Goal: Task Accomplishment & Management: Manage account settings

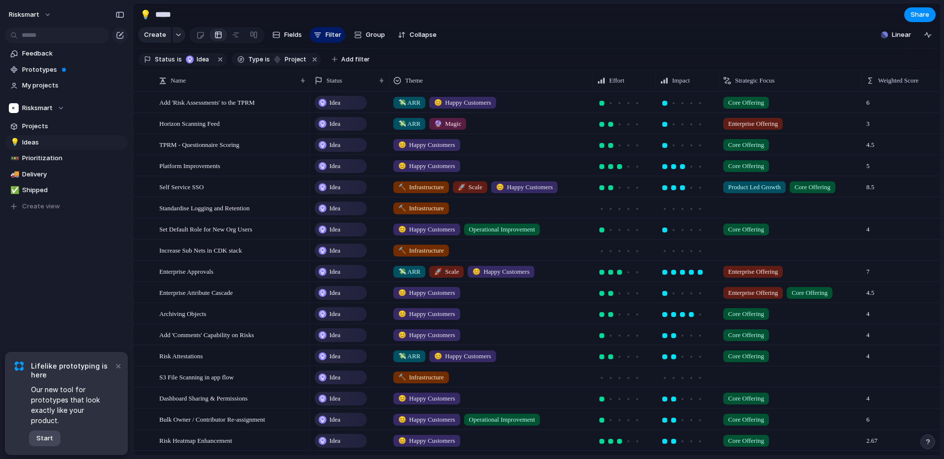
click at [53, 434] on button "Start" at bounding box center [44, 439] width 31 height 16
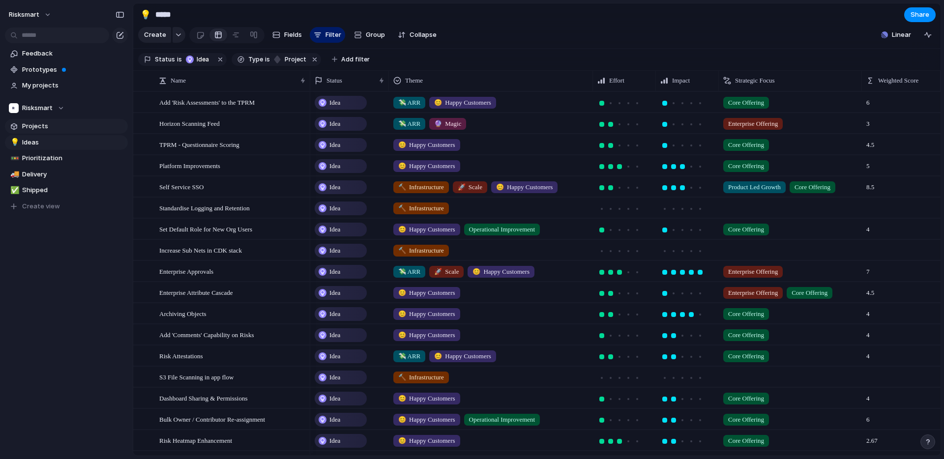
click at [37, 129] on span "Projects" at bounding box center [73, 126] width 102 height 10
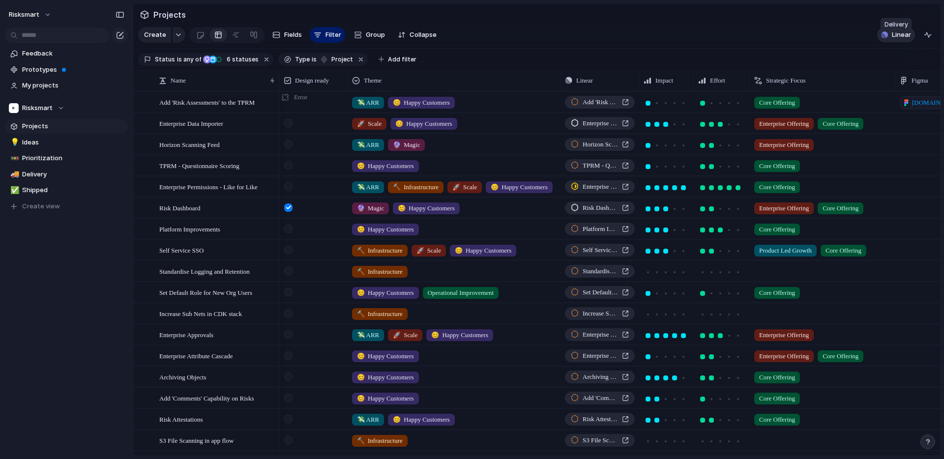
click at [882, 38] on div "button" at bounding box center [884, 34] width 7 height 7
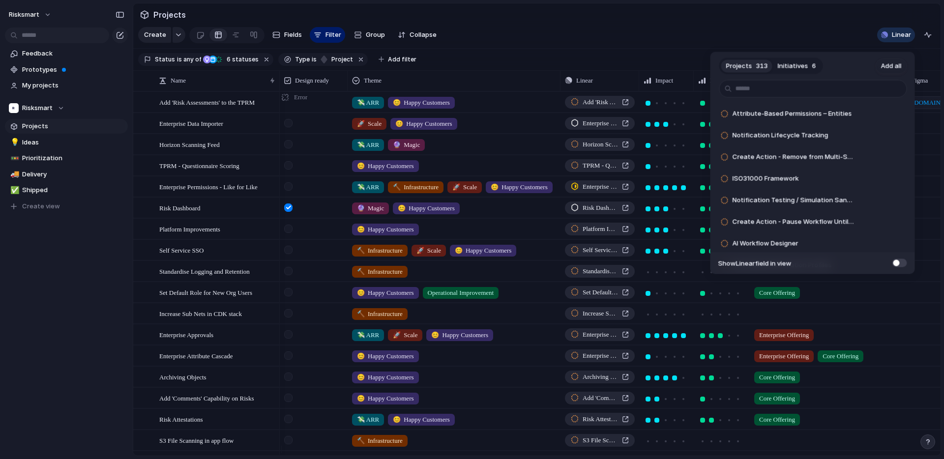
click at [813, 63] on span "6" at bounding box center [814, 66] width 4 height 10
click at [753, 74] on div "Projects 313 Initiatives 6" at bounding box center [771, 66] width 104 height 16
click at [753, 71] on button "Projects 313" at bounding box center [747, 66] width 52 height 16
click at [784, 69] on span "Initiatives" at bounding box center [793, 66] width 30 height 10
click at [753, 69] on button "Projects 313" at bounding box center [747, 66] width 52 height 16
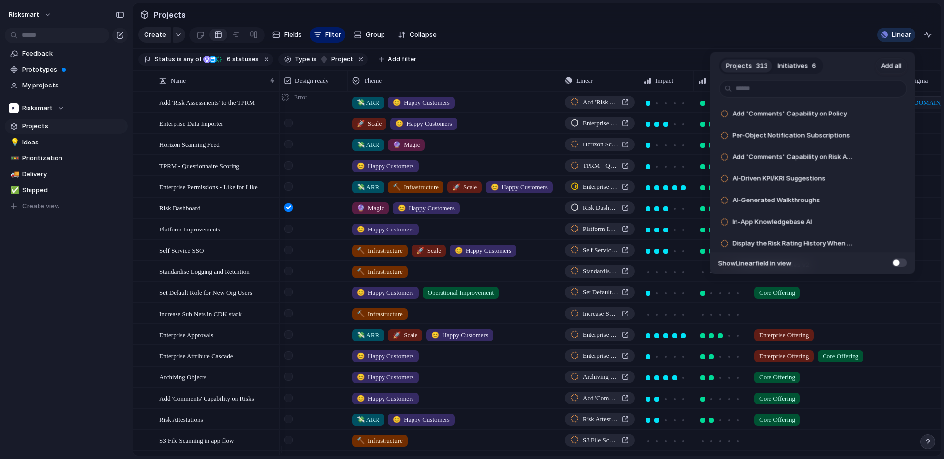
click at [792, 68] on span "Initiatives" at bounding box center [793, 66] width 30 height 10
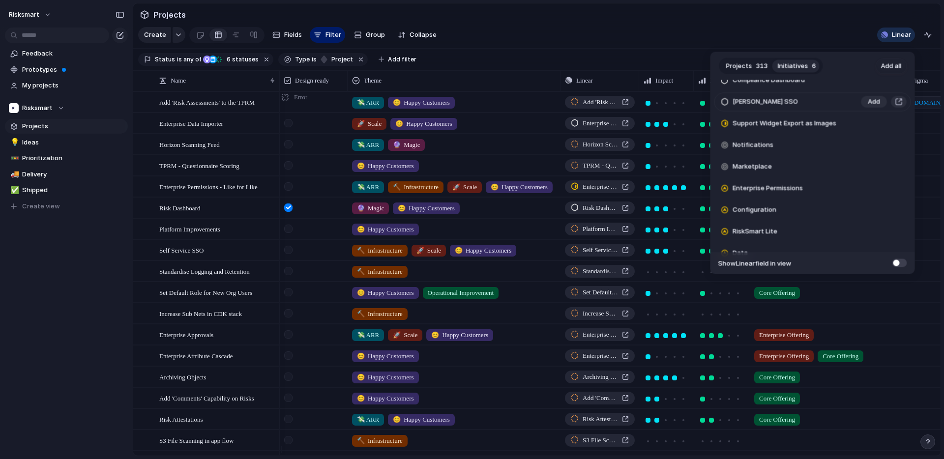
scroll to position [1567, 0]
click at [870, 170] on span "Add" at bounding box center [874, 169] width 12 height 10
click at [870, 181] on li "Enterprise Permissions Add" at bounding box center [812, 190] width 197 height 19
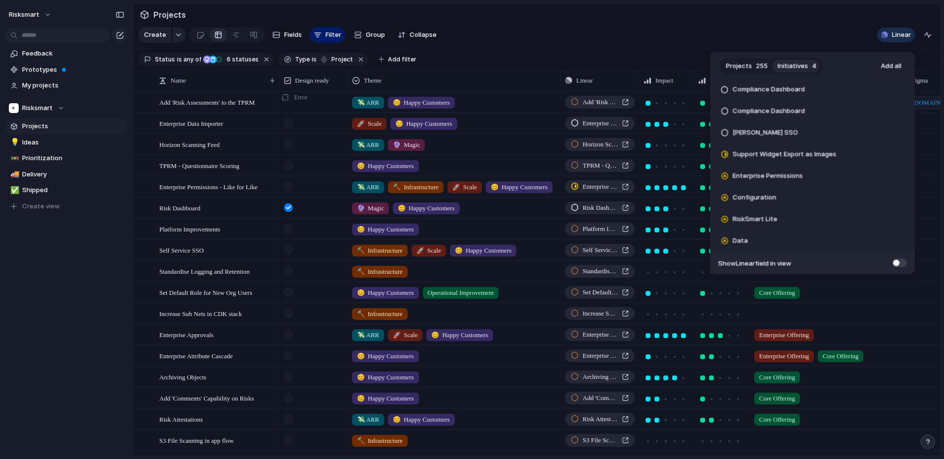
scroll to position [1560, 0]
click at [871, 176] on span "Add" at bounding box center [874, 177] width 12 height 10
click at [776, 200] on div "Configuration" at bounding box center [785, 198] width 140 height 20
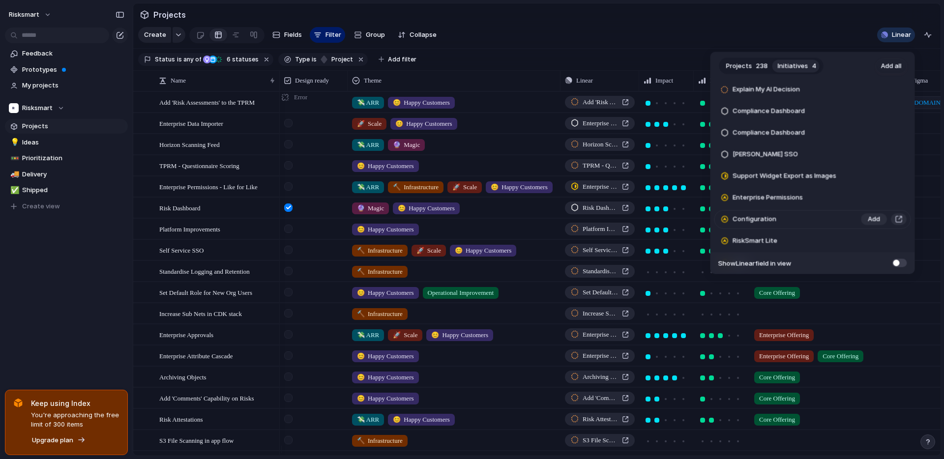
scroll to position [1560, 0]
click at [771, 202] on span "Configuration" at bounding box center [754, 198] width 44 height 10
click at [77, 353] on div "Projects 238 Initiatives 4 Add all Add 'Comments' Capability on Policy​ Add Per…" at bounding box center [472, 229] width 944 height 459
click at [770, 30] on div "Projects 238 Initiatives 4 Add all Add 'Comments' Capability on Policy​ Add Per…" at bounding box center [472, 229] width 944 height 459
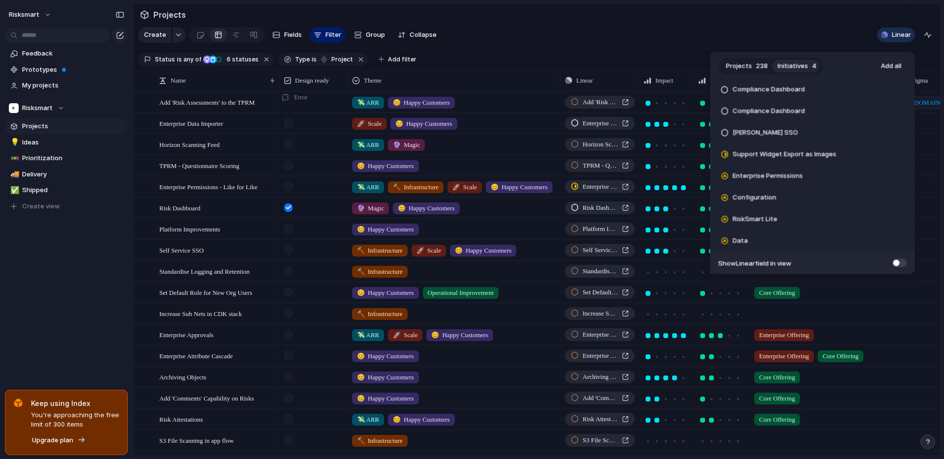
click at [141, 266] on div "Projects 238 Initiatives 4 Add all Add 'Comments' Capability on Policy​ Add Per…" at bounding box center [472, 229] width 944 height 459
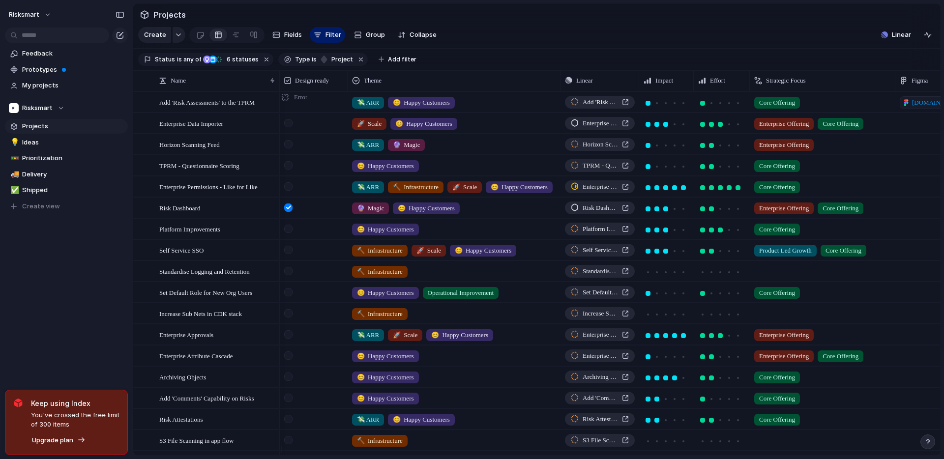
click at [75, 248] on div "Feedback Prototypes My projects Risksmart Projects 💡 Ideas 🚥 Prioritization 🚚 D…" at bounding box center [66, 146] width 133 height 293
click at [45, 127] on span "Projects" at bounding box center [73, 126] width 102 height 10
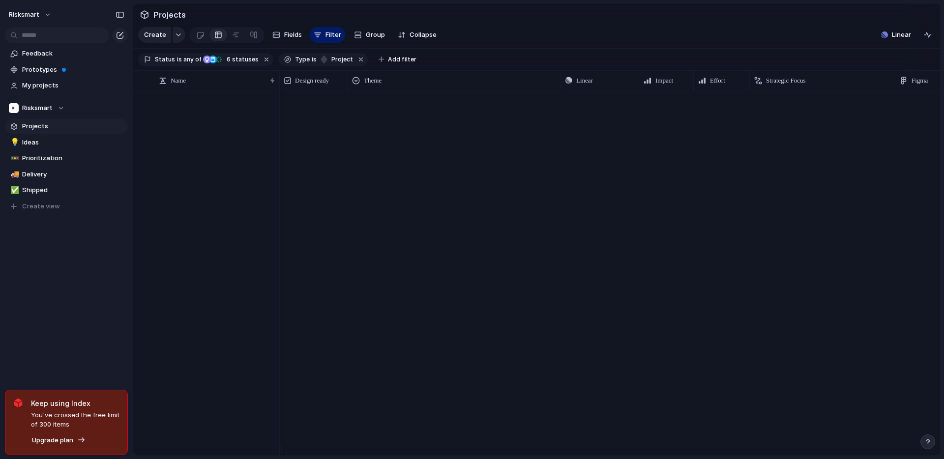
scroll to position [0, 0]
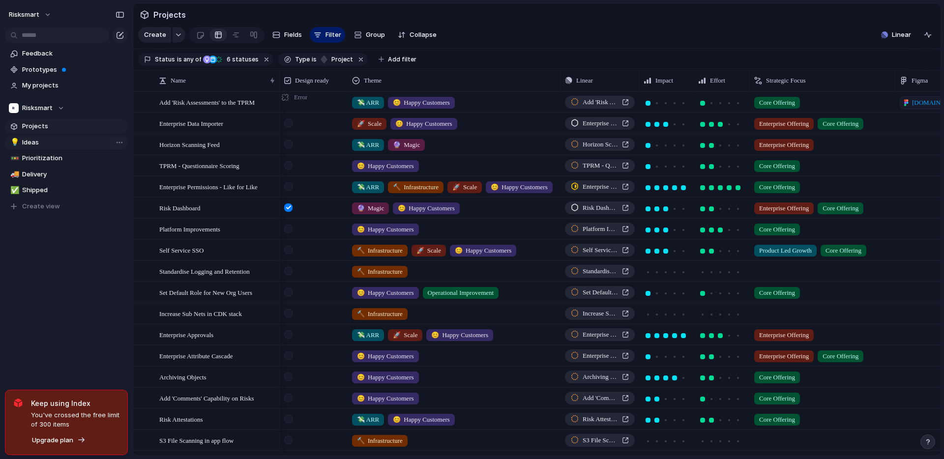
click at [34, 144] on span "Ideas" at bounding box center [73, 143] width 102 height 10
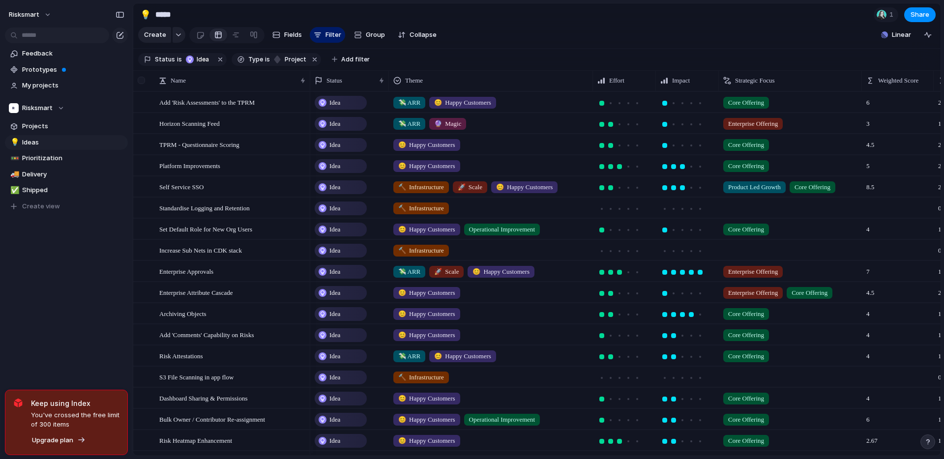
click at [142, 84] on div at bounding box center [141, 80] width 7 height 7
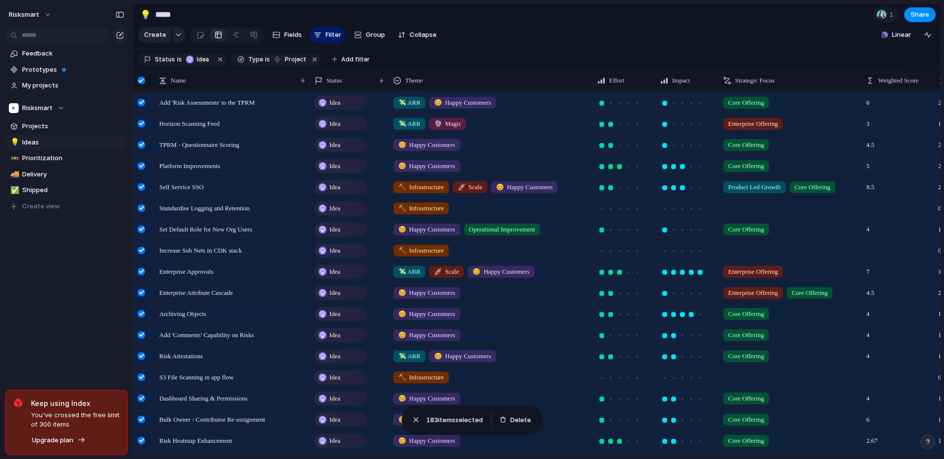
click at [88, 254] on div "Feedback Prototypes My projects Risksmart Projects 💡 Ideas 🚥 Prioritization 🚚 D…" at bounding box center [66, 146] width 133 height 293
click at [523, 49] on section "Create Fields Filter Group Zoom Collapse Linear" at bounding box center [536, 37] width 807 height 24
click at [41, 162] on span "Prioritization" at bounding box center [73, 158] width 102 height 10
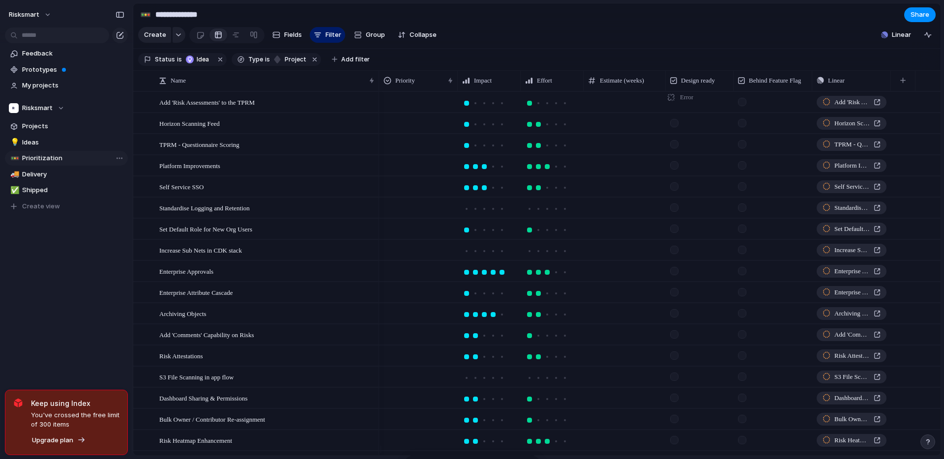
type input "**********"
click at [794, 49] on section "Create Fields Filter Group Zoom Collapse Linear" at bounding box center [536, 37] width 807 height 24
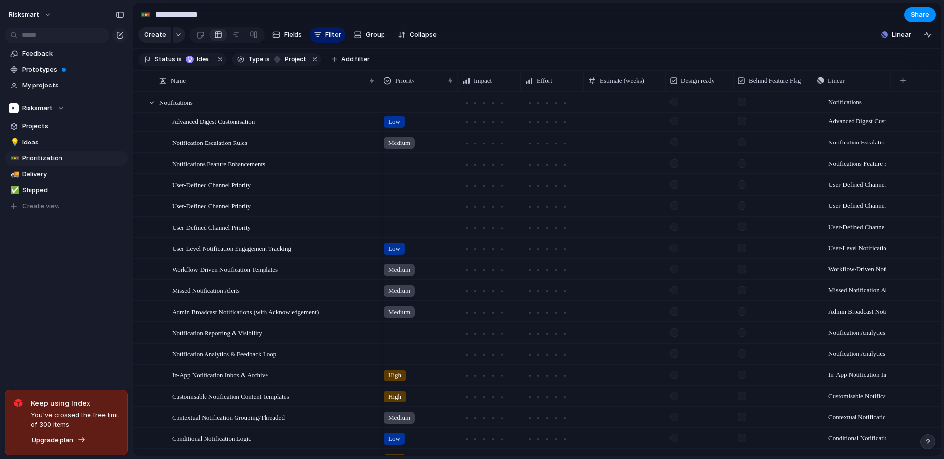
scroll to position [2689, 0]
click at [862, 338] on span "Notification Analytics & Feedback Loop" at bounding box center [851, 330] width 70 height 20
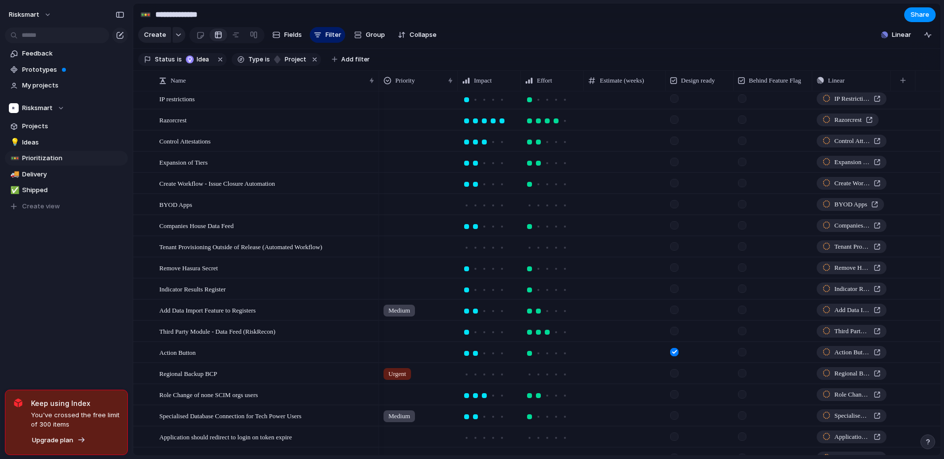
scroll to position [0, 0]
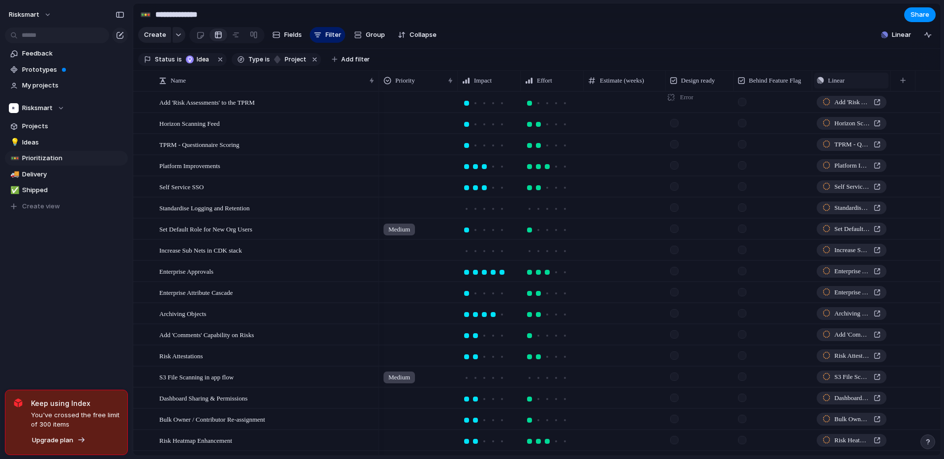
click at [836, 86] on span "Linear" at bounding box center [836, 81] width 17 height 10
click at [342, 63] on div "Modify Hide Sort ascending Sort descending" at bounding box center [472, 229] width 944 height 459
click at [348, 62] on span "Add filter" at bounding box center [355, 59] width 29 height 9
type input "*"
click at [675, 28] on div "Customer Select Strategic Focus Effort Description Start date Target date Owner…" at bounding box center [472, 229] width 944 height 459
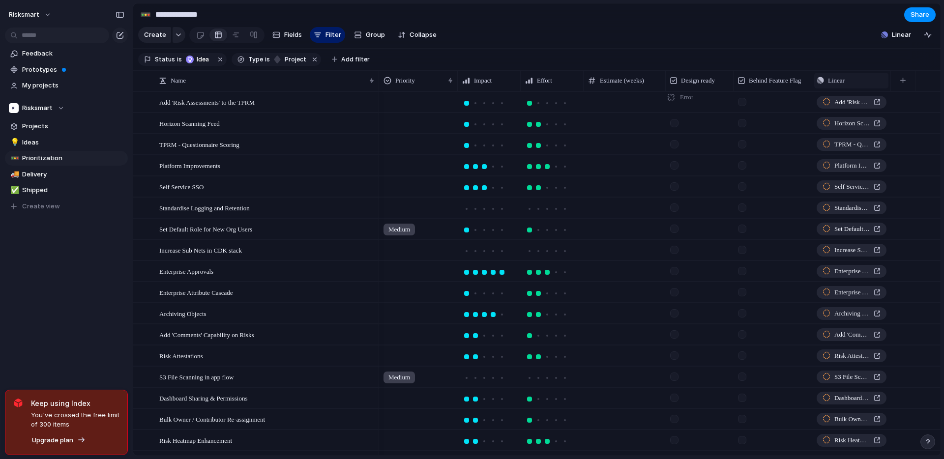
click at [848, 84] on div "Linear" at bounding box center [850, 81] width 69 height 10
click at [850, 154] on span "Sort descending" at bounding box center [859, 157] width 52 height 10
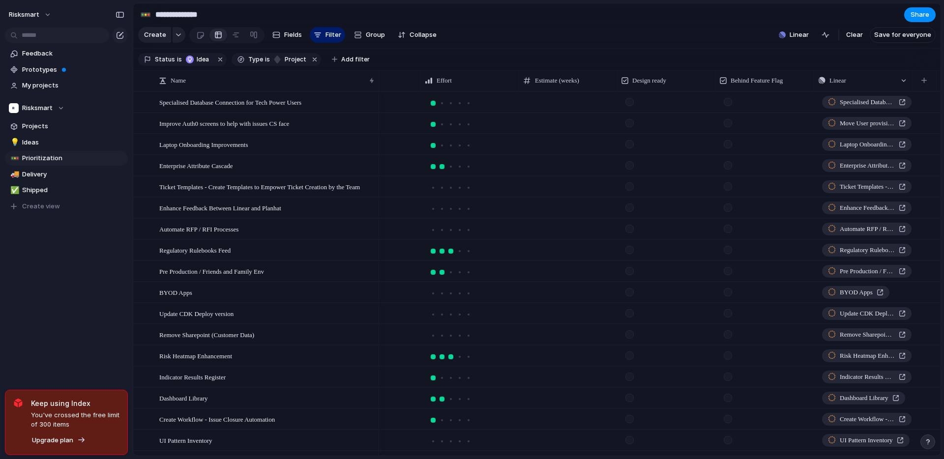
scroll to position [738, 0]
click at [205, 64] on span "Idea" at bounding box center [204, 59] width 14 height 9
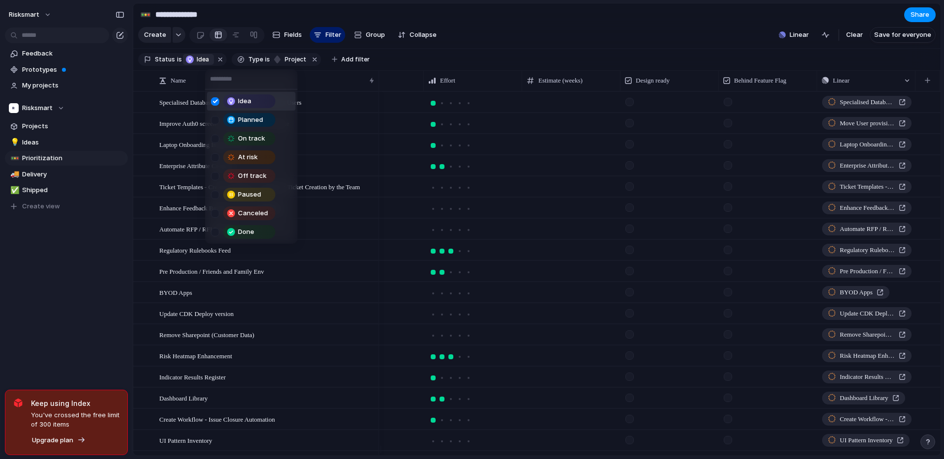
click at [208, 60] on div "Idea Planned On track At risk Off track Paused Canceled Done" at bounding box center [472, 229] width 944 height 459
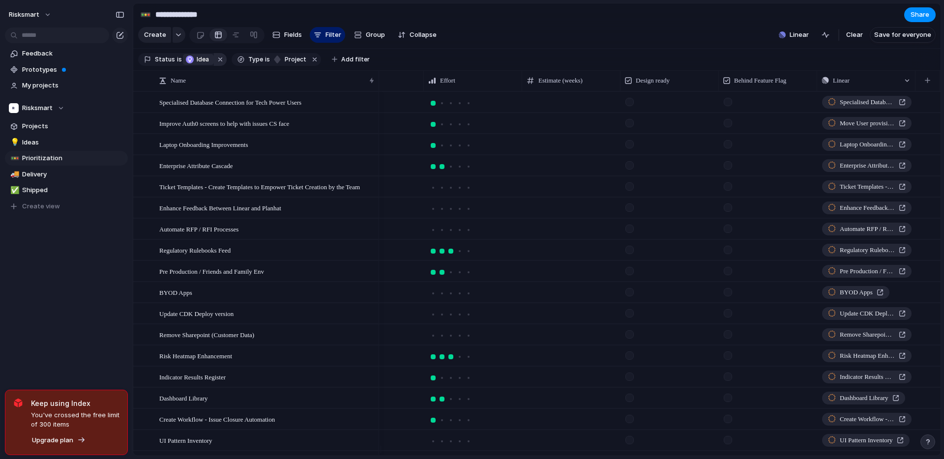
click at [216, 63] on button "button" at bounding box center [220, 59] width 13 height 13
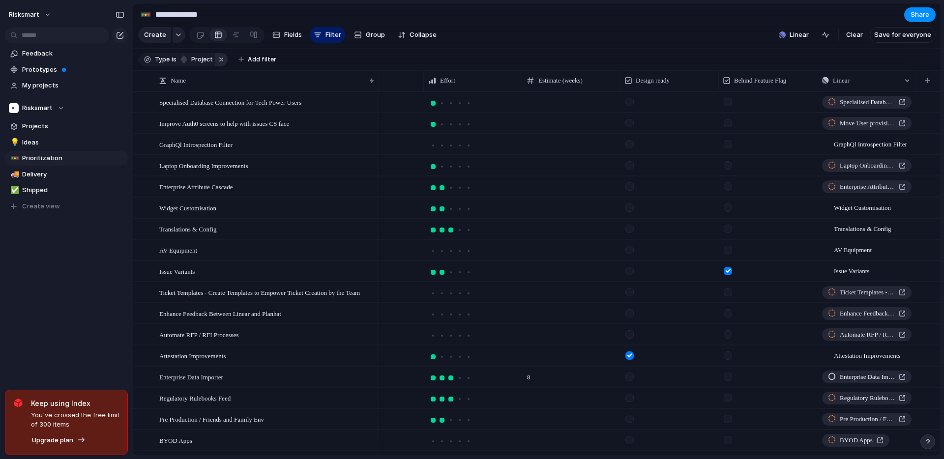
click at [219, 65] on button "button" at bounding box center [221, 59] width 13 height 13
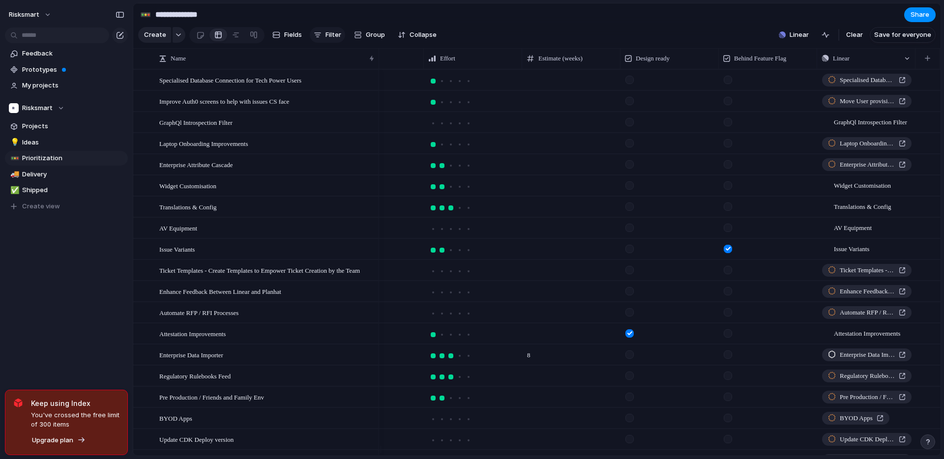
click at [326, 40] on span "Filter" at bounding box center [333, 35] width 16 height 10
type input "**"
click at [358, 87] on span "Type" at bounding box center [351, 90] width 15 height 10
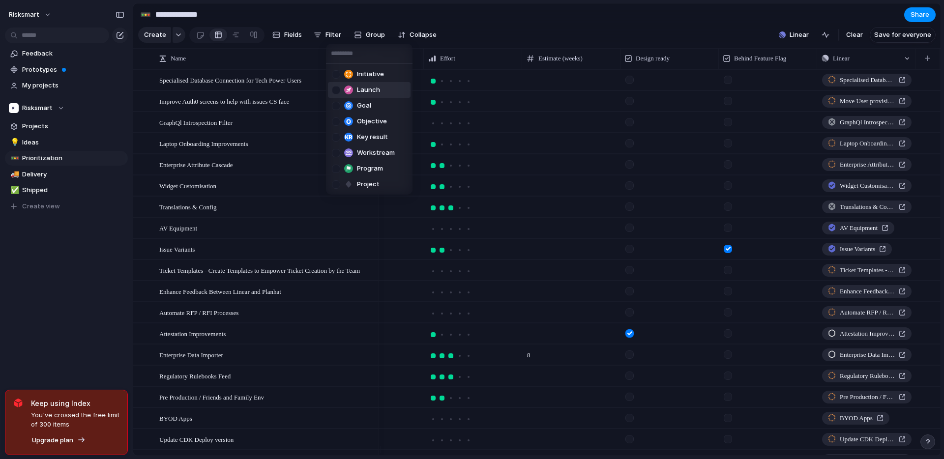
click at [338, 89] on div at bounding box center [336, 90] width 8 height 8
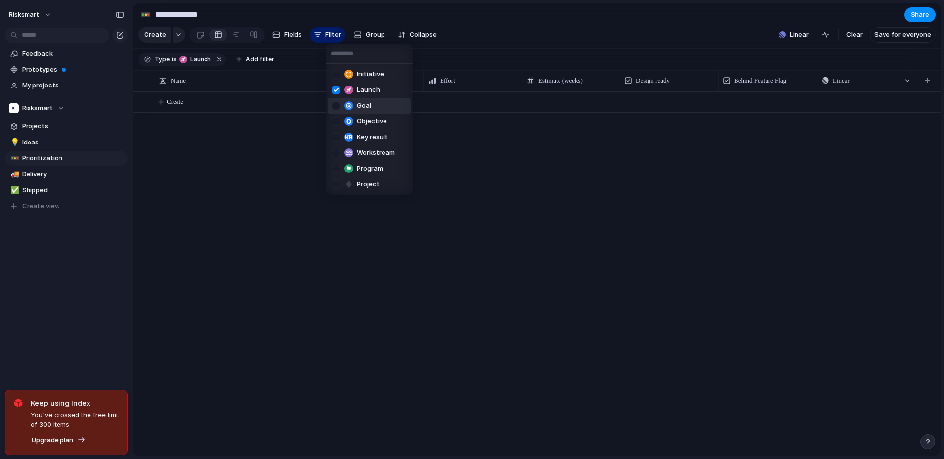
drag, startPoint x: 336, startPoint y: 101, endPoint x: 336, endPoint y: 106, distance: 4.9
click at [336, 102] on div "Goal" at bounding box center [351, 106] width 39 height 10
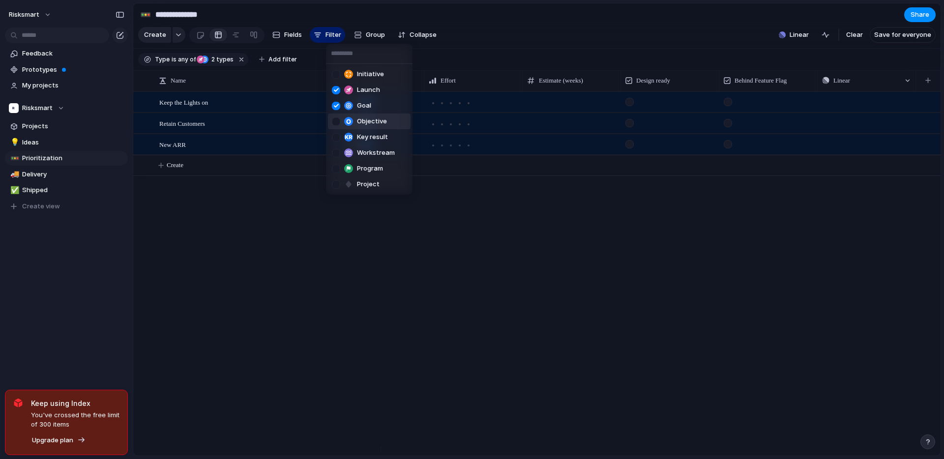
click at [337, 119] on div at bounding box center [336, 121] width 8 height 8
click at [336, 137] on div at bounding box center [336, 137] width 8 height 8
click at [337, 148] on div "Workstream" at bounding box center [363, 153] width 63 height 10
click at [337, 168] on div at bounding box center [336, 169] width 8 height 8
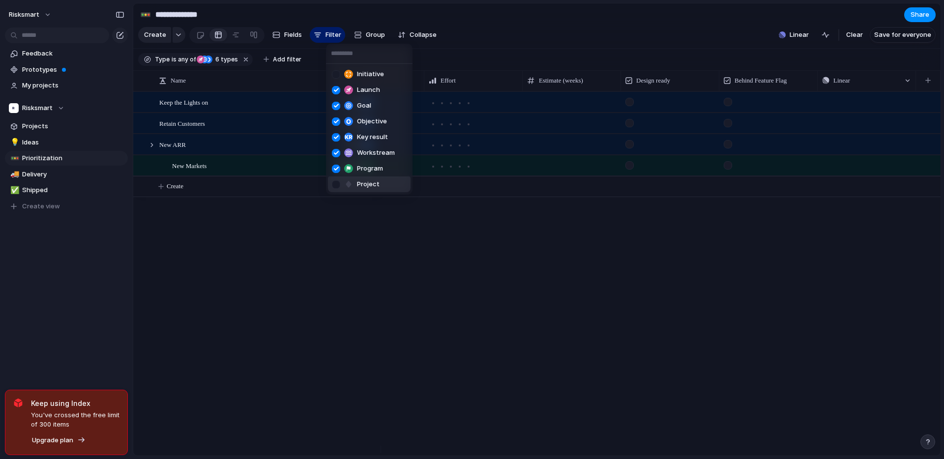
click at [338, 183] on div at bounding box center [336, 184] width 8 height 8
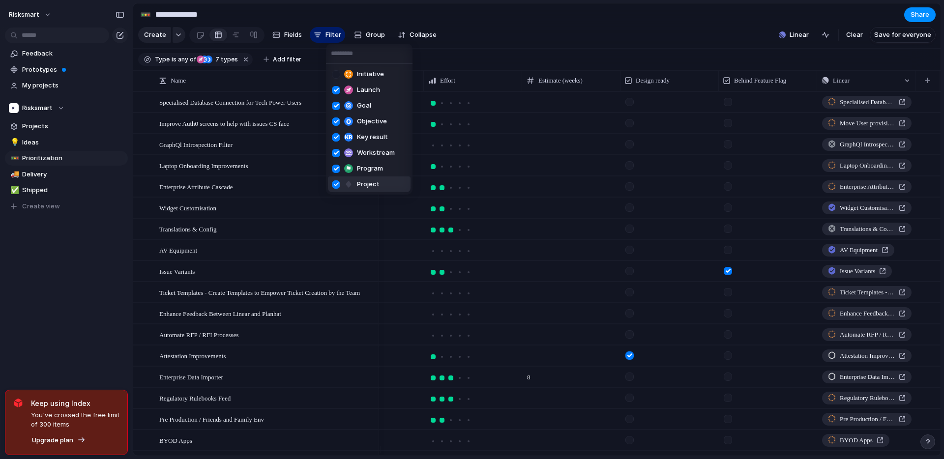
click at [337, 184] on div at bounding box center [336, 184] width 8 height 8
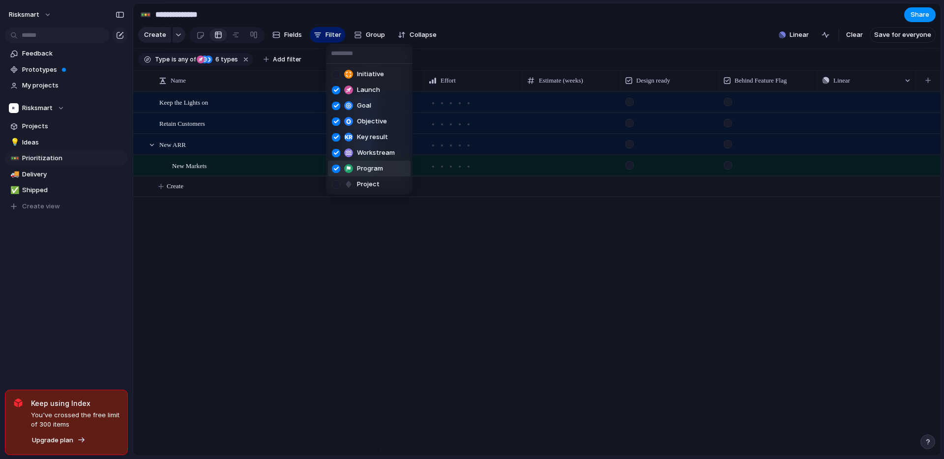
click at [234, 267] on div "Initiative Launch Goal Objective Key result Workstream Program Project" at bounding box center [472, 229] width 944 height 459
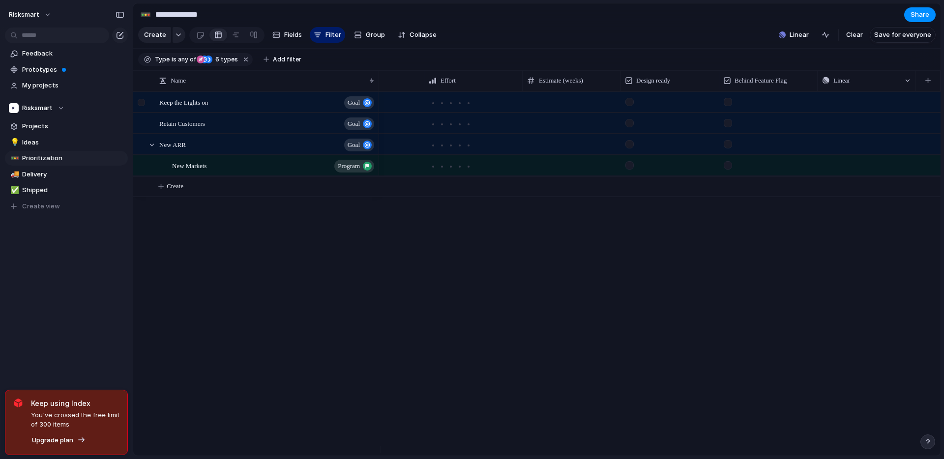
click at [145, 112] on div at bounding box center [143, 105] width 18 height 27
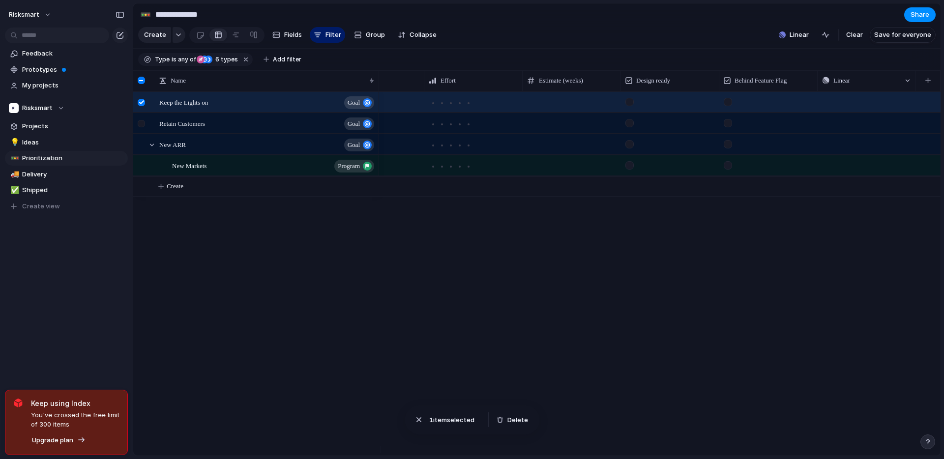
click at [143, 136] on div at bounding box center [143, 127] width 18 height 27
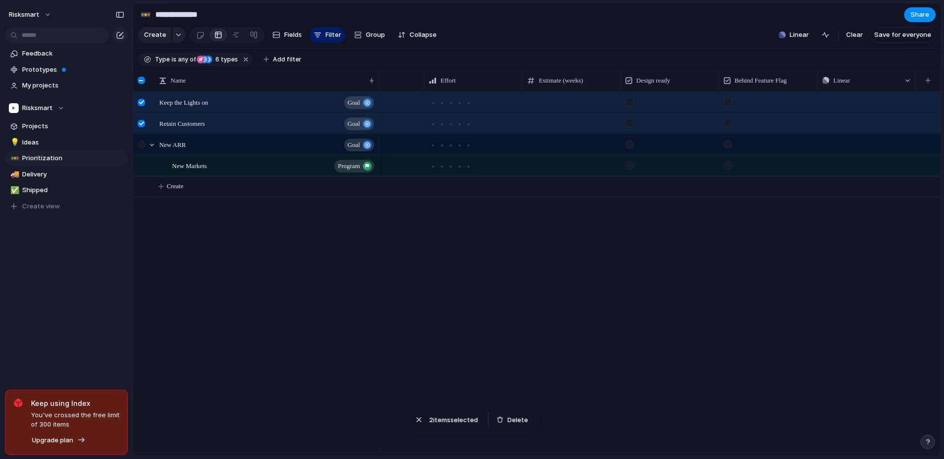
click at [142, 148] on div at bounding box center [141, 144] width 7 height 7
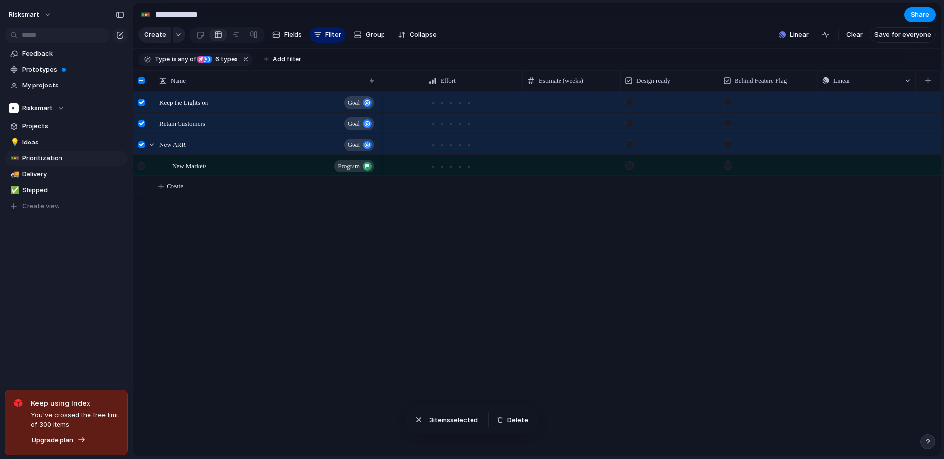
click at [143, 170] on div at bounding box center [141, 165] width 7 height 7
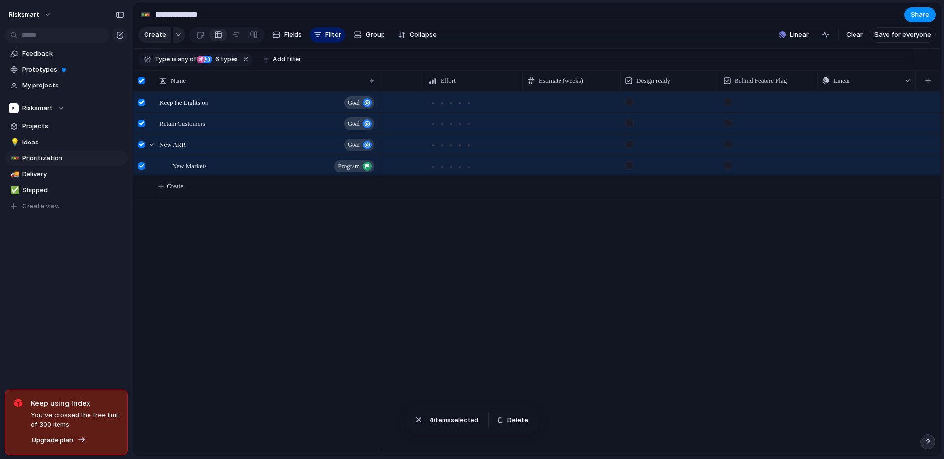
click at [518, 421] on span "Delete" at bounding box center [517, 420] width 21 height 10
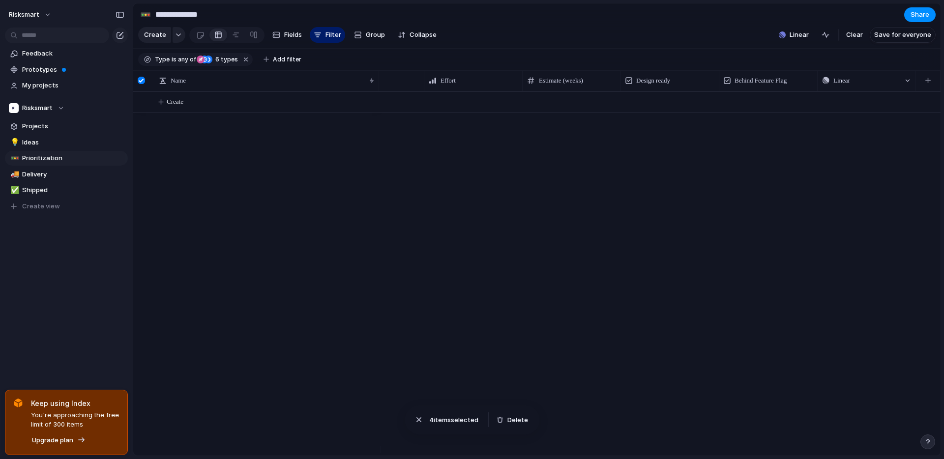
click at [392, 272] on div at bounding box center [659, 273] width 561 height 364
drag, startPoint x: 261, startPoint y: 151, endPoint x: 256, endPoint y: 126, distance: 25.2
click at [260, 147] on div "Create" at bounding box center [536, 273] width 807 height 364
click at [248, 65] on button "button" at bounding box center [246, 59] width 13 height 13
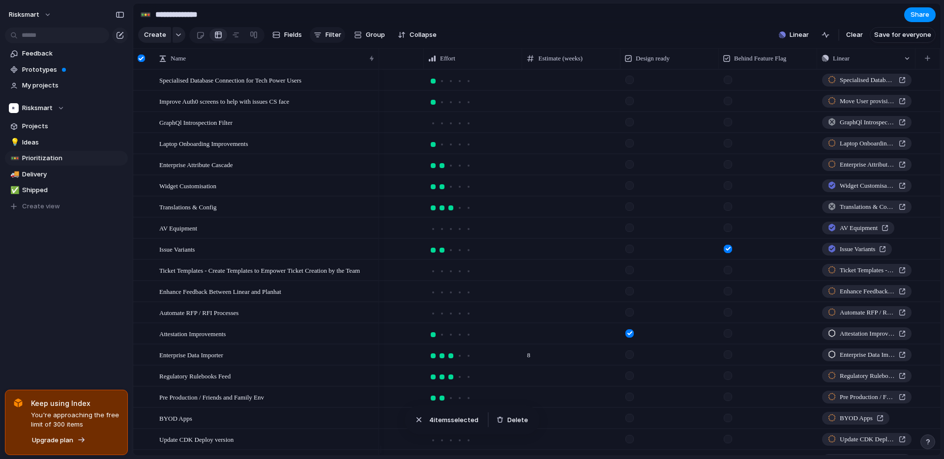
click at [323, 43] on button "Filter" at bounding box center [327, 35] width 35 height 16
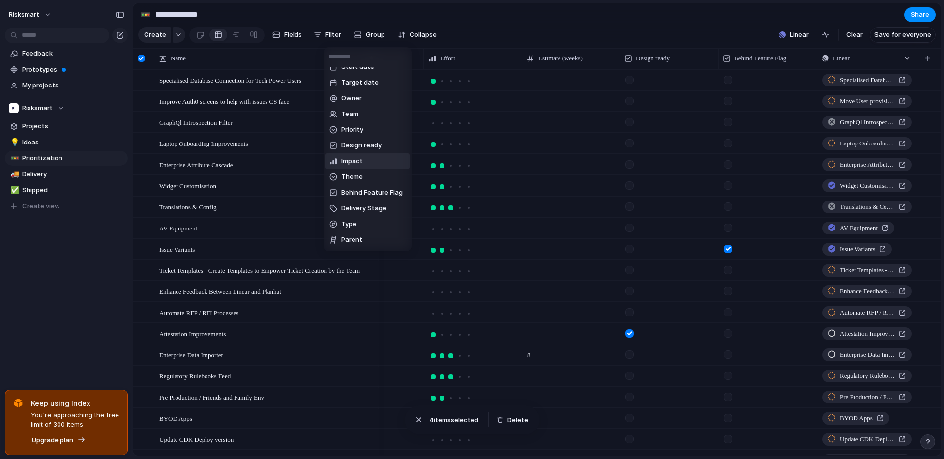
scroll to position [151, 0]
click at [371, 196] on li "Parent" at bounding box center [367, 194] width 84 height 16
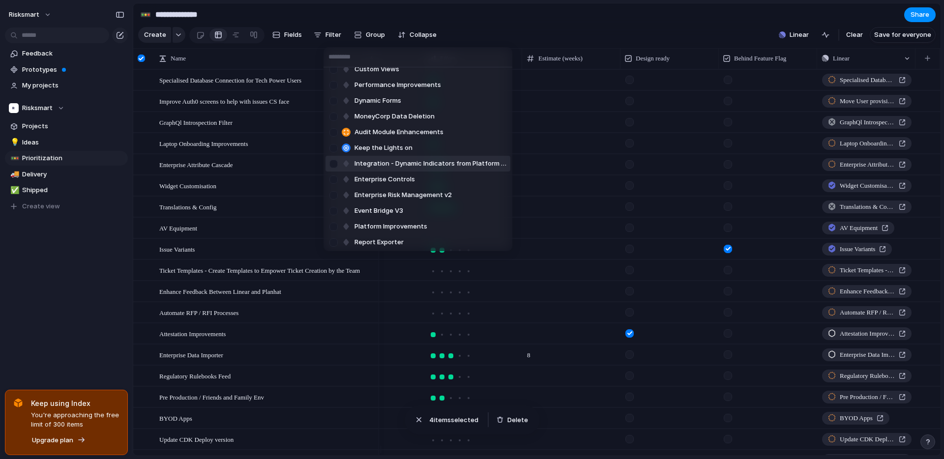
scroll to position [0, 0]
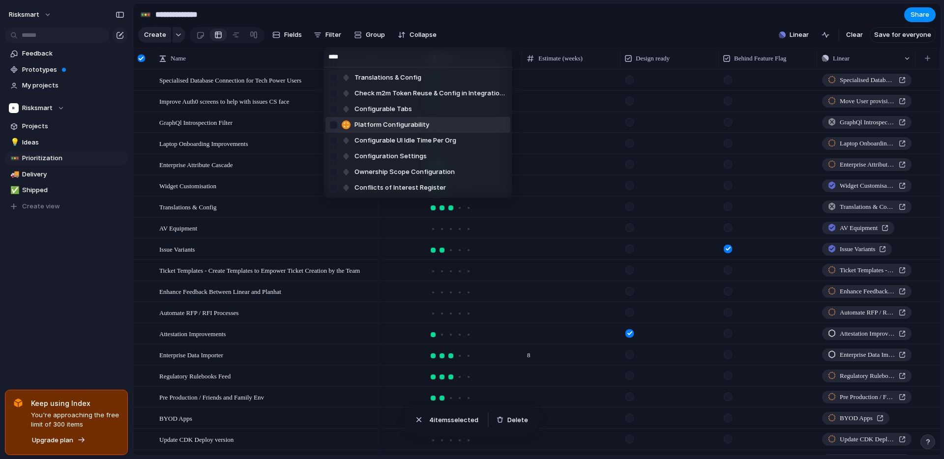
click at [334, 125] on div at bounding box center [333, 124] width 17 height 17
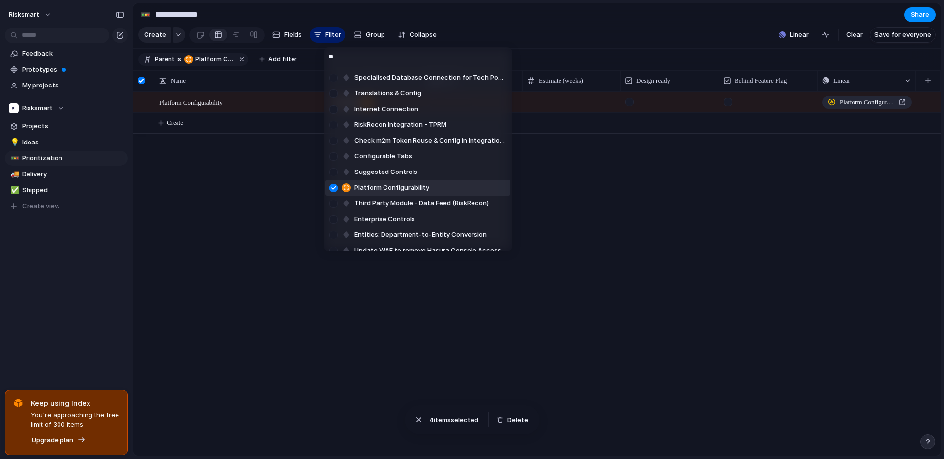
type input "*"
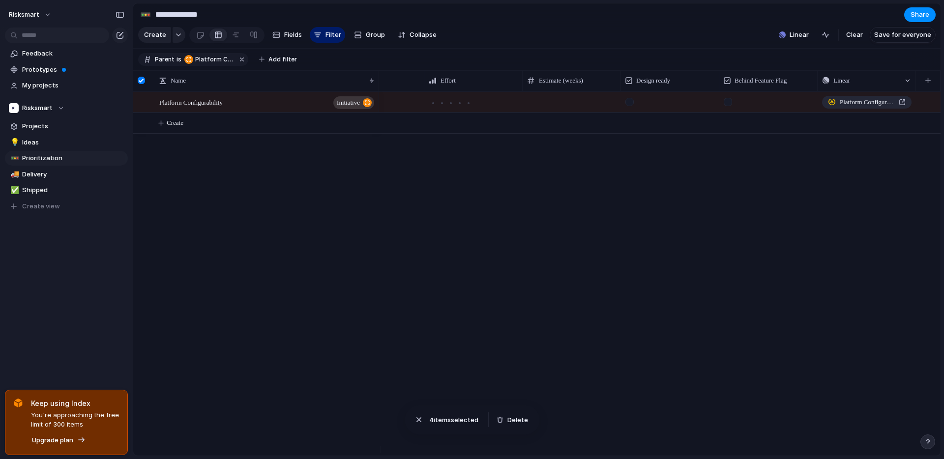
click at [614, 202] on div "Specialised Database Connection for Tech Power Users Improve Auth0 screens to h…" at bounding box center [472, 229] width 944 height 459
click at [220, 64] on span "Platform Configurability" at bounding box center [214, 59] width 38 height 9
click at [237, 61] on div "Specialised Database Connection for Tech Power Users Improve Auth0 screens to h…" at bounding box center [472, 229] width 944 height 459
click at [237, 62] on button "button" at bounding box center [241, 59] width 13 height 13
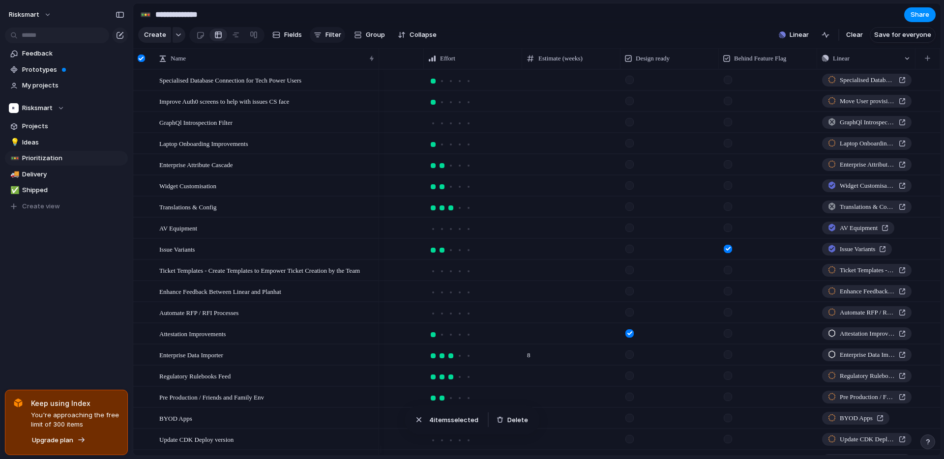
click at [337, 38] on span "Filter" at bounding box center [333, 35] width 16 height 10
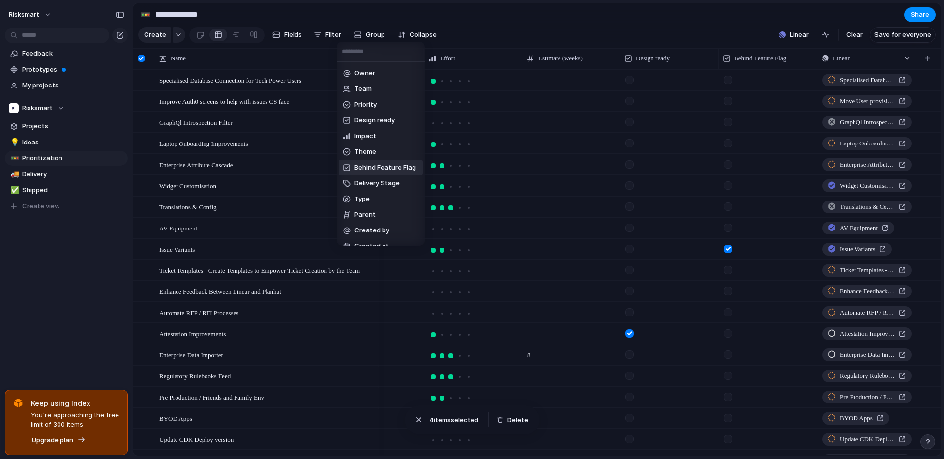
scroll to position [138, 0]
click at [360, 202] on span "Parent" at bounding box center [364, 202] width 21 height 10
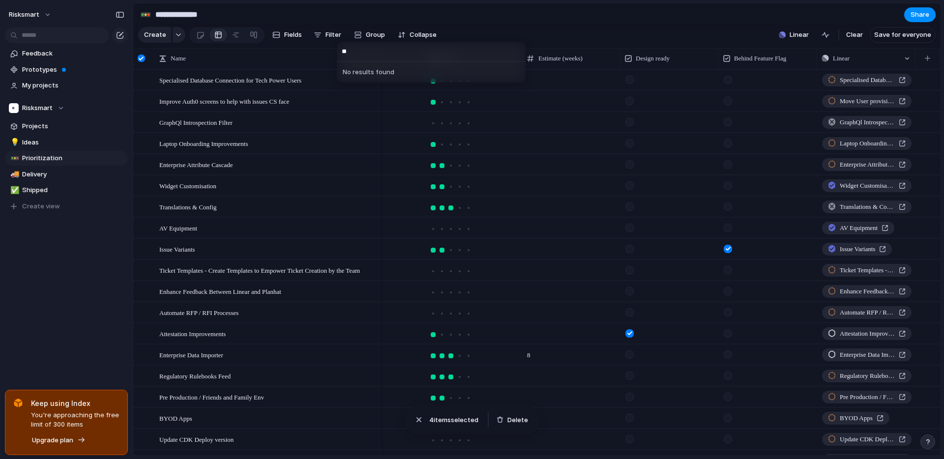
type input "*"
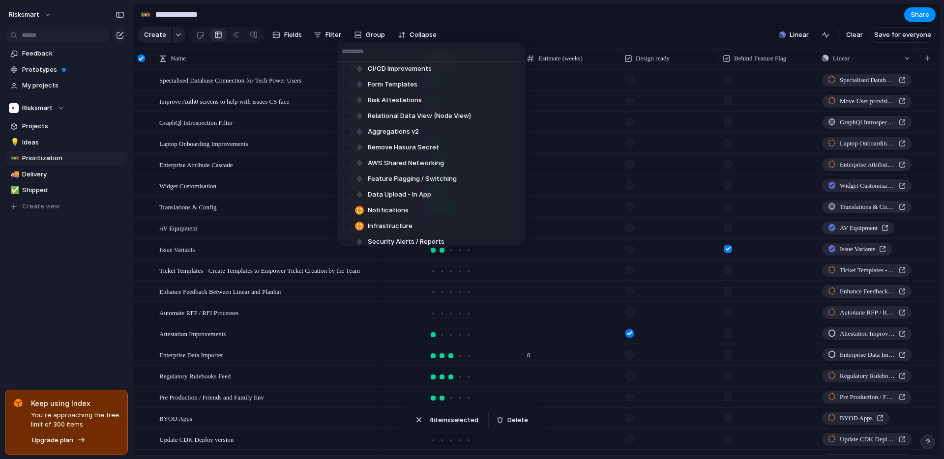
scroll to position [0, 0]
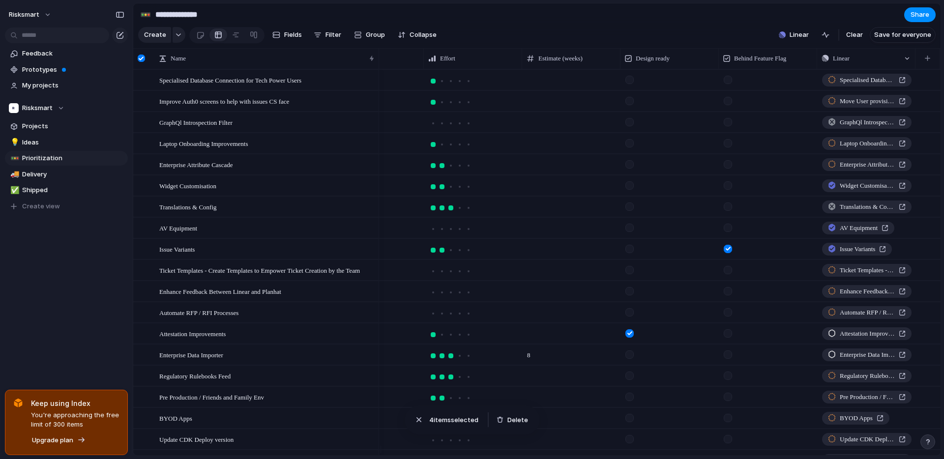
click at [577, 23] on div "Specialised Database Connection for Tech Power Users Improve Auth0 screens to h…" at bounding box center [472, 229] width 944 height 459
click at [837, 26] on section "**********" at bounding box center [536, 14] width 807 height 22
drag, startPoint x: 823, startPoint y: 41, endPoint x: 794, endPoint y: 22, distance: 34.5
click at [796, 22] on header "**********" at bounding box center [536, 25] width 807 height 45
drag, startPoint x: 794, startPoint y: 22, endPoint x: 866, endPoint y: 39, distance: 73.2
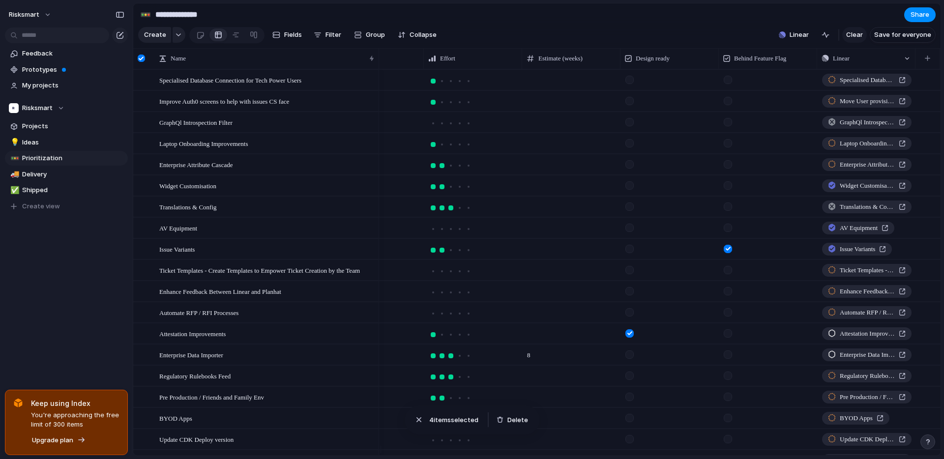
click at [794, 22] on section "**********" at bounding box center [536, 14] width 807 height 22
click at [50, 126] on span "Projects" at bounding box center [73, 126] width 102 height 10
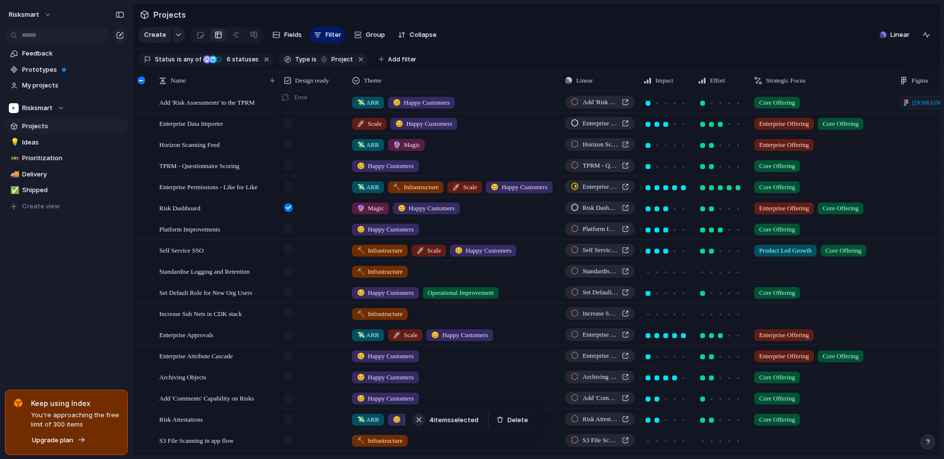
click at [422, 423] on div "button" at bounding box center [419, 420] width 10 height 10
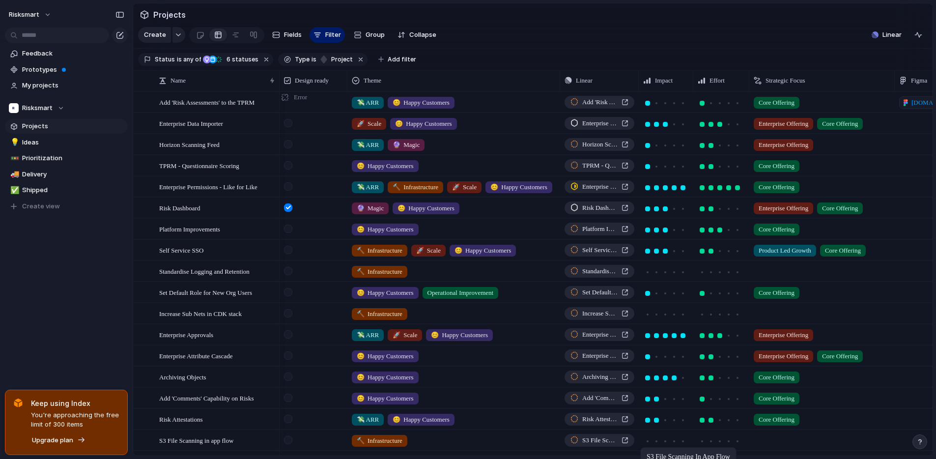
drag, startPoint x: 430, startPoint y: 454, endPoint x: 647, endPoint y: 451, distance: 216.8
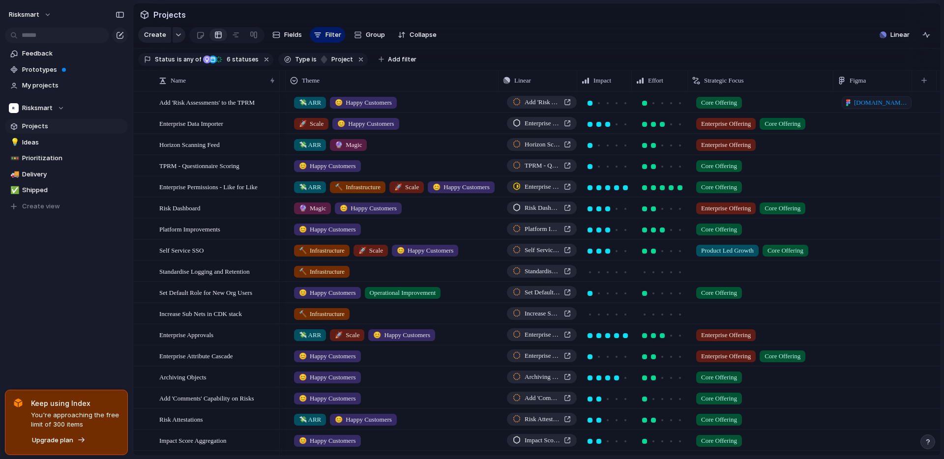
click at [570, 49] on section "Create Fields Filter Group Zoom Collapse Linear Clear Save for everyone" at bounding box center [536, 37] width 807 height 24
click at [539, 91] on div "Name Design ready Theme Linear Impact Effort Strategic Focus Figma" at bounding box center [536, 80] width 807 height 21
click at [541, 86] on div "Linear" at bounding box center [537, 81] width 69 height 10
click at [549, 145] on span "Sort ascending" at bounding box center [543, 142] width 48 height 10
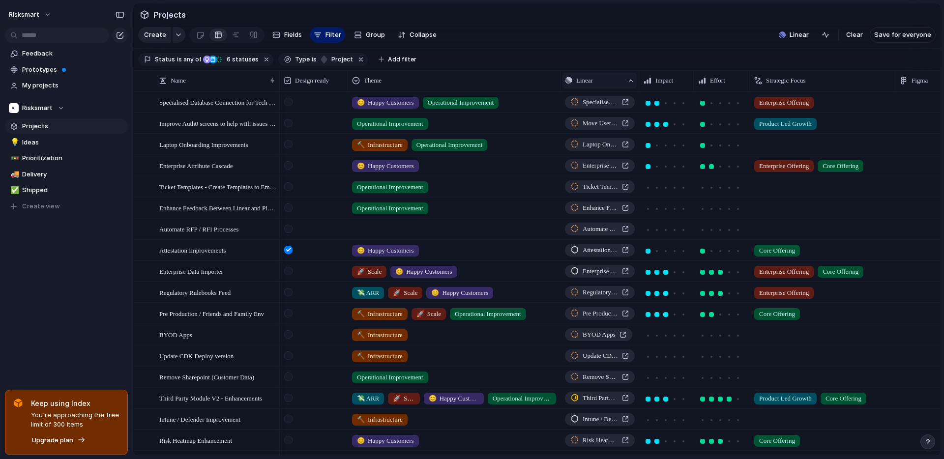
click at [602, 86] on div "Linear" at bounding box center [594, 81] width 58 height 10
click at [589, 156] on span "Sort descending" at bounding box center [607, 158] width 52 height 10
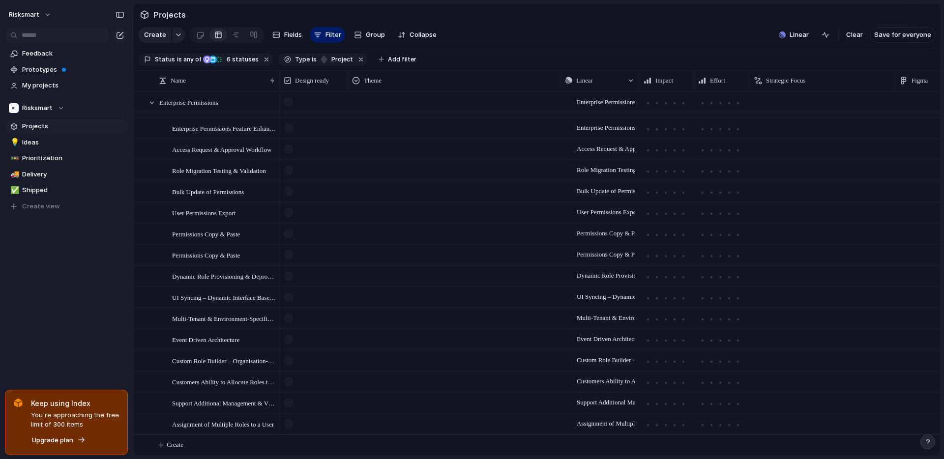
scroll to position [4418, 0]
click at [590, 147] on span "Access Request & Approval Workflow" at bounding box center [600, 149] width 70 height 20
click at [591, 148] on div "Projects Issues Searching..." at bounding box center [472, 229] width 944 height 459
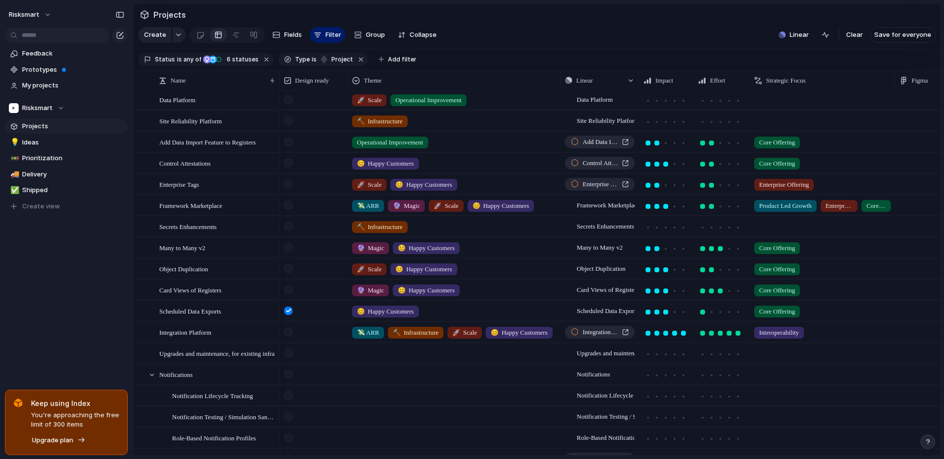
scroll to position [2777, 0]
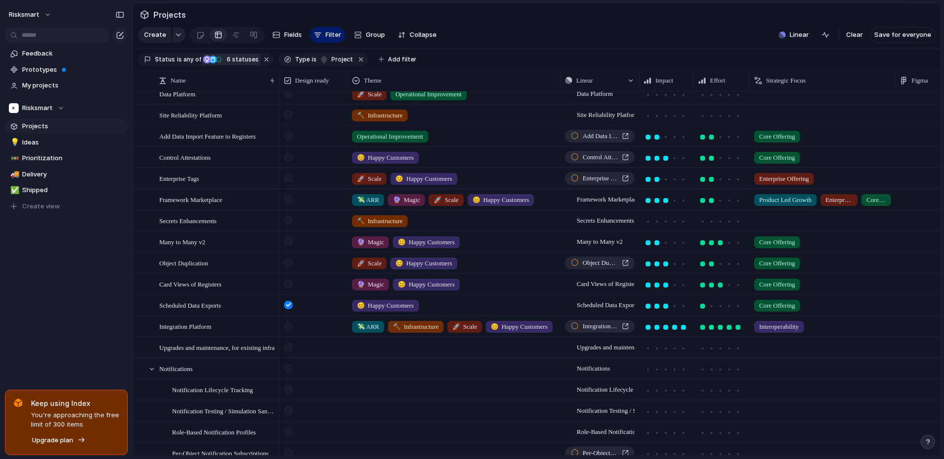
click at [236, 63] on span "6 statuses" at bounding box center [241, 59] width 35 height 9
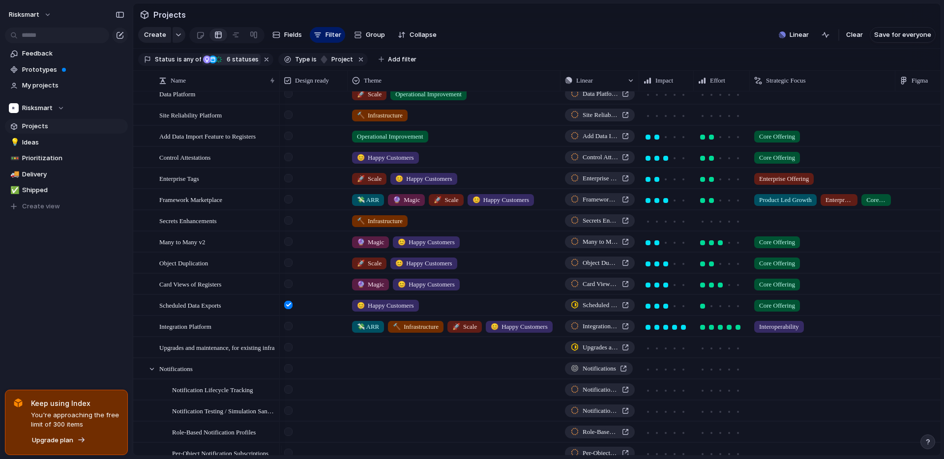
click at [260, 65] on div "Idea Planned On track At risk Off track Paused Canceled Done" at bounding box center [472, 229] width 944 height 459
click at [262, 65] on button "button" at bounding box center [267, 59] width 13 height 13
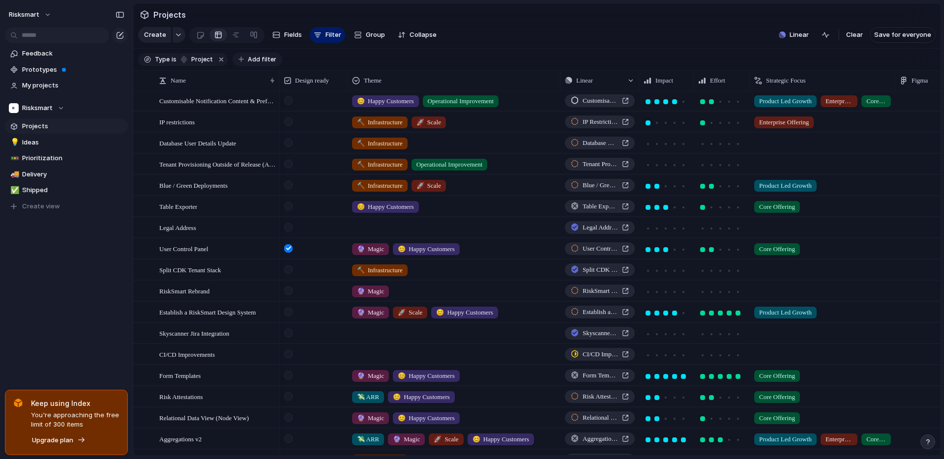
click at [264, 63] on span "Add filter" at bounding box center [262, 59] width 29 height 9
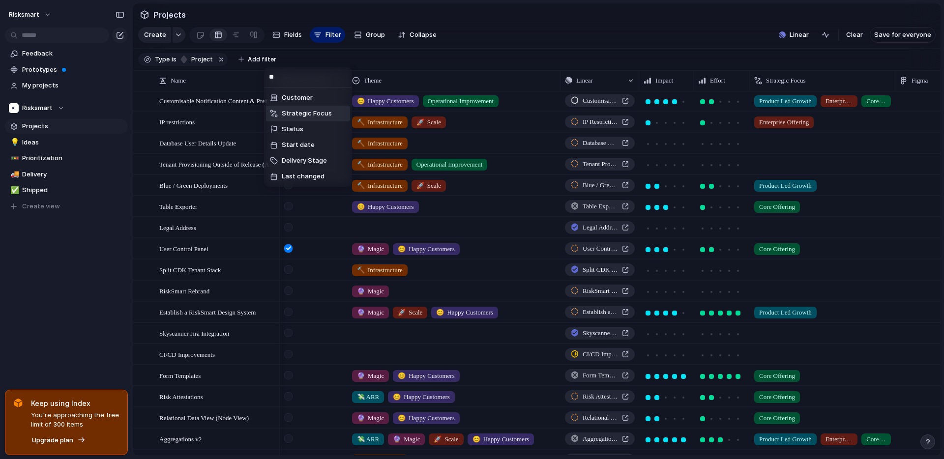
type input "**"
click at [579, 53] on div "** Customer Strategic Focus Status Start date Delivery Stage Last changed" at bounding box center [472, 229] width 944 height 459
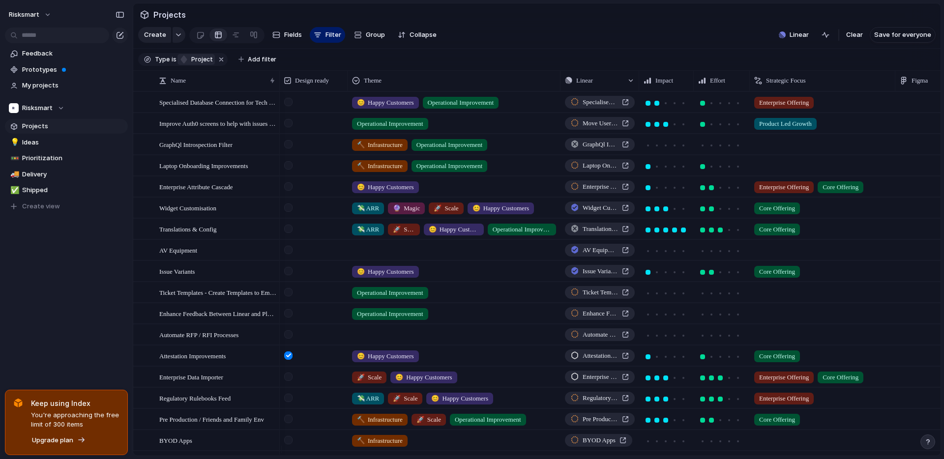
click at [203, 64] on span "project" at bounding box center [200, 59] width 25 height 9
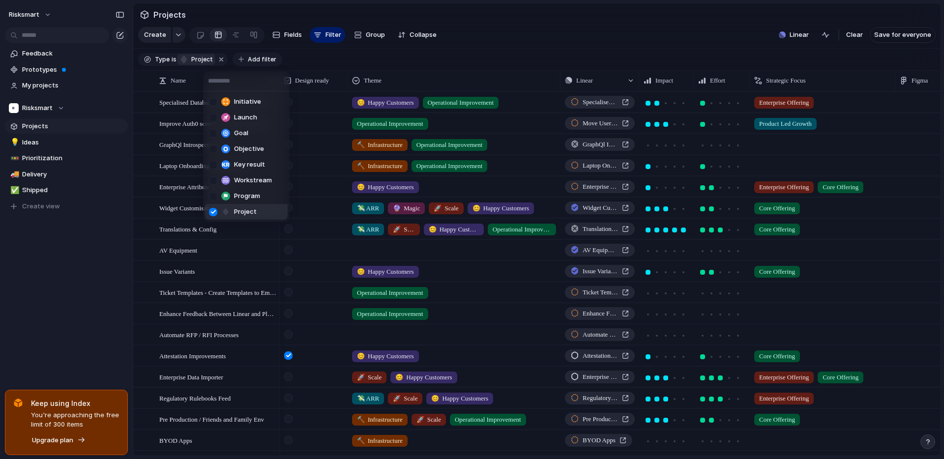
drag, startPoint x: 203, startPoint y: 67, endPoint x: 247, endPoint y: 61, distance: 44.2
click at [206, 66] on div "Initiative Launch Goal Objective Key result Workstream Program Project" at bounding box center [472, 229] width 944 height 459
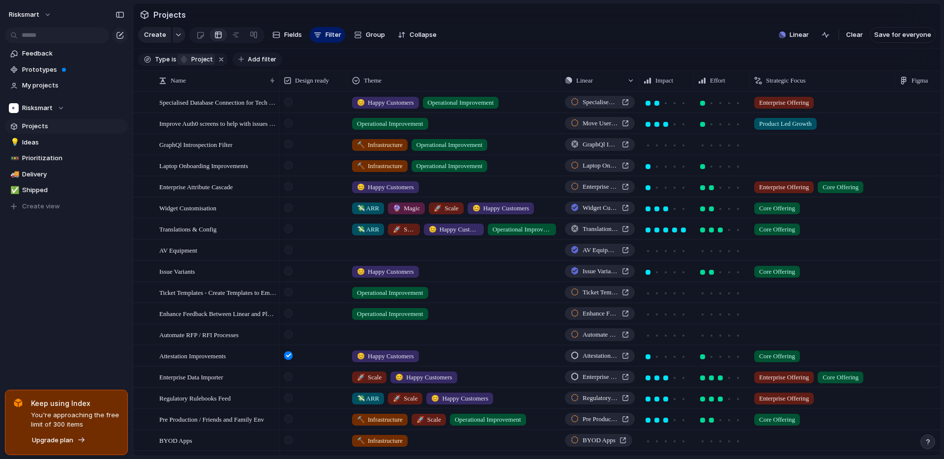
click at [248, 61] on span "Add filter" at bounding box center [262, 59] width 29 height 9
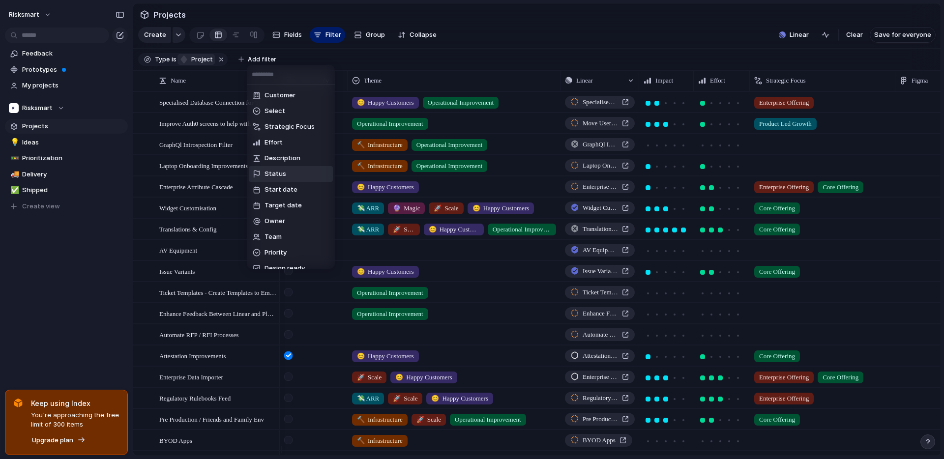
click at [278, 177] on span "Status" at bounding box center [275, 174] width 22 height 10
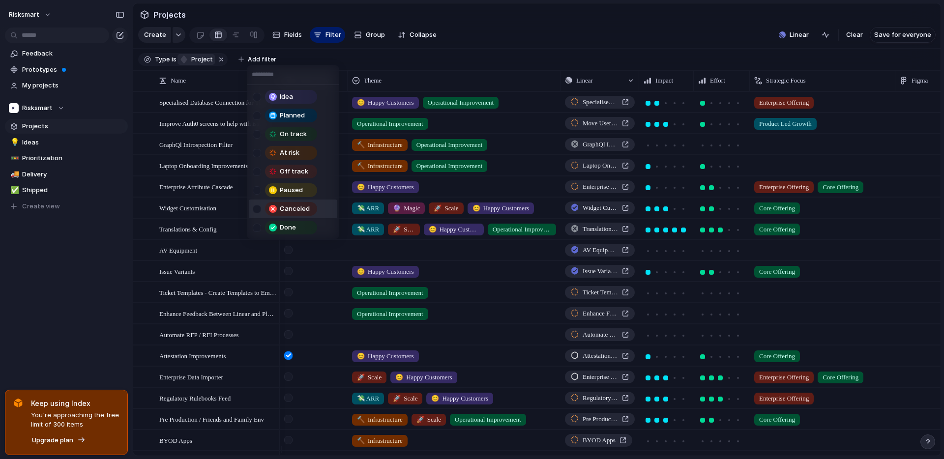
click at [260, 210] on div at bounding box center [257, 209] width 8 height 8
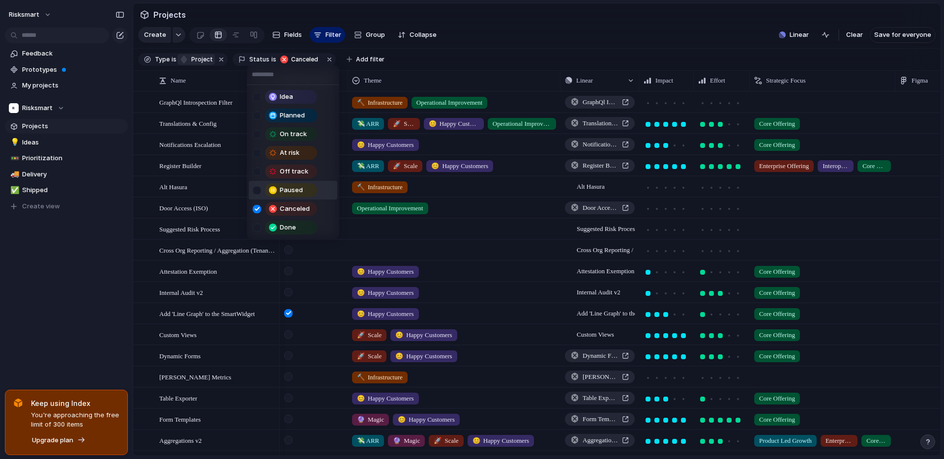
click at [534, 52] on div "Idea Planned On track At risk Off track Paused Canceled Done" at bounding box center [472, 229] width 944 height 459
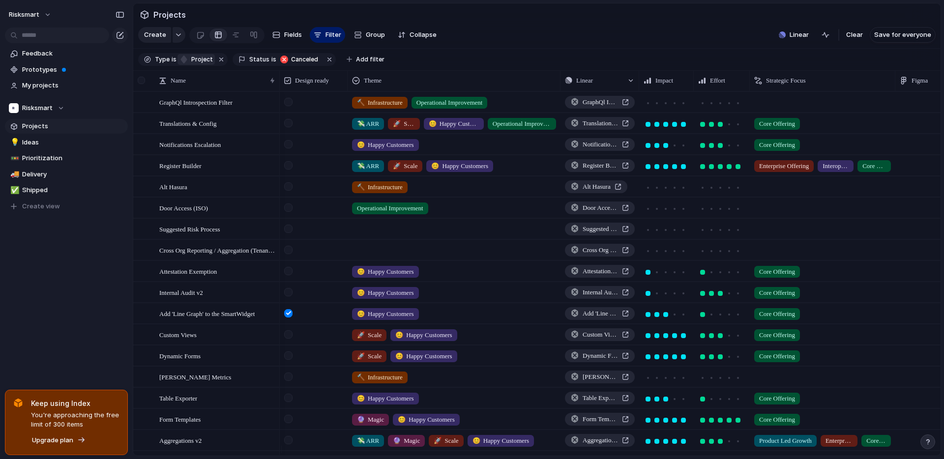
click at [145, 84] on div at bounding box center [141, 80] width 7 height 7
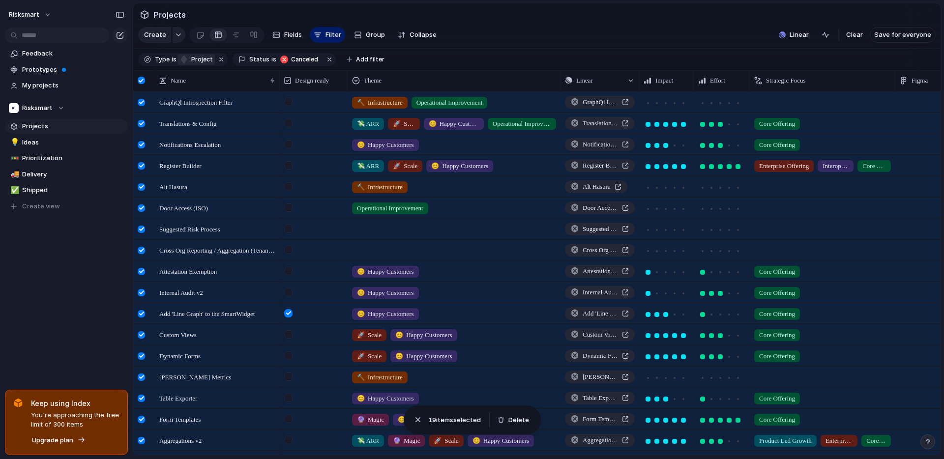
scroll to position [66, 0]
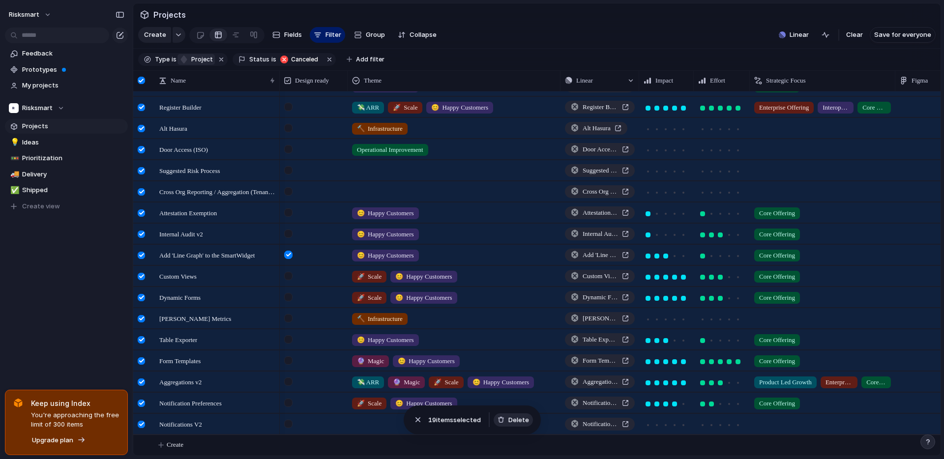
click at [525, 418] on span "Delete" at bounding box center [518, 420] width 21 height 10
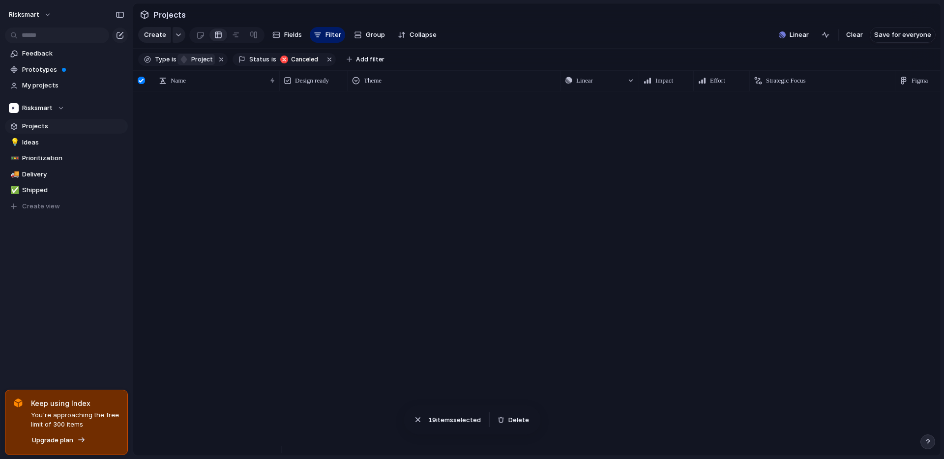
scroll to position [0, 0]
click at [323, 62] on button "button" at bounding box center [329, 59] width 13 height 13
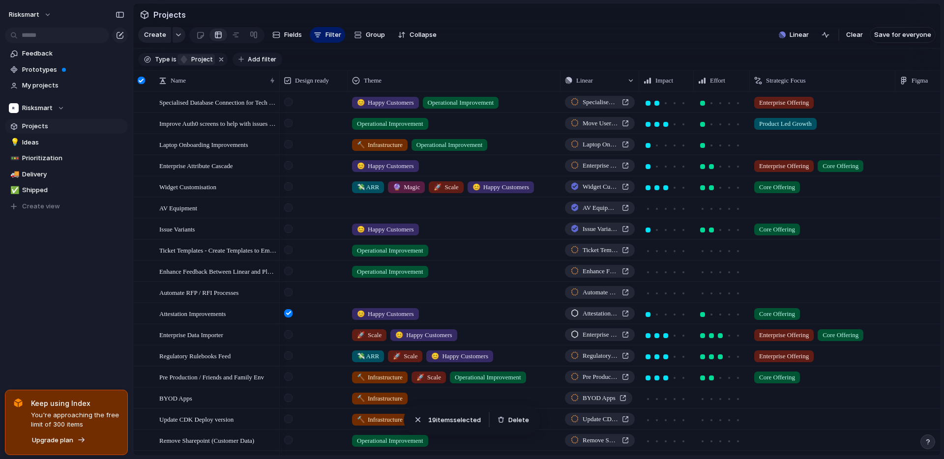
click at [248, 64] on span "Add filter" at bounding box center [262, 59] width 29 height 9
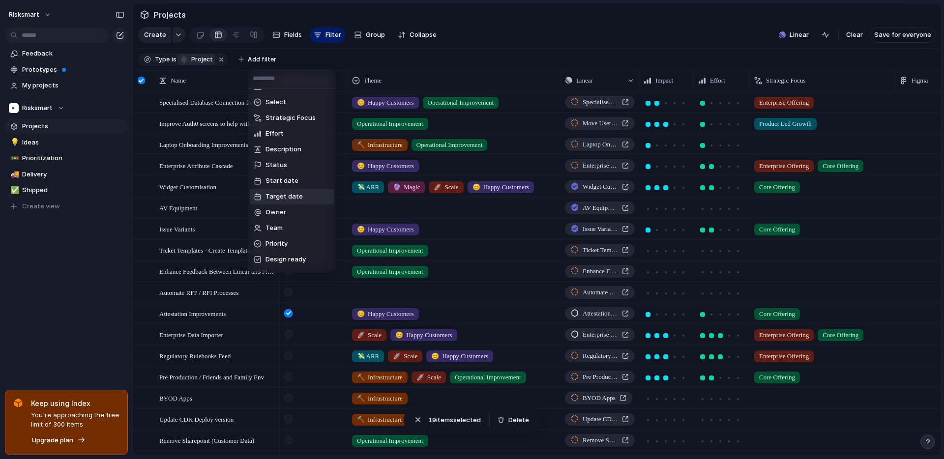
scroll to position [19, 0]
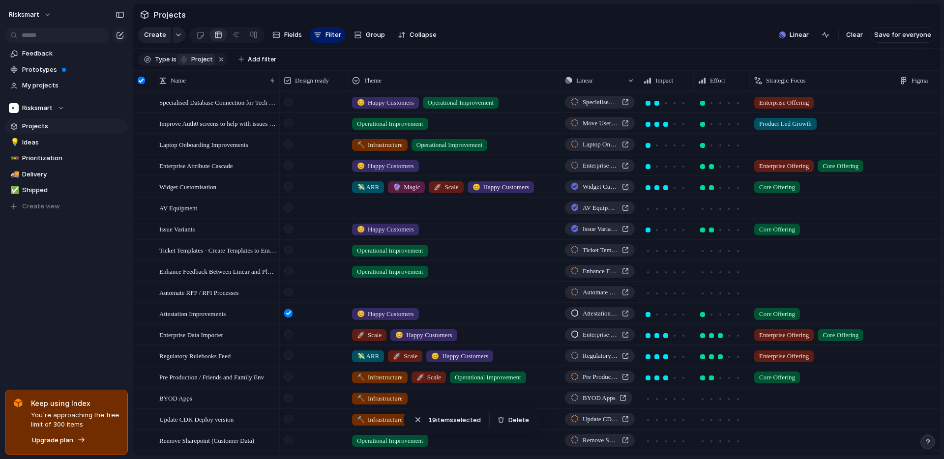
click at [586, 67] on div "Customer Select Strategic Focus Effort Description Status Start date Target dat…" at bounding box center [472, 229] width 944 height 459
click at [281, 67] on section "Type is project Add filter" at bounding box center [536, 60] width 807 height 22
click at [255, 64] on span "Add filter" at bounding box center [262, 59] width 29 height 9
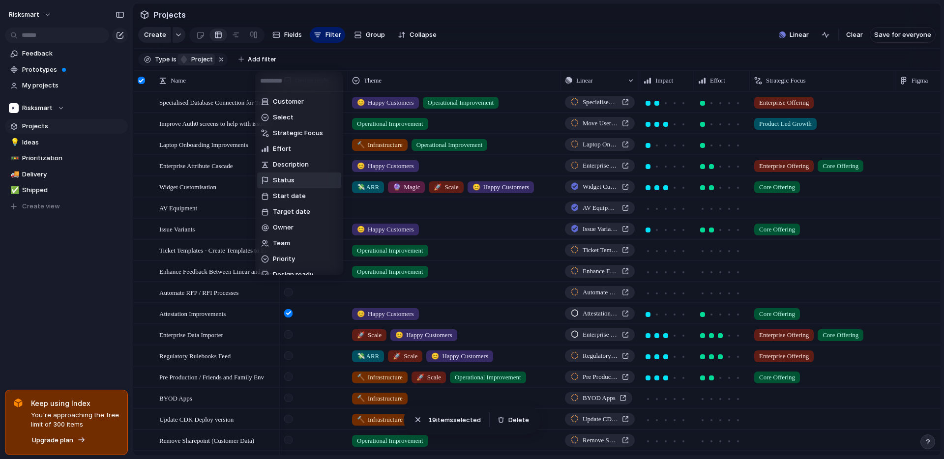
click at [282, 179] on span "Status" at bounding box center [284, 180] width 22 height 10
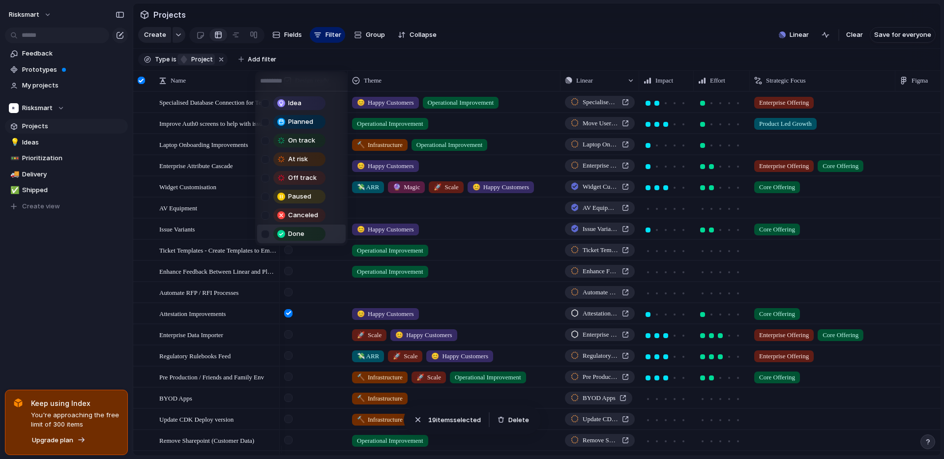
click at [265, 232] on div at bounding box center [265, 234] width 8 height 8
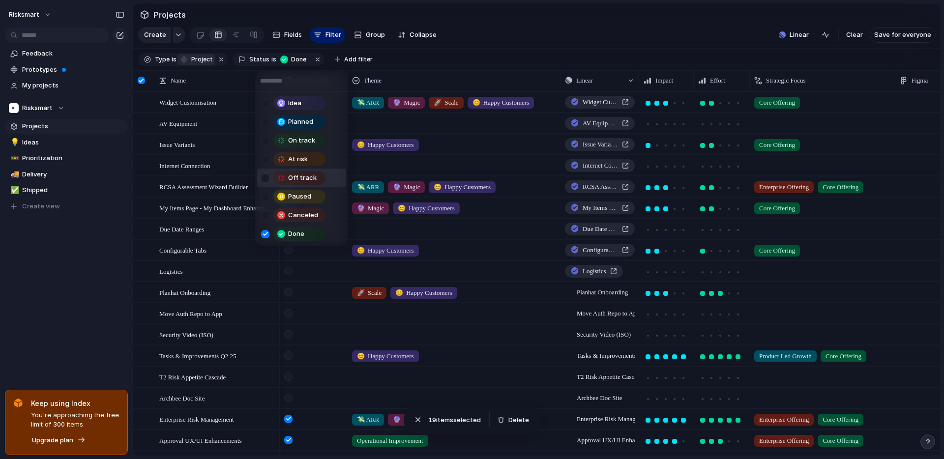
click at [511, 35] on div "Idea Planned On track At risk Off track Paused Canceled Done" at bounding box center [472, 229] width 944 height 459
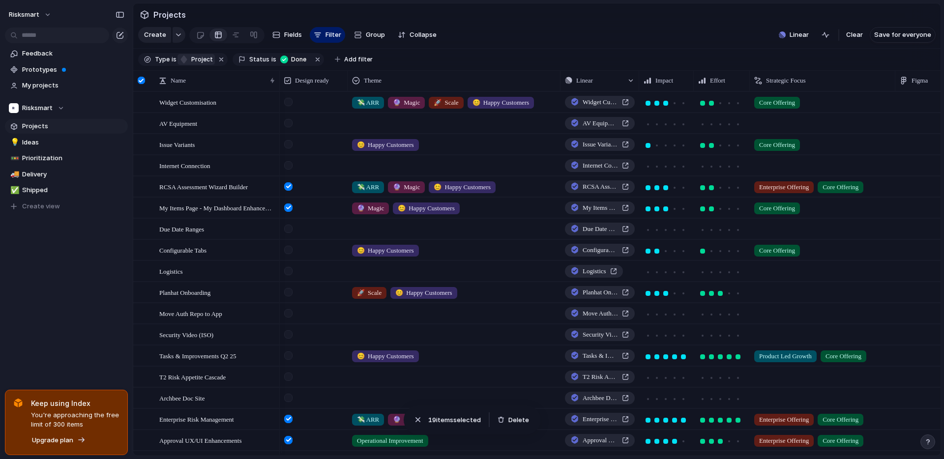
click at [143, 91] on div at bounding box center [142, 80] width 18 height 21
click at [143, 84] on div at bounding box center [141, 80] width 7 height 7
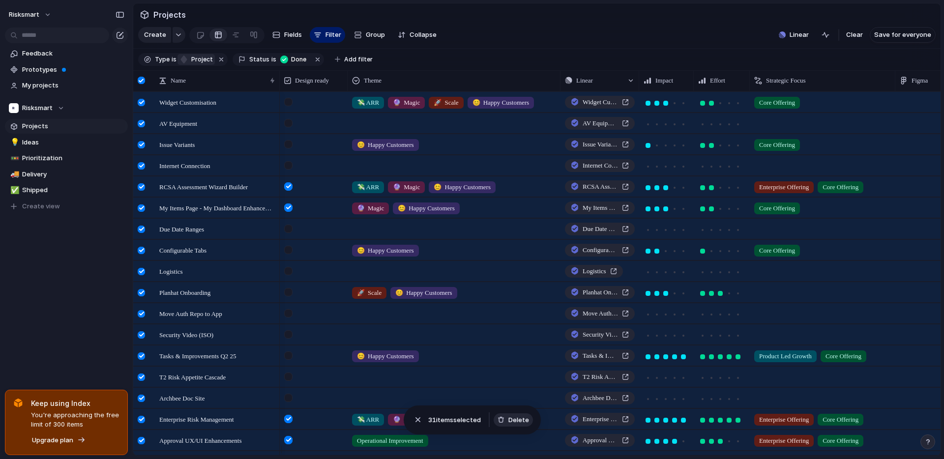
click at [518, 421] on span "Delete" at bounding box center [518, 420] width 21 height 10
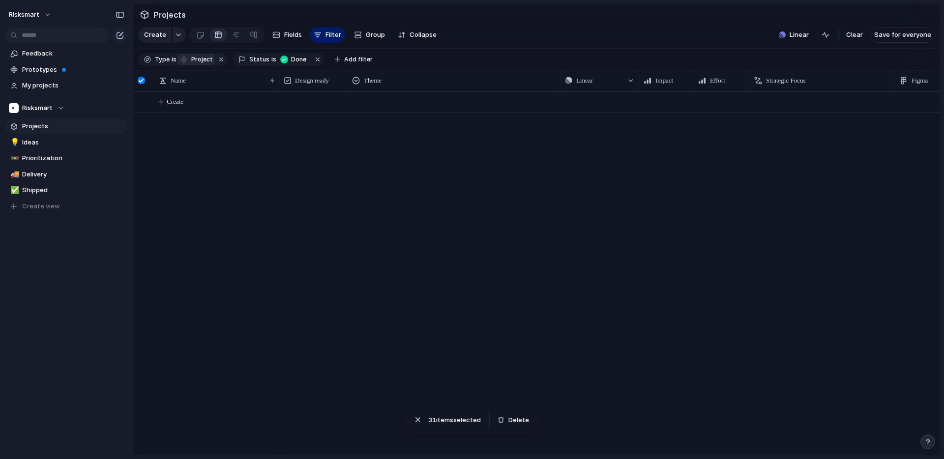
click at [389, 264] on div at bounding box center [610, 273] width 661 height 364
click at [190, 154] on div "Create" at bounding box center [536, 273] width 807 height 364
click at [140, 84] on div at bounding box center [141, 80] width 7 height 7
click at [800, 40] on span "Linear" at bounding box center [798, 35] width 19 height 10
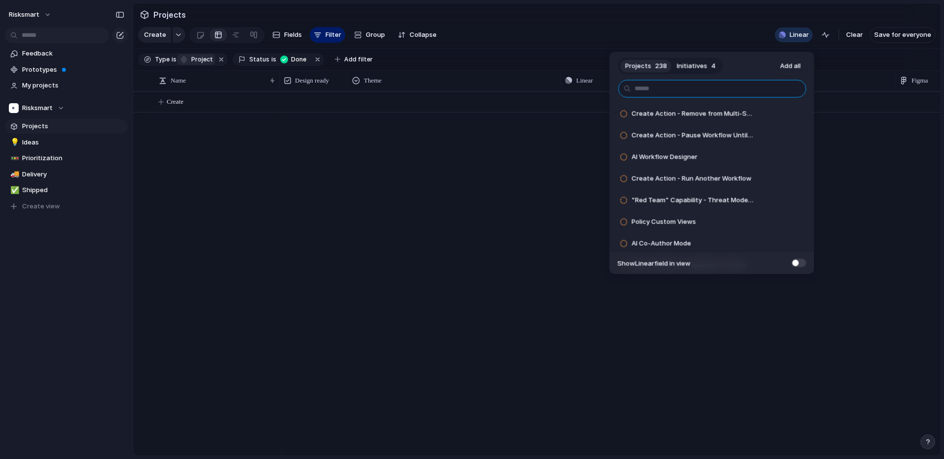
click at [699, 93] on input "text" at bounding box center [712, 89] width 188 height 18
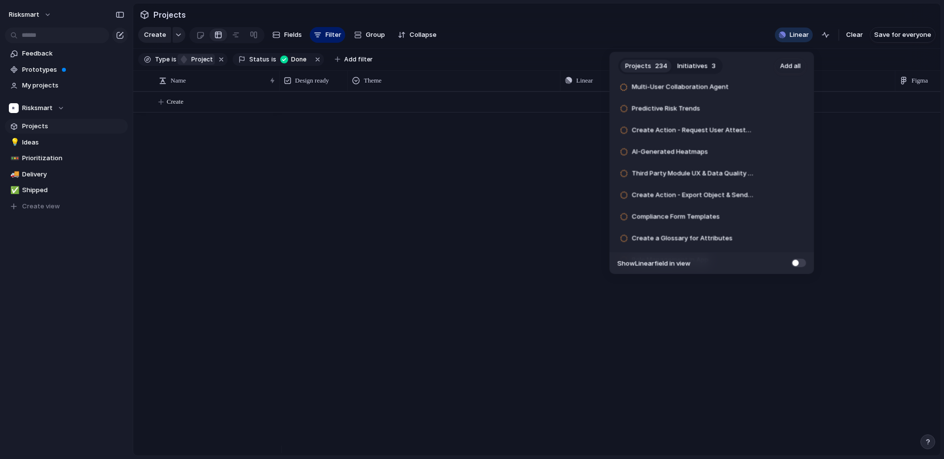
scroll to position [249, 0]
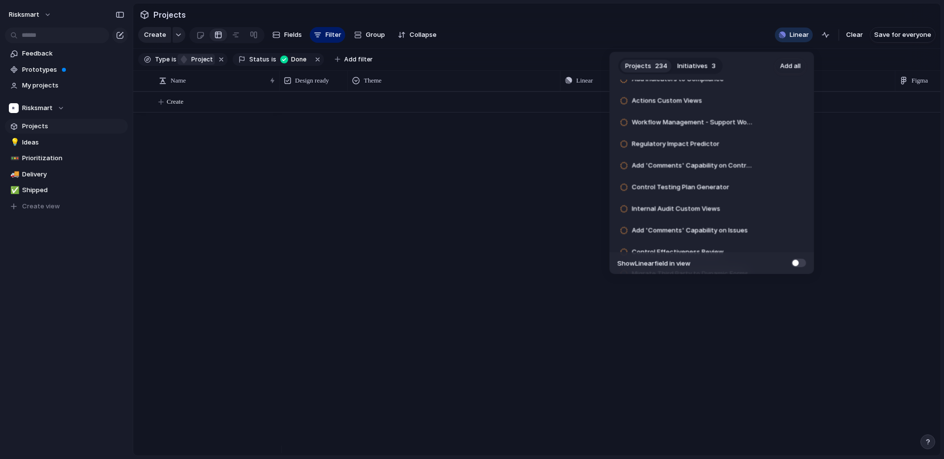
click at [706, 66] on button "Initiatives 3" at bounding box center [696, 66] width 48 height 16
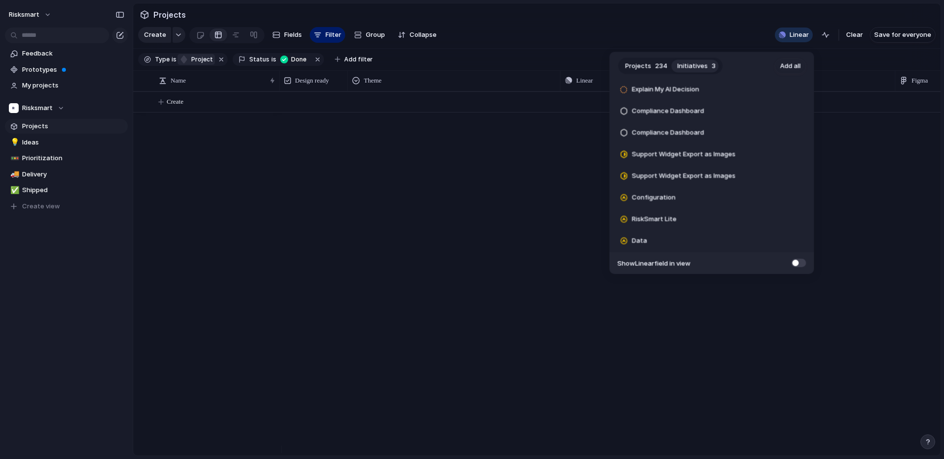
click at [650, 65] on button "Projects 234" at bounding box center [646, 66] width 52 height 16
click at [679, 64] on span "Initiatives" at bounding box center [692, 66] width 30 height 10
click at [655, 64] on span "234" at bounding box center [661, 66] width 12 height 10
click at [693, 63] on span "Initiatives" at bounding box center [692, 66] width 30 height 10
click at [789, 66] on span "Add all" at bounding box center [790, 66] width 21 height 10
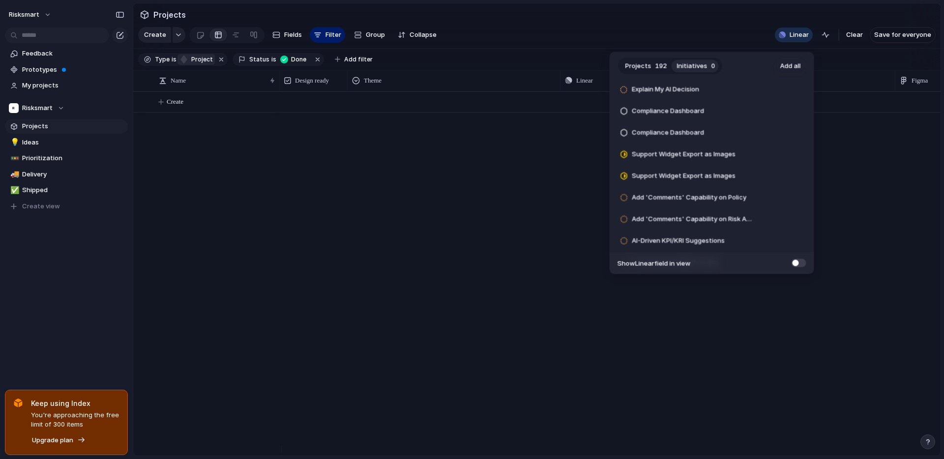
click at [450, 197] on div "Projects 192 Initiatives 0 Add all Add 'Comments' Capability on Policy​ Add Add…" at bounding box center [472, 229] width 944 height 459
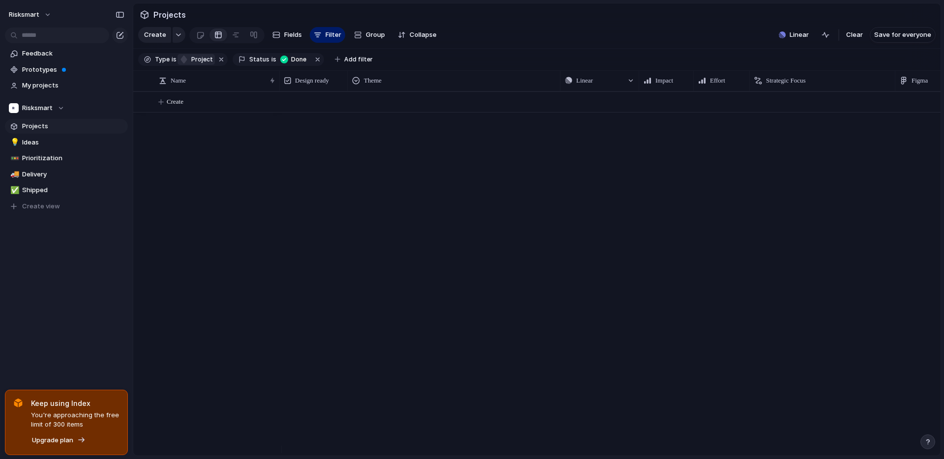
click at [460, 204] on div at bounding box center [610, 273] width 661 height 364
click at [798, 39] on span "Linear" at bounding box center [798, 35] width 19 height 10
click at [358, 250] on div "Projects 192 Initiatives 0 Add all Create Action - Remove from Multi-Select or …" at bounding box center [472, 229] width 944 height 459
click at [345, 244] on div at bounding box center [610, 273] width 661 height 364
click at [220, 64] on button "button" at bounding box center [221, 59] width 13 height 13
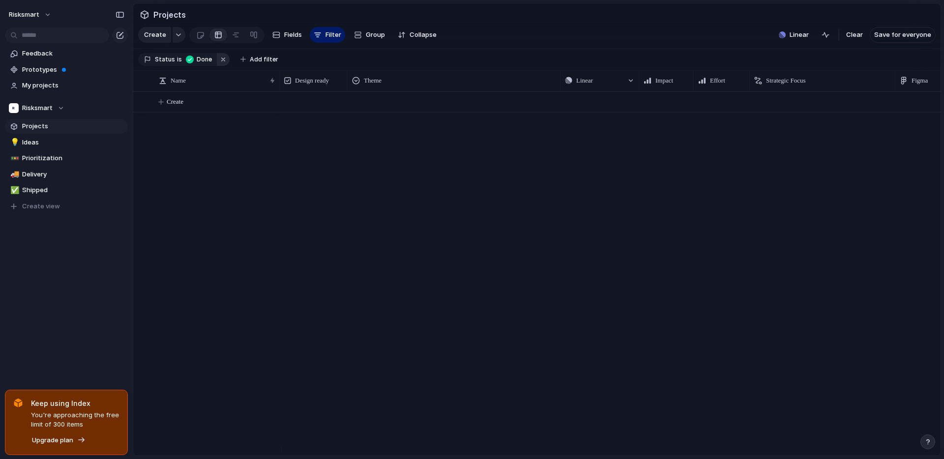
click at [218, 65] on button "button" at bounding box center [223, 59] width 13 height 13
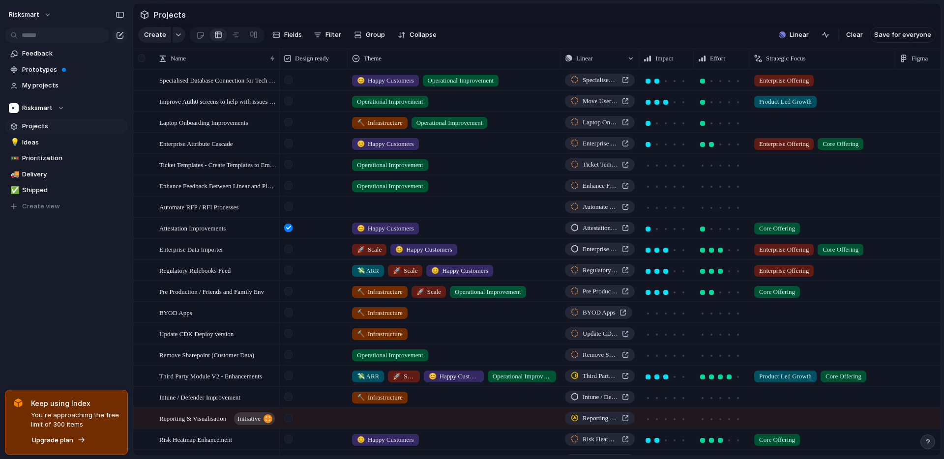
click at [145, 62] on div at bounding box center [141, 58] width 7 height 7
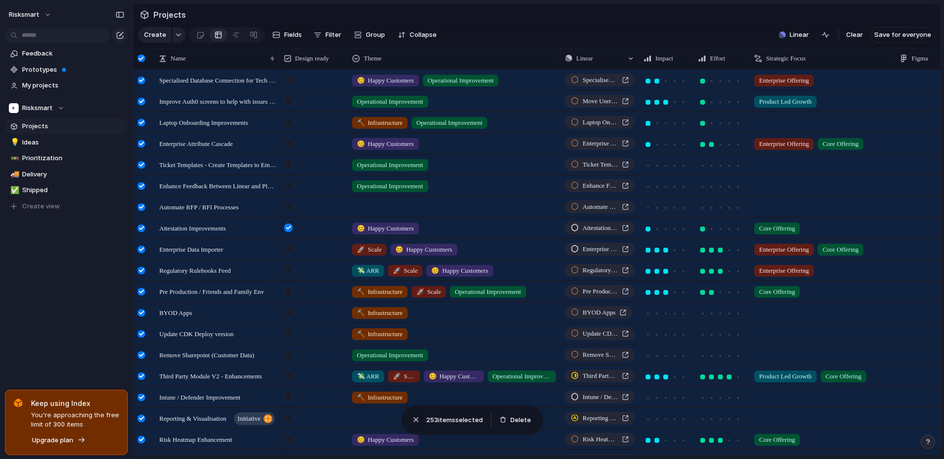
click at [567, 36] on section "Create Fields Filter Group Zoom Collapse Linear Clear Save for everyone" at bounding box center [536, 37] width 807 height 24
click at [134, 63] on div at bounding box center [142, 58] width 18 height 21
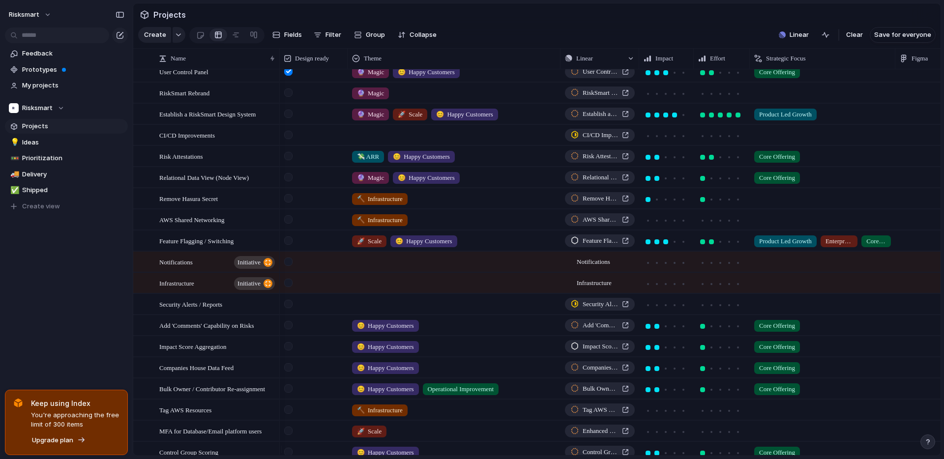
scroll to position [2652, 0]
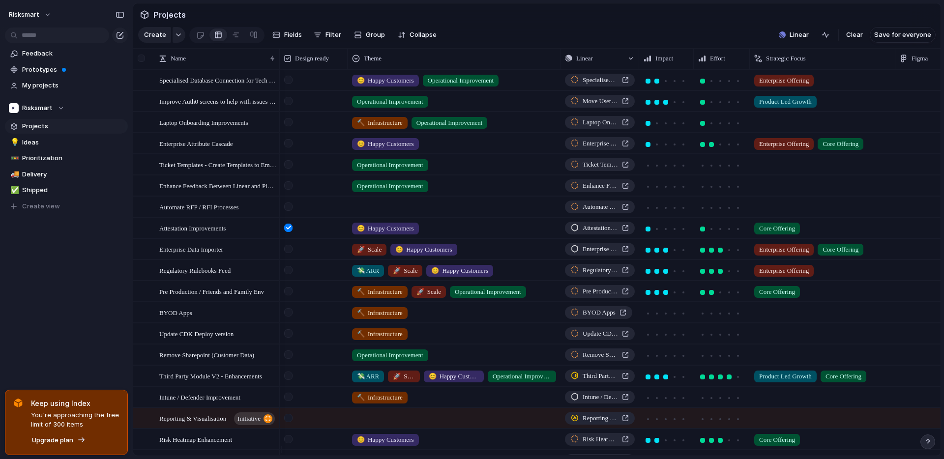
click at [147, 64] on div at bounding box center [142, 58] width 18 height 21
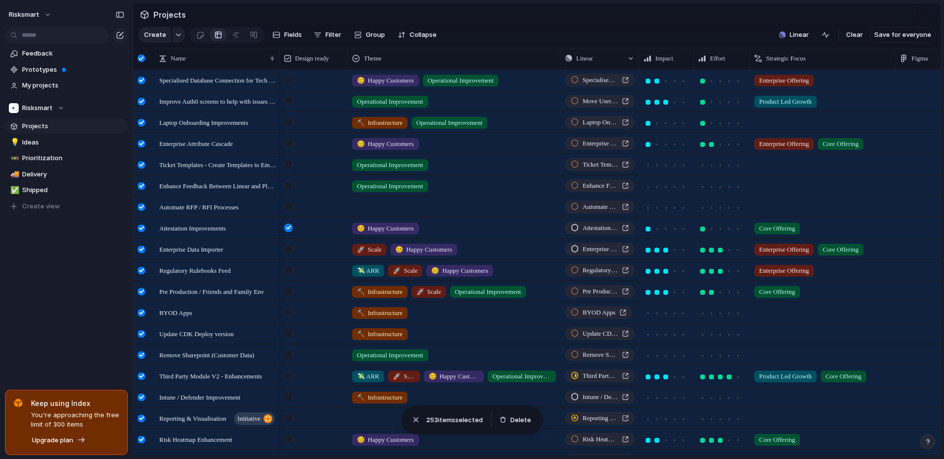
click at [840, 41] on div "Clear Save for everyone" at bounding box center [886, 35] width 97 height 16
click at [851, 40] on span "Clear" at bounding box center [854, 35] width 17 height 10
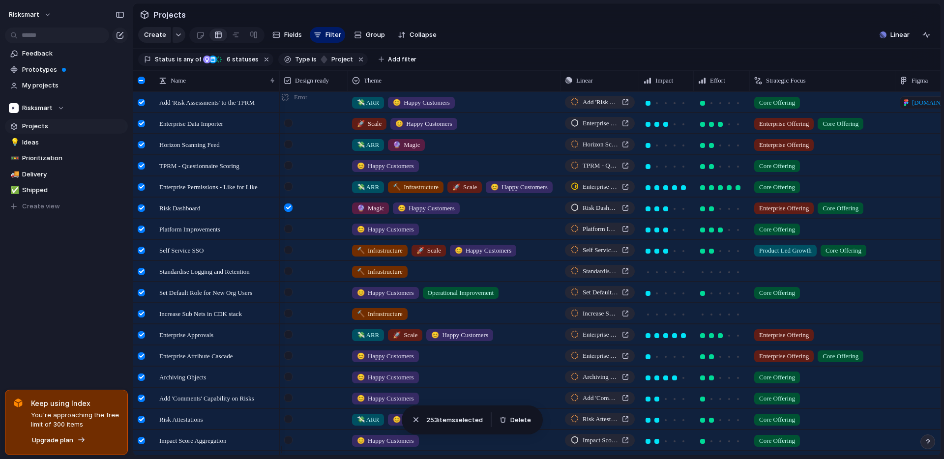
click at [137, 90] on div at bounding box center [142, 80] width 18 height 21
click at [141, 84] on div at bounding box center [141, 80] width 7 height 7
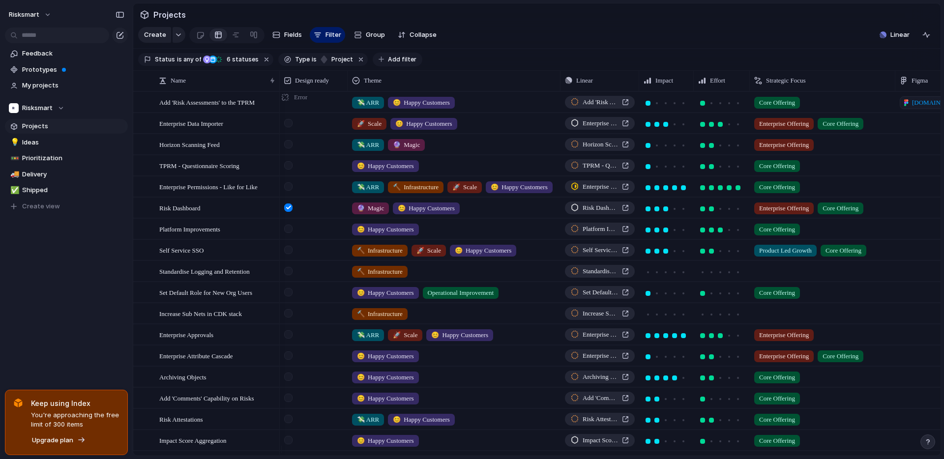
drag, startPoint x: 264, startPoint y: 64, endPoint x: 260, endPoint y: 66, distance: 5.1
click at [264, 64] on button "button" at bounding box center [267, 59] width 13 height 13
click at [221, 65] on button "button" at bounding box center [221, 59] width 13 height 13
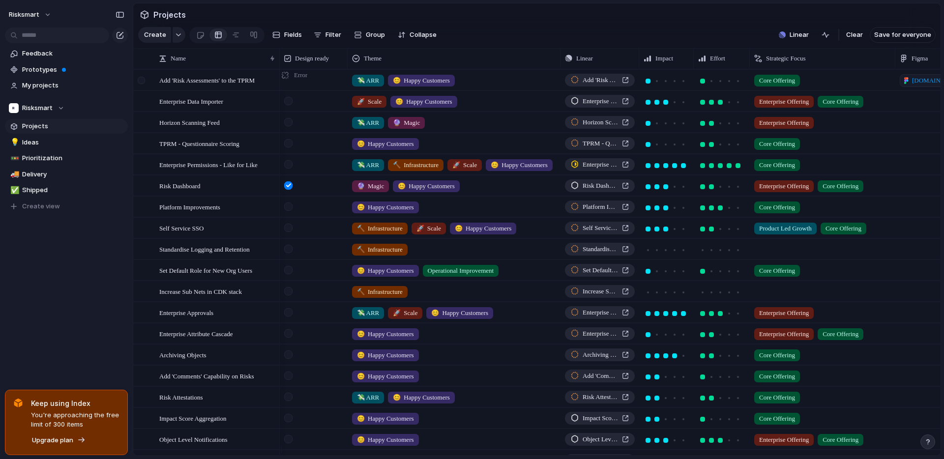
click at [145, 84] on div at bounding box center [141, 80] width 7 height 7
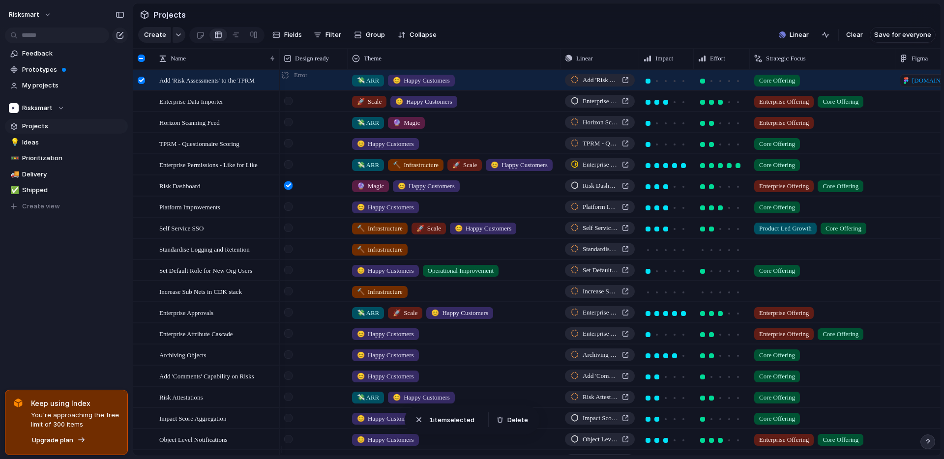
click at [140, 69] on div at bounding box center [142, 58] width 18 height 21
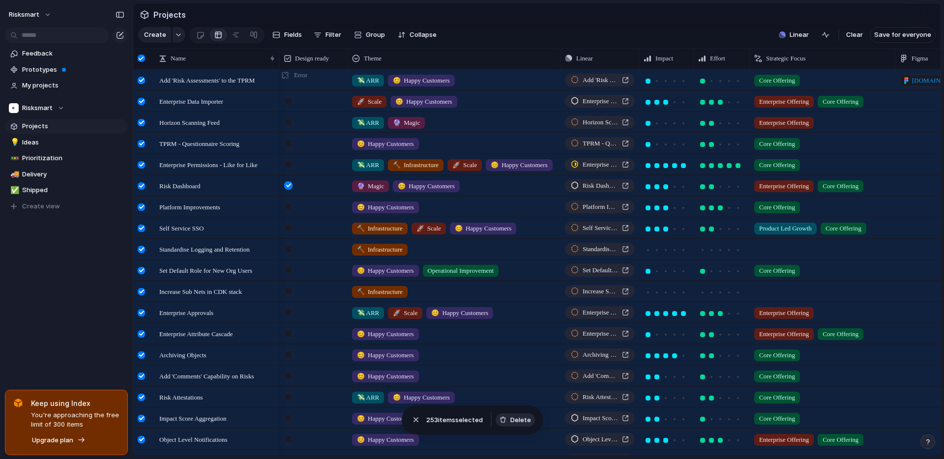
drag, startPoint x: 519, startPoint y: 421, endPoint x: 533, endPoint y: 420, distance: 14.8
click at [519, 422] on span "Delete" at bounding box center [520, 420] width 21 height 10
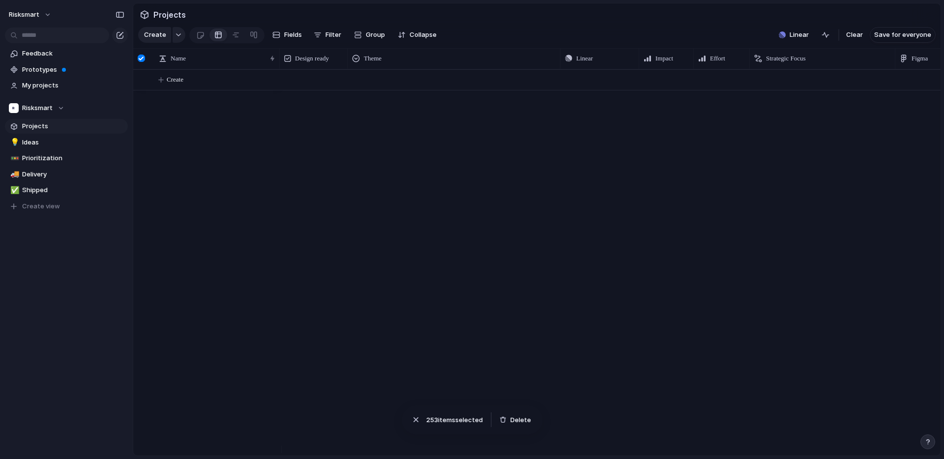
click at [583, 255] on div at bounding box center [610, 262] width 661 height 386
click at [582, 254] on div at bounding box center [610, 262] width 661 height 386
click at [784, 42] on button "Linear" at bounding box center [794, 35] width 38 height 15
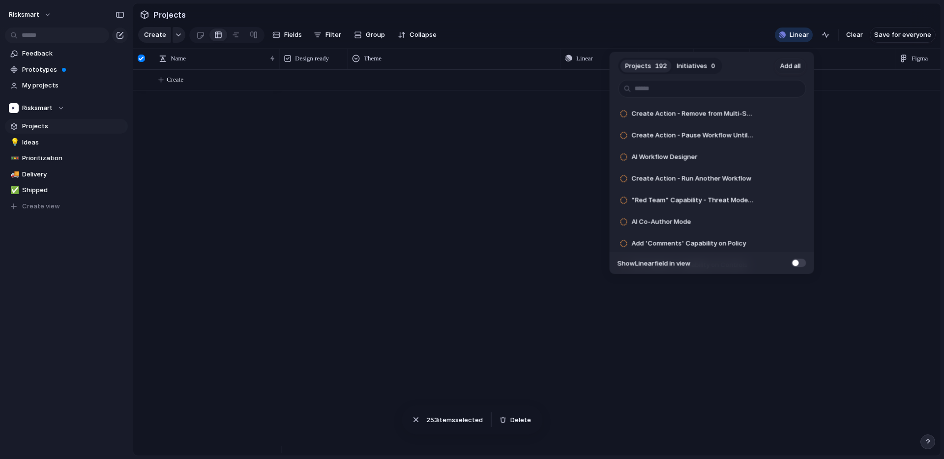
click at [695, 63] on span "Initiatives" at bounding box center [692, 66] width 30 height 10
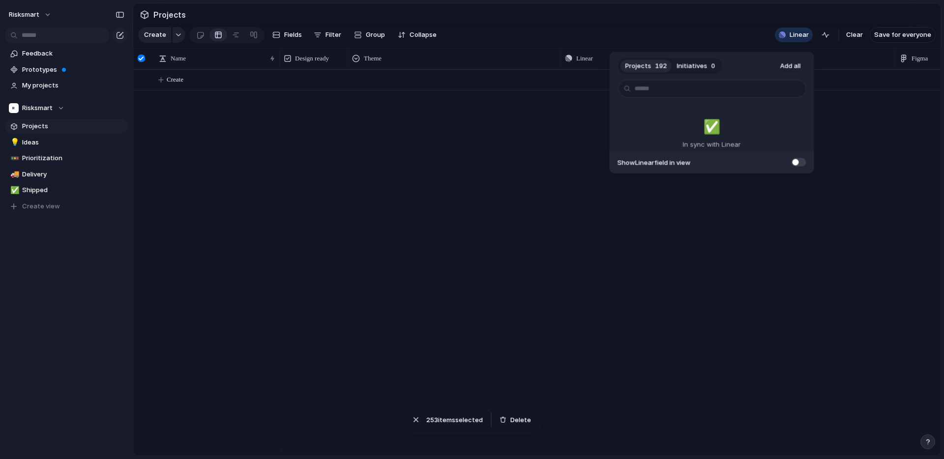
click at [637, 66] on span "Projects" at bounding box center [638, 66] width 26 height 10
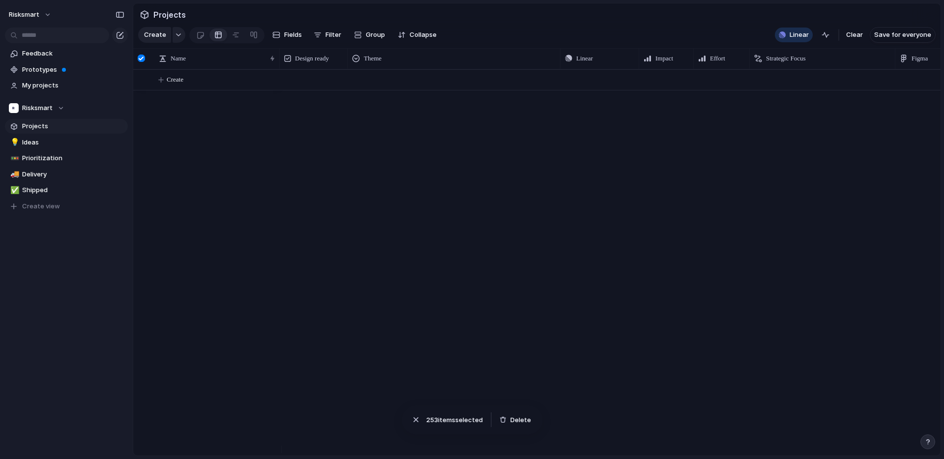
click at [652, 26] on div "Projects 192 Initiatives 0 Add all Create Action - Remove from Multi-Select or …" at bounding box center [472, 229] width 944 height 459
drag, startPoint x: 653, startPoint y: 26, endPoint x: 777, endPoint y: 30, distance: 124.5
click at [653, 25] on div "Projects 192 Initiatives 0 Add all Create Action - Remove from Multi-Select or …" at bounding box center [472, 229] width 944 height 459
click at [803, 42] on div "Projects 192 Initiatives 0 Add all Create Action - Remove from Multi-Select or …" at bounding box center [472, 229] width 944 height 459
click at [240, 310] on div "Create" at bounding box center [536, 262] width 807 height 386
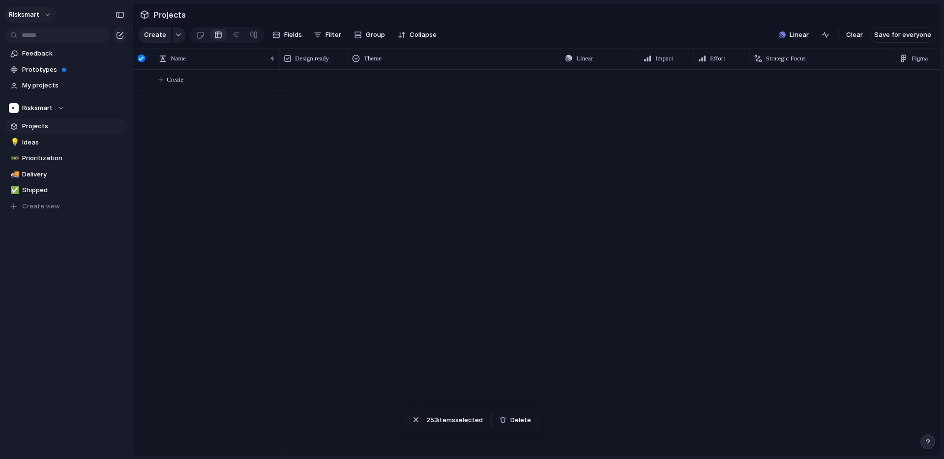
click at [38, 15] on span "risksmart" at bounding box center [24, 15] width 30 height 10
click at [47, 18] on div "No results found" at bounding box center [472, 229] width 944 height 459
click at [42, 13] on button "risksmart" at bounding box center [30, 15] width 52 height 16
click at [53, 107] on div "No results found" at bounding box center [472, 229] width 944 height 459
click at [452, 299] on div "No results found" at bounding box center [472, 229] width 944 height 459
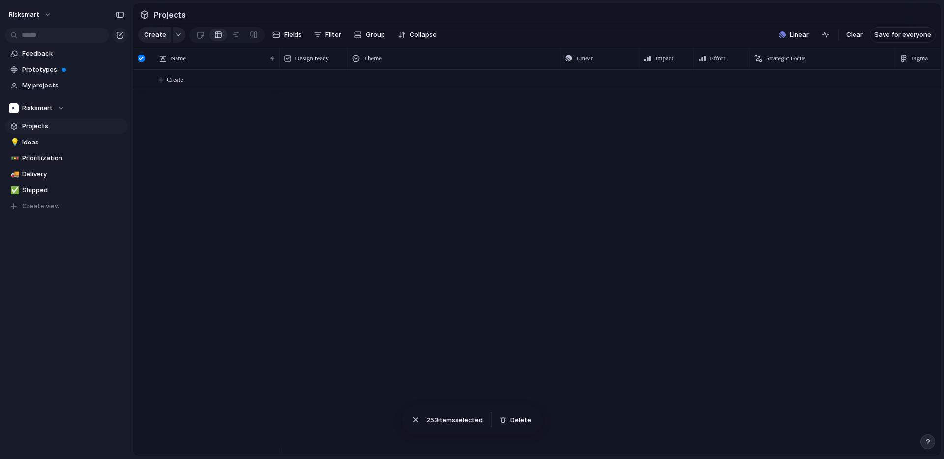
click at [526, 429] on div "No results found" at bounding box center [472, 229] width 944 height 459
click at [525, 428] on div "No results found" at bounding box center [472, 229] width 944 height 459
click at [521, 422] on div "No results found" at bounding box center [472, 229] width 944 height 459
drag, startPoint x: 435, startPoint y: 338, endPoint x: 413, endPoint y: 311, distance: 35.2
click at [413, 311] on div "No results found" at bounding box center [472, 229] width 944 height 459
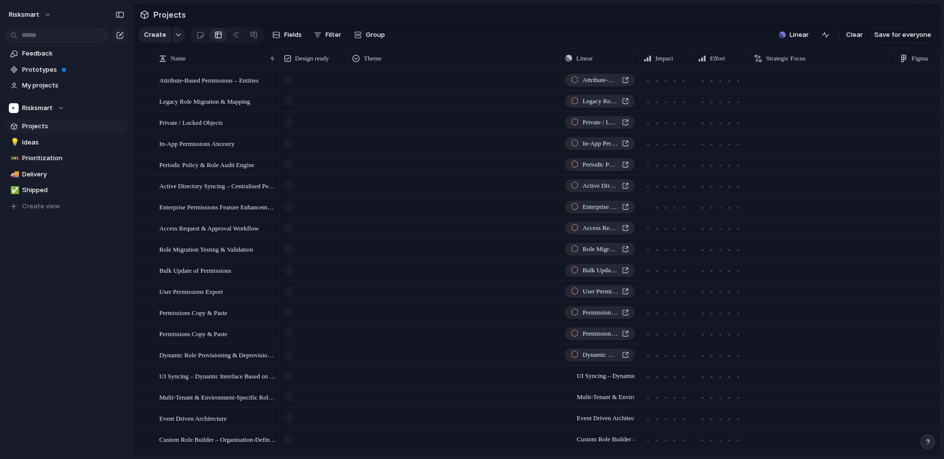
click at [477, 234] on div at bounding box center [454, 226] width 212 height 16
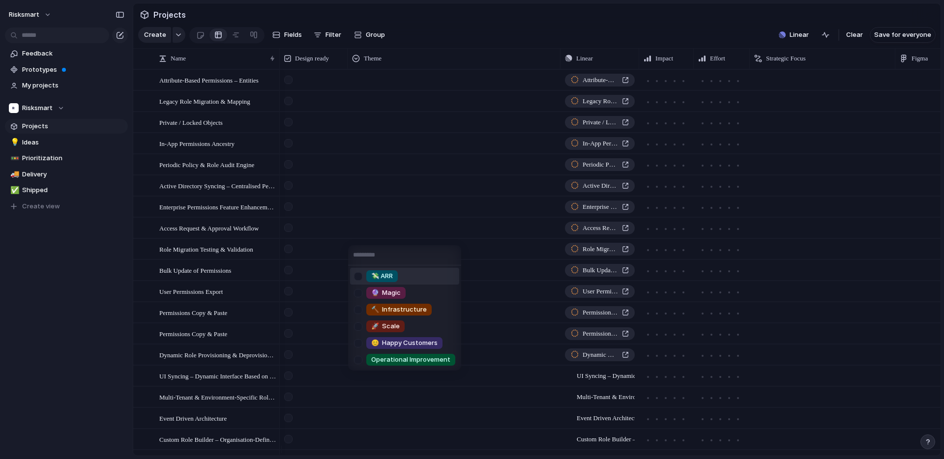
click at [51, 324] on div "💸 ARR 🔮 Magic 🔨 Infrastructure 🚀 Scale 😊 Happy Customers Operational Improvement" at bounding box center [472, 229] width 944 height 459
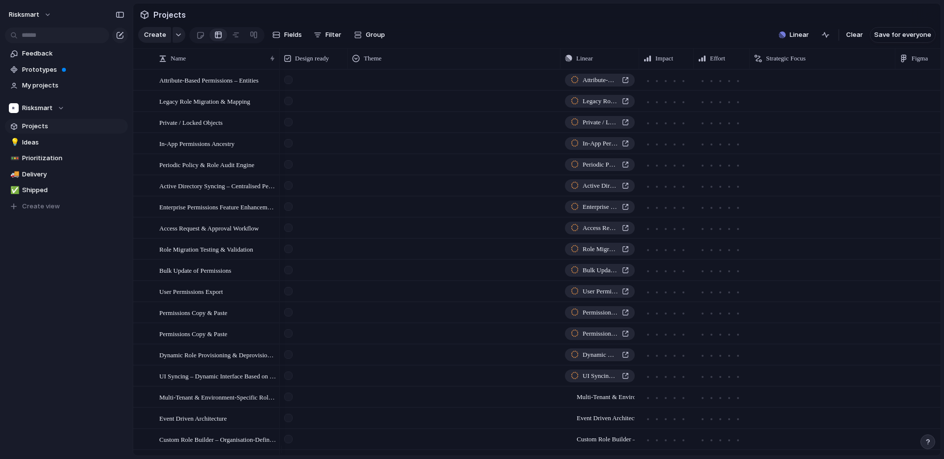
click at [51, 323] on div "risksmart Feedback Prototypes My projects Risksmart Projects 💡 Ideas 🚥 Prioriti…" at bounding box center [66, 229] width 133 height 459
click at [783, 38] on div "button" at bounding box center [782, 34] width 7 height 7
drag, startPoint x: 156, startPoint y: 64, endPoint x: 163, endPoint y: 65, distance: 7.0
click at [163, 65] on div "Projects 422 Initiatives 28 Add all Indicator Results Register Add Employee VPN…" at bounding box center [472, 229] width 944 height 459
click at [144, 62] on div at bounding box center [141, 58] width 7 height 7
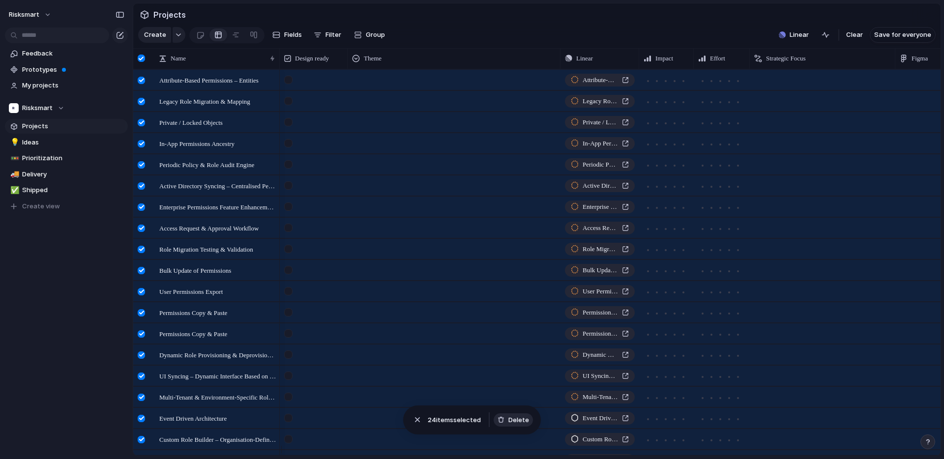
click at [514, 420] on span "Delete" at bounding box center [518, 420] width 21 height 10
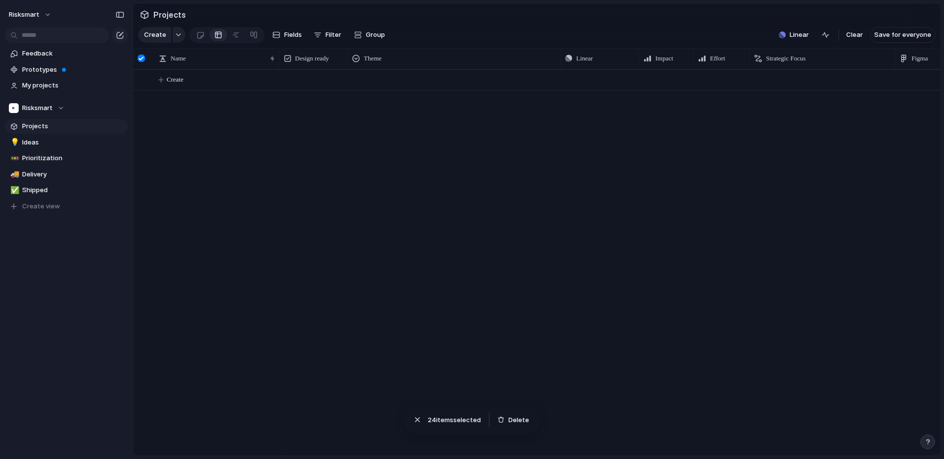
drag, startPoint x: 514, startPoint y: 32, endPoint x: 249, endPoint y: 11, distance: 265.8
click at [509, 30] on section "Create Fields Filter Group Zoom Collapse Linear Clear Save for everyone" at bounding box center [536, 37] width 807 height 24
click at [623, 18] on section "Projects" at bounding box center [536, 14] width 807 height 22
click at [797, 40] on span "Linear" at bounding box center [798, 35] width 19 height 10
click at [713, 26] on div "Projects 0 Initiatives 0 Add all Show Linear field in view" at bounding box center [472, 229] width 944 height 459
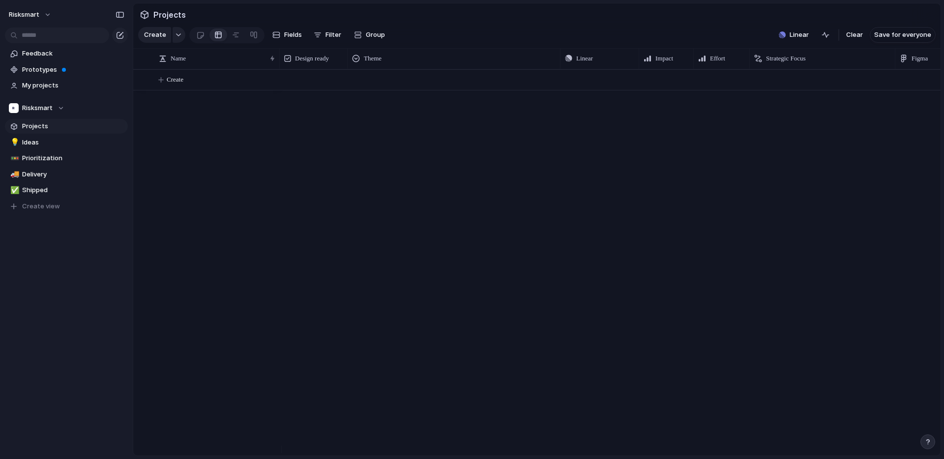
click at [672, 26] on section "Projects" at bounding box center [536, 14] width 807 height 22
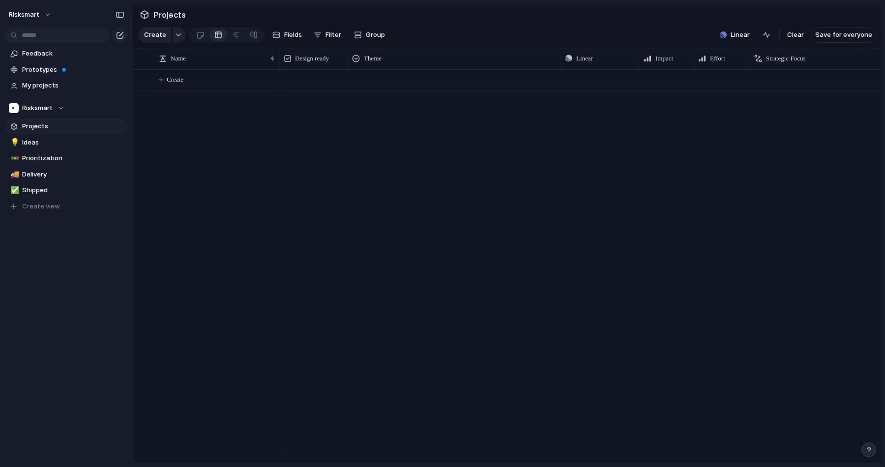
click at [586, 179] on div at bounding box center [581, 266] width 602 height 394
click at [43, 124] on span "Projects" at bounding box center [73, 126] width 102 height 10
click at [40, 146] on span "Ideas" at bounding box center [73, 143] width 102 height 10
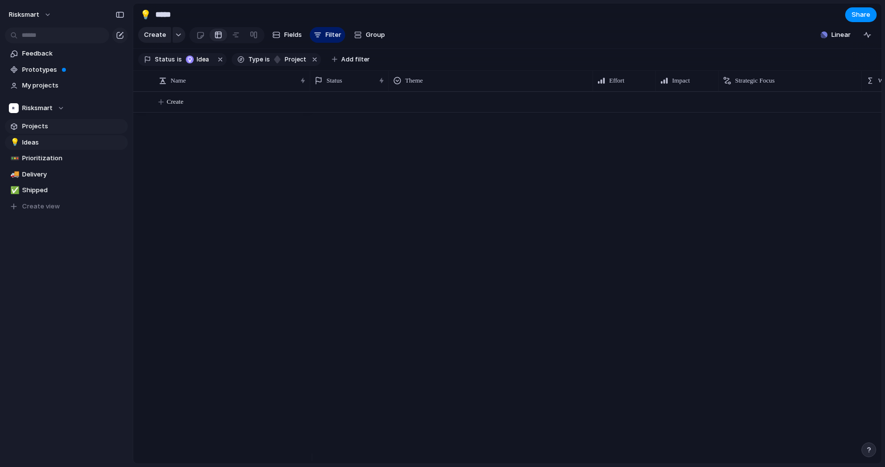
click at [48, 125] on span "Projects" at bounding box center [73, 126] width 102 height 10
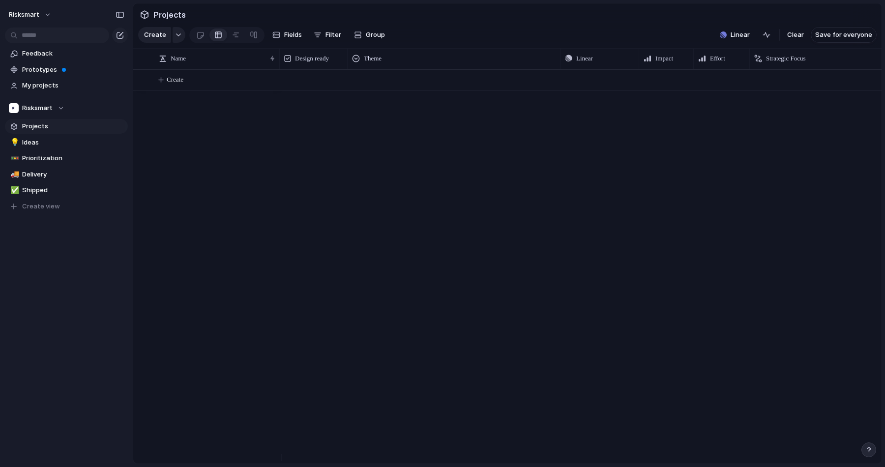
click at [182, 129] on div "Create" at bounding box center [507, 266] width 748 height 394
click at [183, 152] on div "Create" at bounding box center [507, 266] width 748 height 394
click at [737, 39] on span "Linear" at bounding box center [739, 35] width 19 height 10
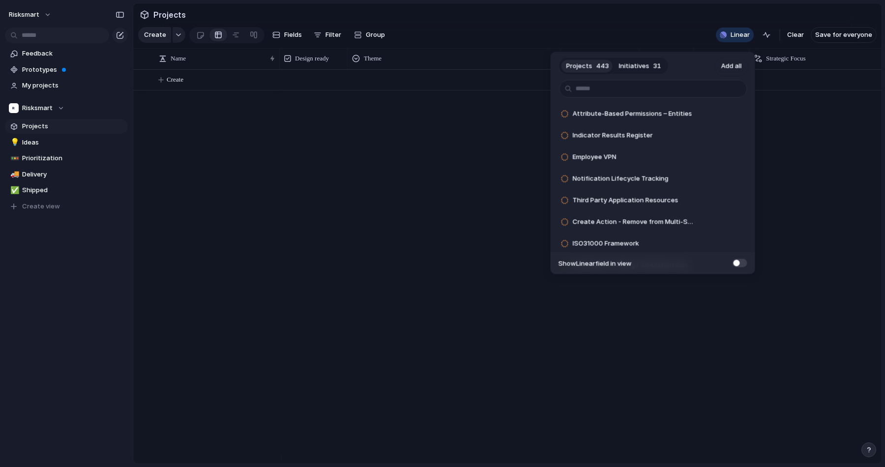
click at [647, 66] on button "Initiatives 31" at bounding box center [640, 66] width 52 height 16
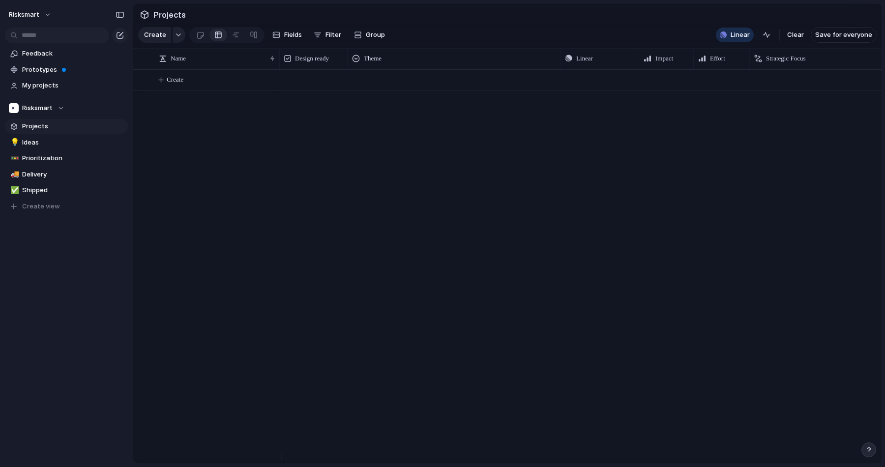
click at [434, 142] on div "Projects 443 Initiatives 31 Add all Add 'Comments' Capability on Policy​ Add Pe…" at bounding box center [442, 233] width 885 height 467
click at [736, 40] on span "Linear" at bounding box center [739, 35] width 19 height 10
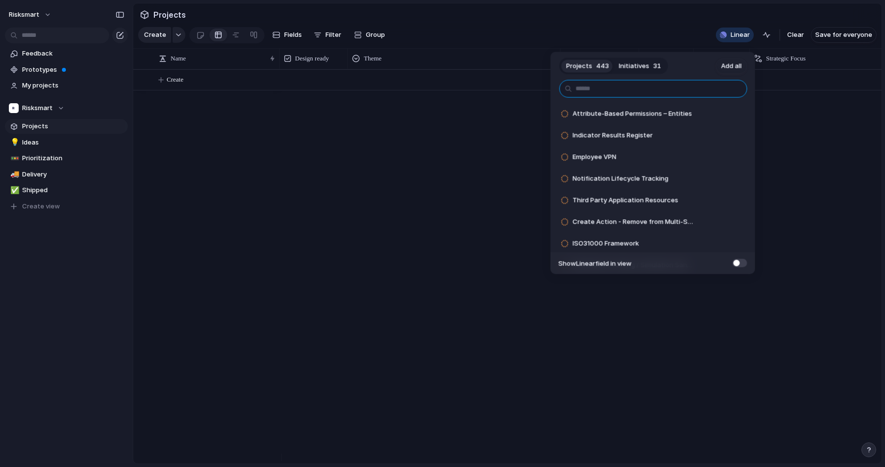
click at [643, 91] on input "text" at bounding box center [653, 89] width 188 height 18
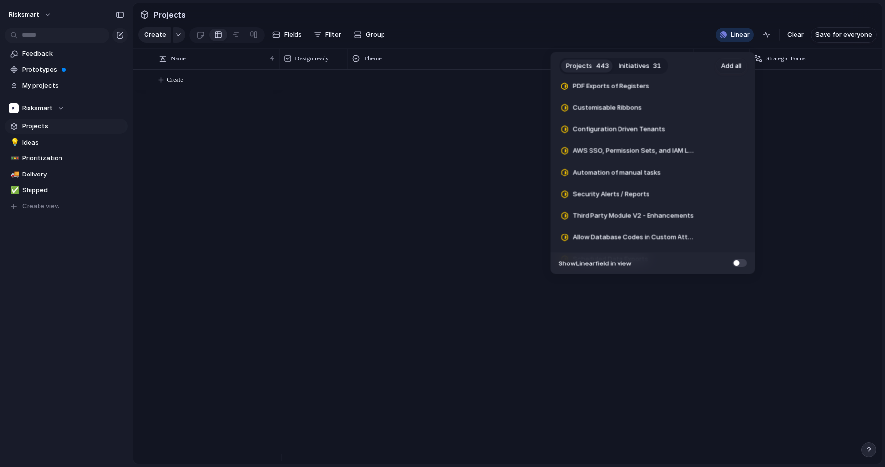
scroll to position [9432, 0]
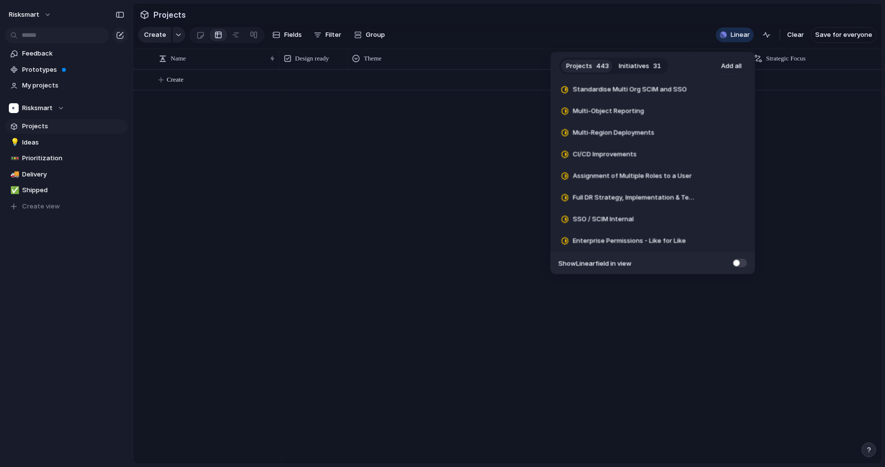
click at [330, 347] on div "Projects 443 Initiatives 31 Add all Attribute-Based Permissions – Entities Add …" at bounding box center [442, 233] width 885 height 467
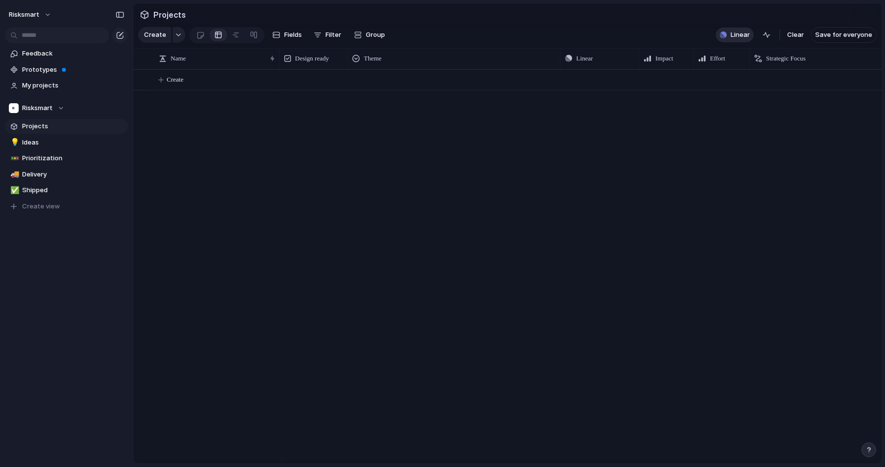
click at [738, 38] on span "Linear" at bounding box center [739, 35] width 19 height 10
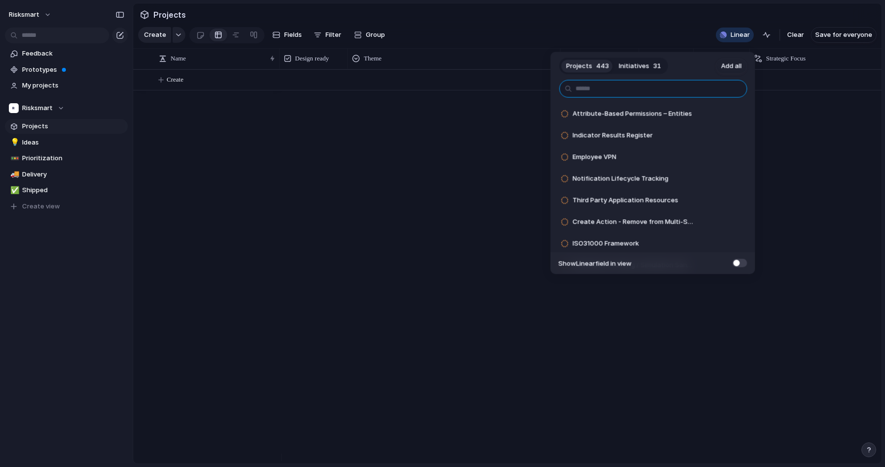
click at [677, 88] on input "text" at bounding box center [653, 89] width 188 height 18
click at [423, 241] on div "Projects 443 Initiatives 31 Add all Attribute-Based Permissions – Entities Add …" at bounding box center [442, 233] width 885 height 467
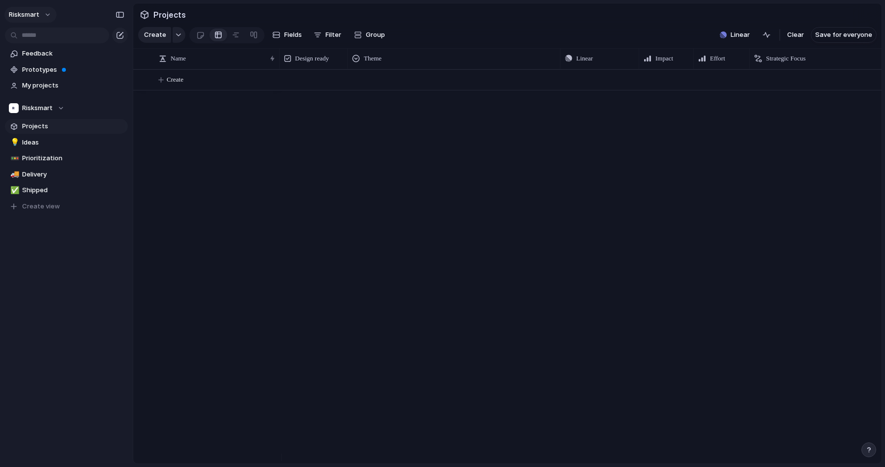
click at [45, 12] on button "risksmart" at bounding box center [30, 15] width 52 height 16
click at [41, 32] on span "Settings" at bounding box center [36, 37] width 27 height 10
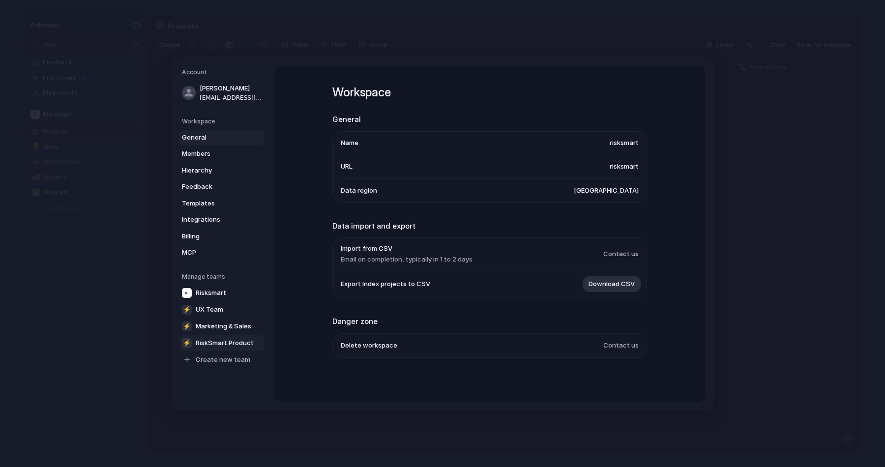
click at [228, 340] on span "RiskSmart Product" at bounding box center [225, 343] width 58 height 10
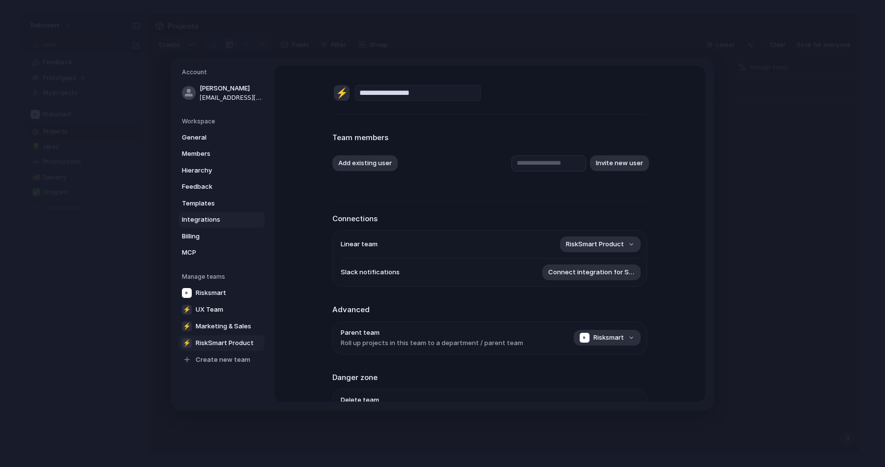
click at [209, 220] on span "Integrations" at bounding box center [213, 220] width 63 height 10
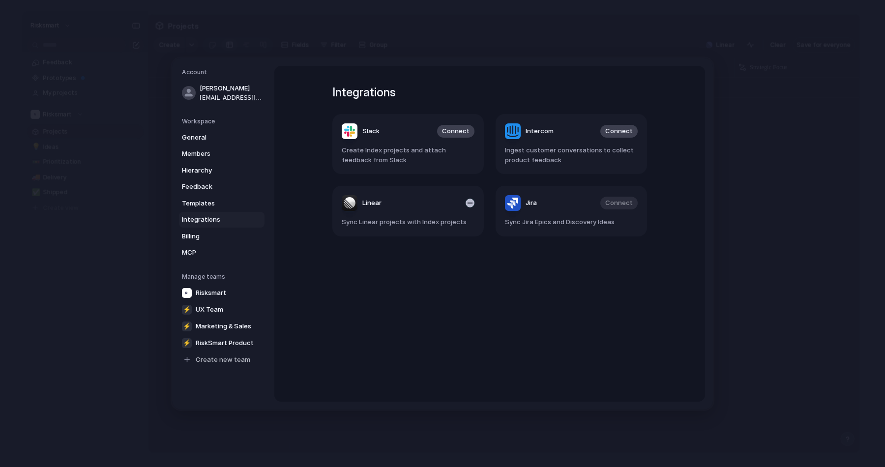
click at [373, 197] on div "Linear" at bounding box center [362, 203] width 40 height 16
click at [206, 169] on span "Hierarchy" at bounding box center [213, 170] width 63 height 10
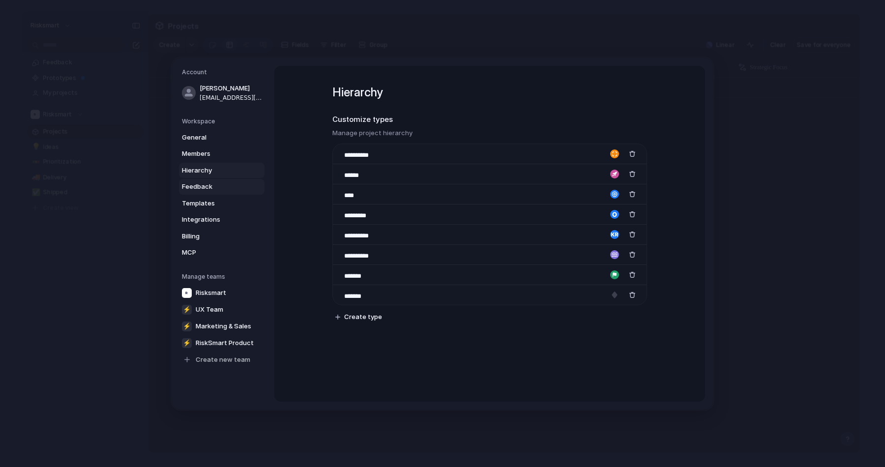
click at [214, 185] on span "Feedback" at bounding box center [213, 187] width 63 height 10
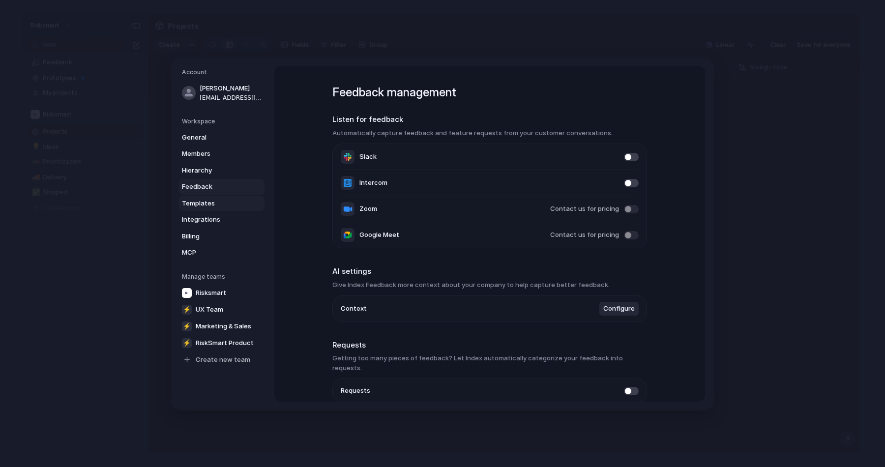
click at [212, 206] on span "Templates" at bounding box center [213, 203] width 63 height 10
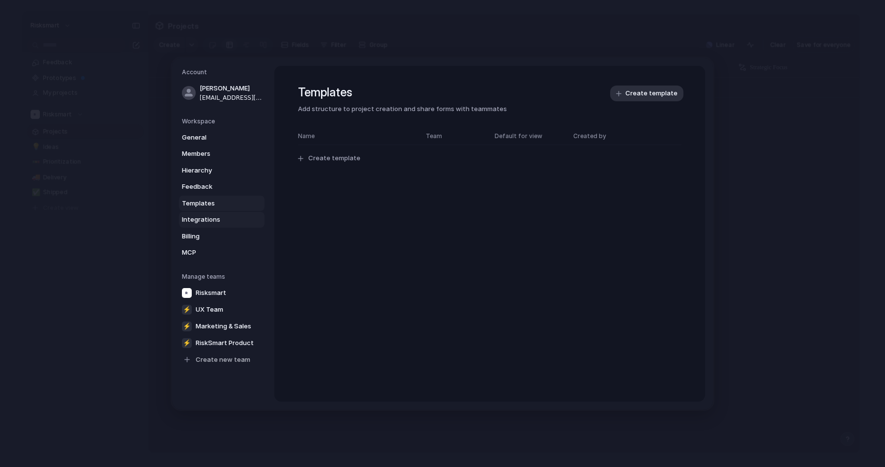
click at [220, 221] on span "Integrations" at bounding box center [213, 220] width 63 height 10
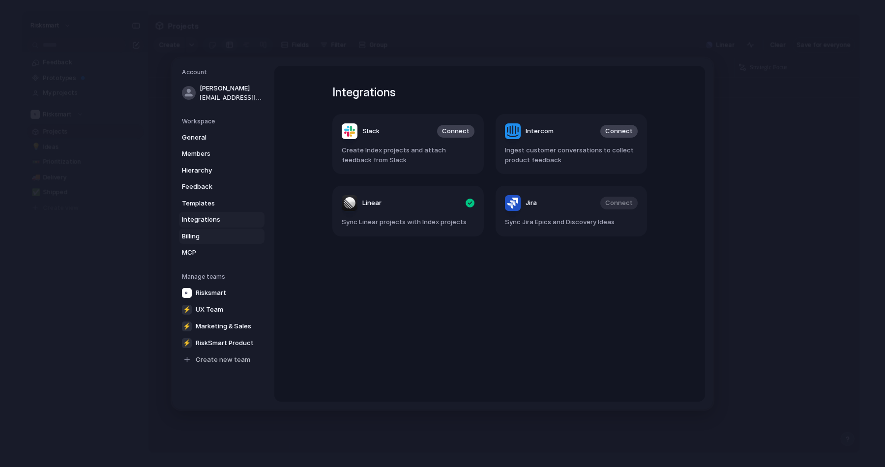
click at [214, 237] on span "Billing" at bounding box center [213, 236] width 63 height 10
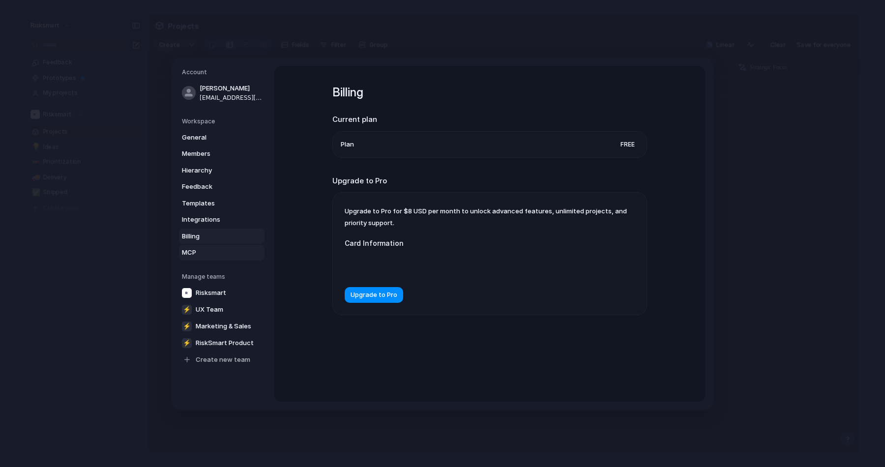
click at [211, 250] on span "MCP" at bounding box center [213, 253] width 63 height 10
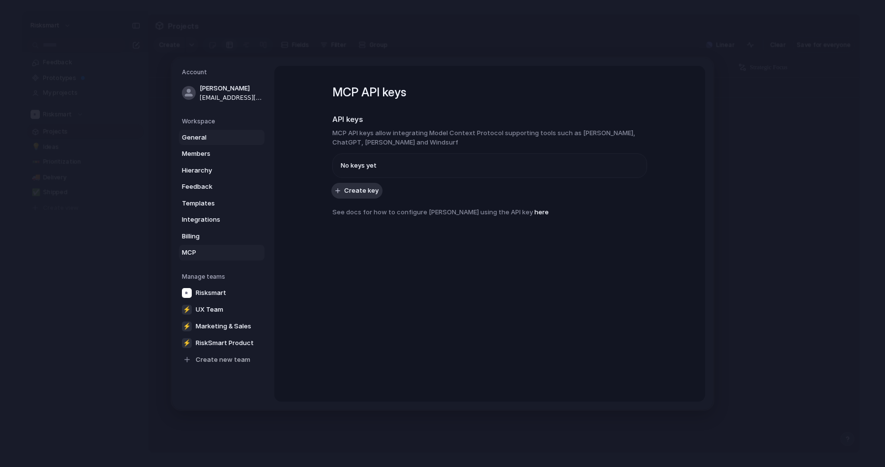
click at [195, 141] on span "General" at bounding box center [213, 137] width 63 height 10
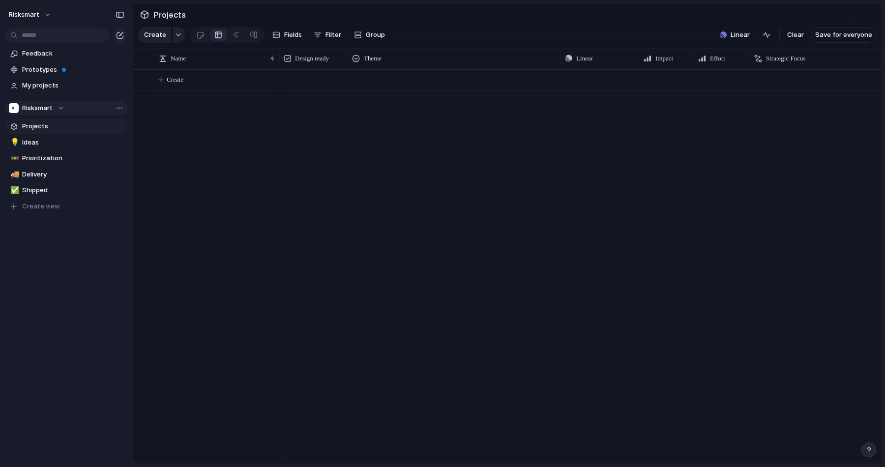
click at [59, 106] on div "Risksmart" at bounding box center [37, 108] width 56 height 10
click at [61, 185] on span "RiskSmart Product" at bounding box center [59, 181] width 58 height 10
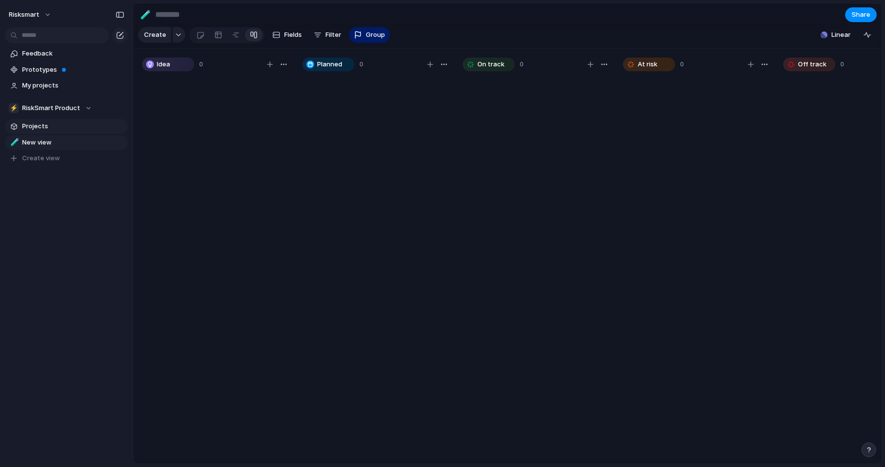
click at [56, 127] on span "Projects" at bounding box center [73, 126] width 102 height 10
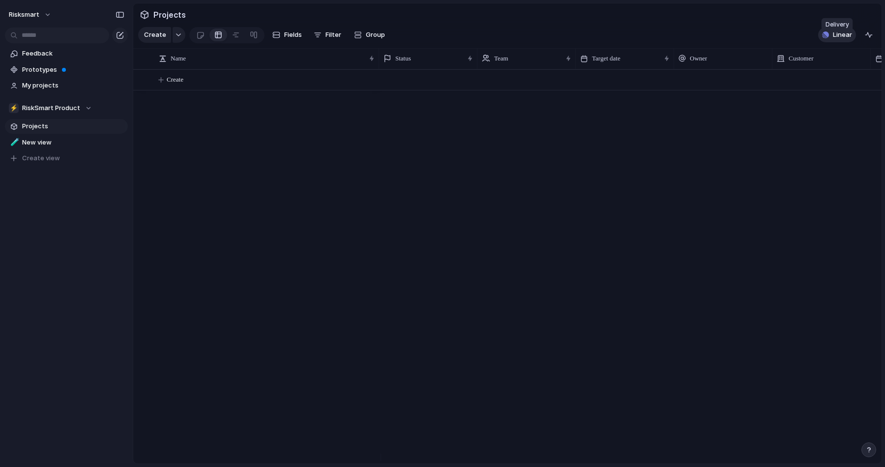
click at [829, 40] on button "Linear" at bounding box center [837, 35] width 38 height 15
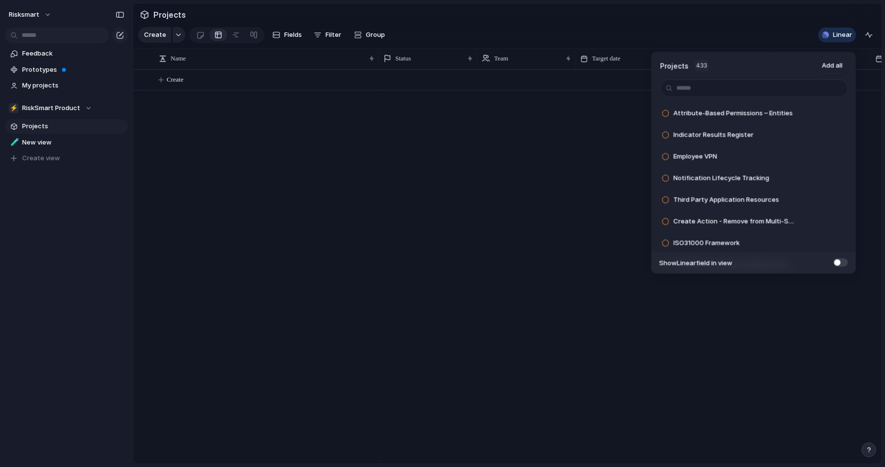
click at [433, 122] on div "Projects 433 Add all Attribute-Based Permissions – Entities Add Indicator Resul…" at bounding box center [442, 233] width 885 height 467
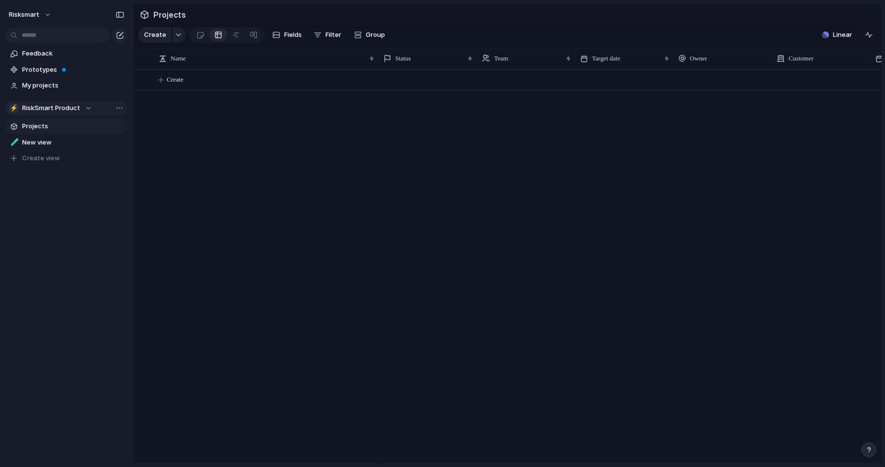
click at [58, 102] on button "⚡ RiskSmart Product" at bounding box center [66, 108] width 123 height 15
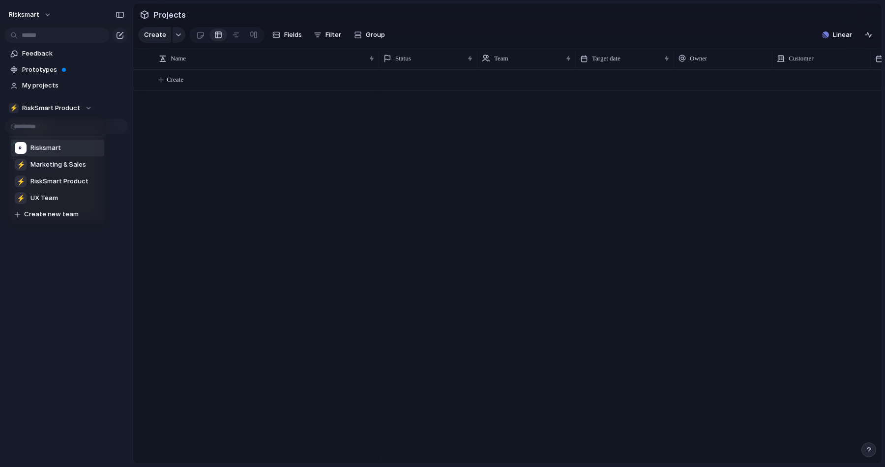
click at [53, 145] on span "Risksmart" at bounding box center [45, 148] width 30 height 10
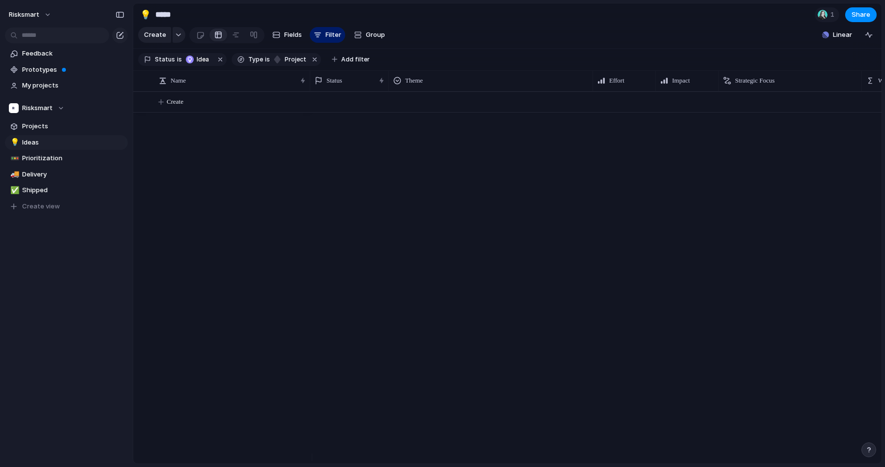
click at [297, 240] on div "Create" at bounding box center [507, 277] width 748 height 372
click at [219, 59] on button "button" at bounding box center [220, 59] width 13 height 13
click at [221, 66] on button "button" at bounding box center [221, 59] width 13 height 13
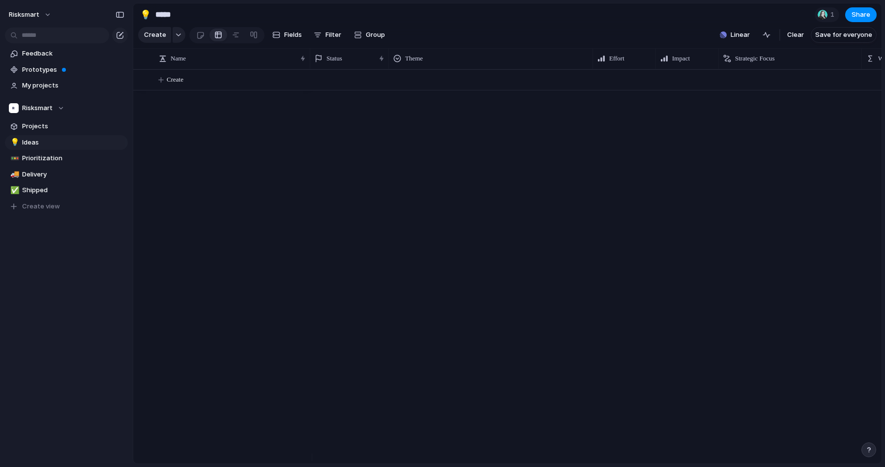
click at [203, 203] on div "Create" at bounding box center [507, 266] width 748 height 394
click at [721, 144] on div at bounding box center [595, 266] width 571 height 394
click at [742, 37] on span "Linear" at bounding box center [739, 35] width 19 height 10
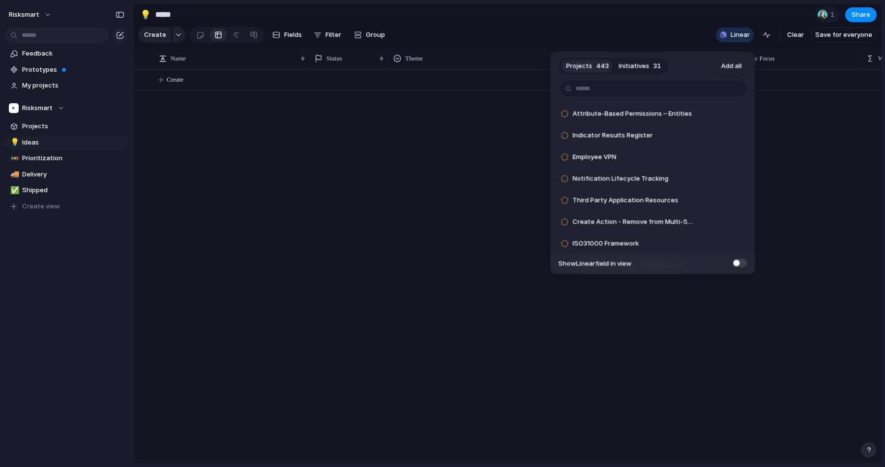
click at [644, 65] on span "Initiatives" at bounding box center [634, 66] width 30 height 10
click at [641, 62] on span "Initiatives" at bounding box center [634, 66] width 30 height 10
click at [593, 71] on button "Projects 443" at bounding box center [587, 66] width 53 height 16
click at [619, 68] on span "Initiatives" at bounding box center [634, 66] width 30 height 10
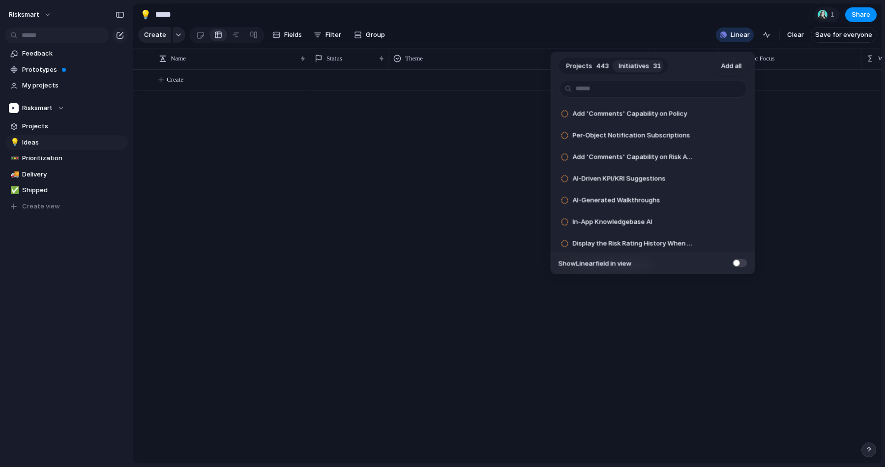
click at [587, 70] on span "Projects" at bounding box center [579, 66] width 26 height 10
click at [623, 69] on span "Initiatives" at bounding box center [634, 66] width 30 height 10
click at [333, 210] on div "Projects 443 Initiatives 31 Add all Add 'Comments' Capability on Policy​ Add Pe…" at bounding box center [442, 233] width 885 height 467
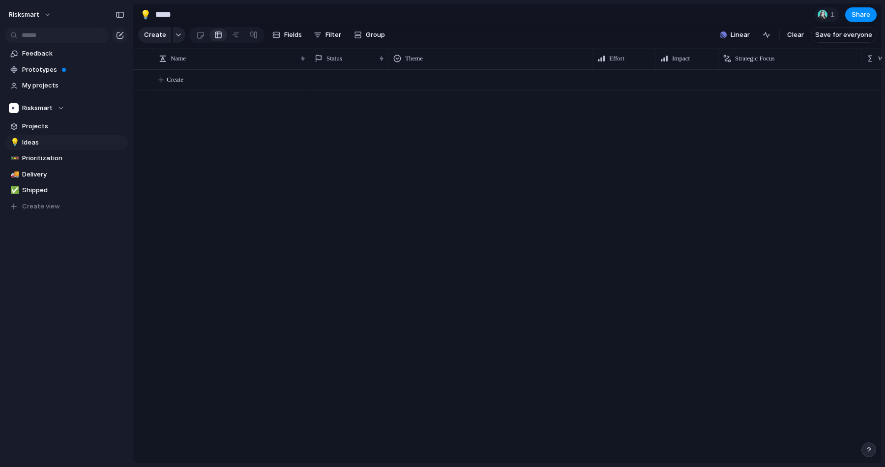
click at [57, 351] on div "risksmart Feedback Prototypes My projects Risksmart Projects 💡 Ideas 🚥 Prioriti…" at bounding box center [66, 233] width 133 height 467
click at [37, 19] on span "risksmart" at bounding box center [24, 15] width 30 height 10
click at [55, 33] on li "Settings" at bounding box center [48, 37] width 82 height 16
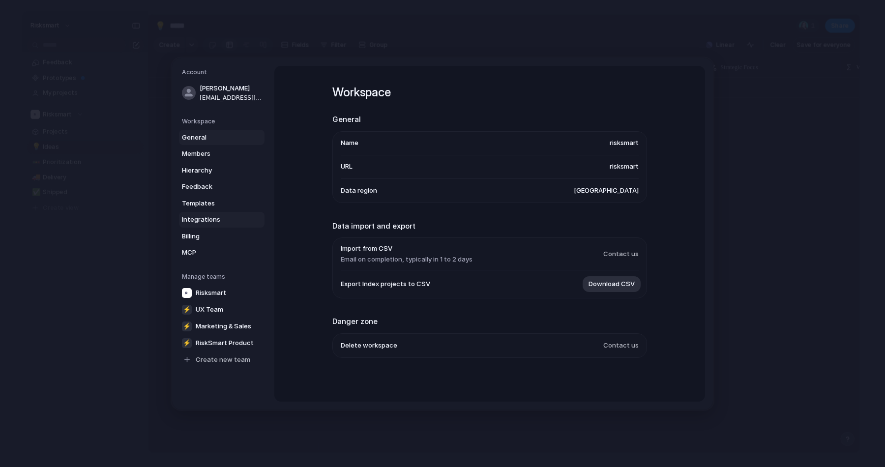
click at [211, 219] on span "Integrations" at bounding box center [213, 220] width 63 height 10
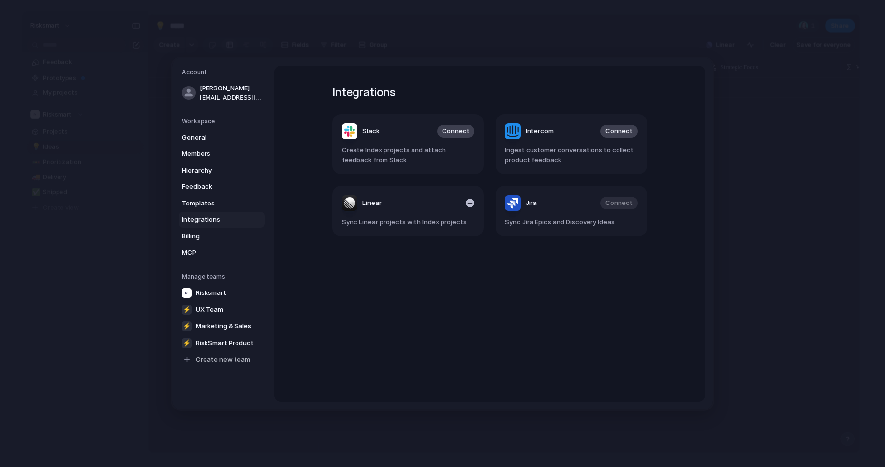
click at [422, 196] on header "Linear" at bounding box center [408, 203] width 133 height 16
click at [372, 202] on span "Linear" at bounding box center [371, 203] width 19 height 10
click at [373, 262] on div "Integrations Slack Connect Create Index projects and attach feedback from Slack…" at bounding box center [490, 234] width 350 height 336
click at [343, 194] on article "Linear Sync Linear projects with Index projects" at bounding box center [407, 211] width 151 height 51
click at [351, 199] on div "Linear" at bounding box center [362, 203] width 40 height 16
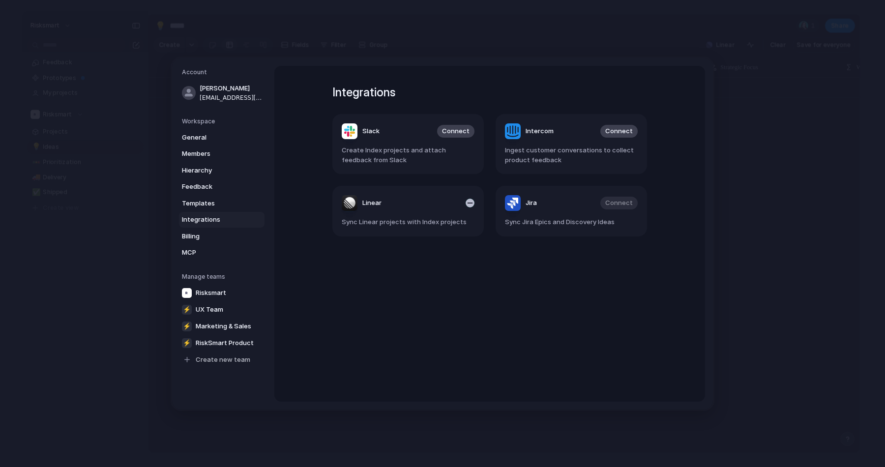
click at [351, 199] on div "Linear" at bounding box center [362, 203] width 40 height 16
click at [362, 200] on span "Linear" at bounding box center [371, 203] width 19 height 10
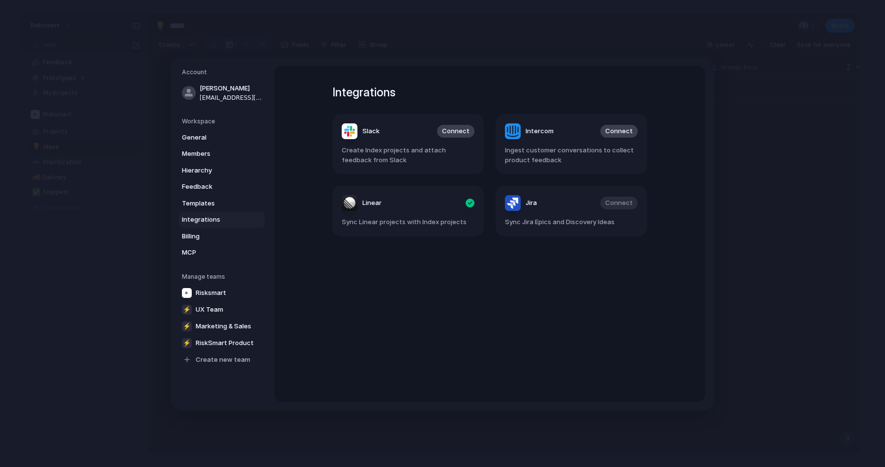
click at [377, 259] on div "Integrations Slack Connect Create Index projects and attach feedback from Slack…" at bounding box center [490, 234] width 350 height 336
click at [219, 139] on span "General" at bounding box center [213, 137] width 63 height 10
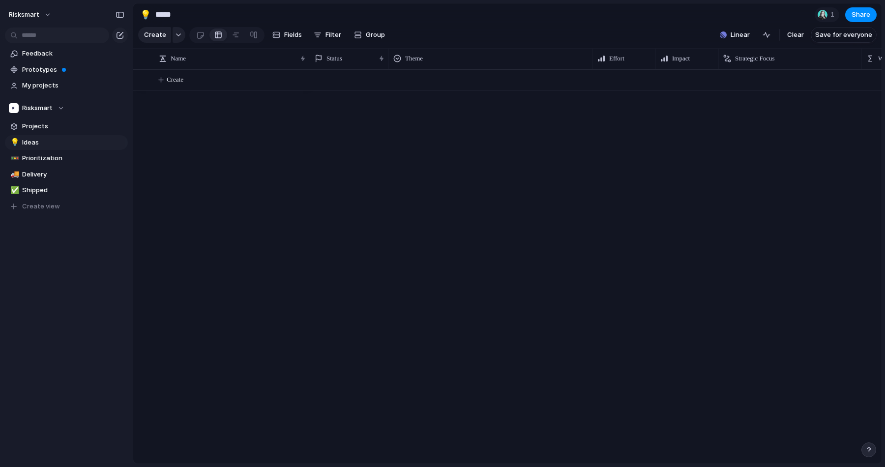
click at [58, 134] on section "Risksmart Projects 💡 Ideas 🚥 Prioritization 🚚 Delivery ✅ Shipped To pick up a d…" at bounding box center [66, 153] width 133 height 121
click at [57, 124] on span "Projects" at bounding box center [73, 126] width 102 height 10
click at [43, 19] on button "risksmart" at bounding box center [30, 15] width 52 height 16
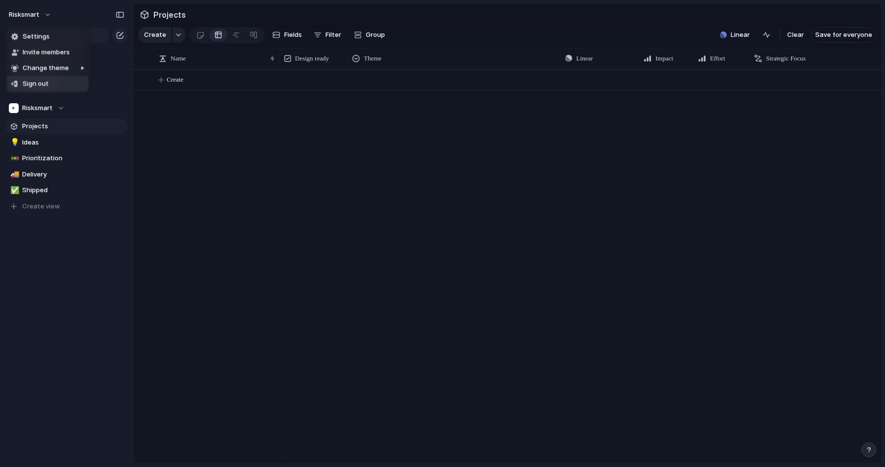
click at [62, 243] on div "Settings Invite members Change theme Sign out" at bounding box center [442, 233] width 885 height 467
click at [58, 107] on div "Risksmart" at bounding box center [37, 108] width 56 height 10
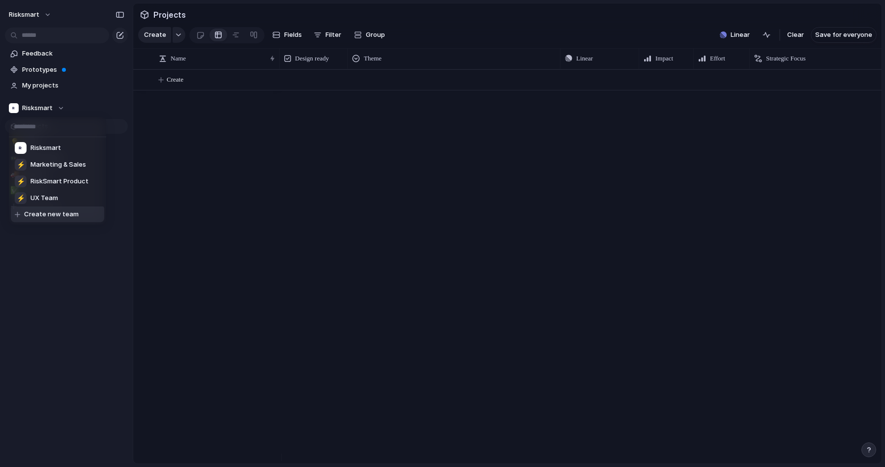
click at [68, 253] on div "Risksmart ⚡ Marketing & Sales ⚡ RiskSmart Product ⚡ UX Team Create new team" at bounding box center [442, 233] width 885 height 467
click at [729, 40] on button "Linear" at bounding box center [735, 35] width 38 height 15
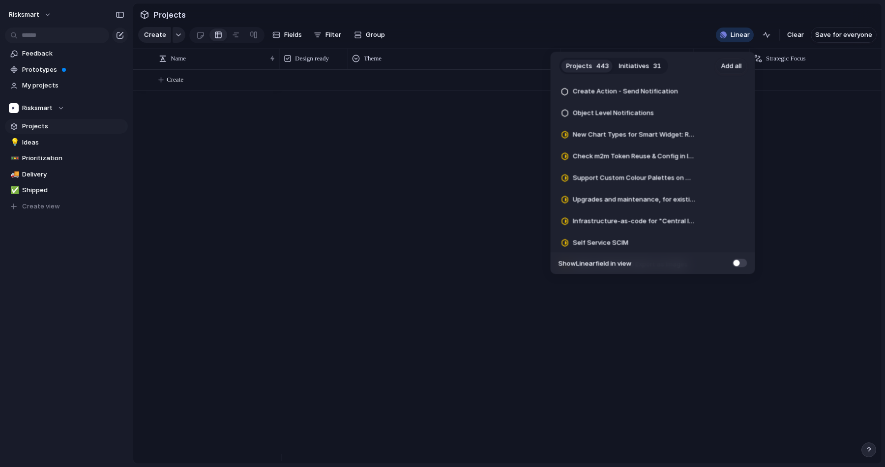
scroll to position [9432, 0]
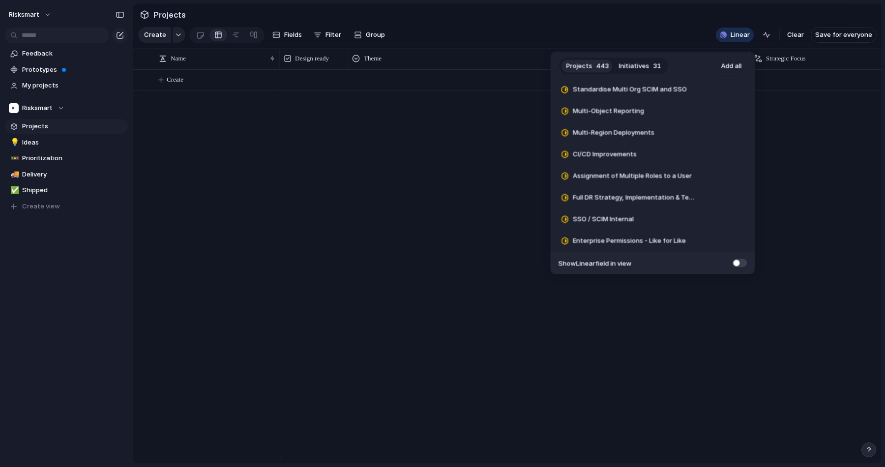
click at [646, 66] on button "Initiatives 31" at bounding box center [640, 66] width 52 height 16
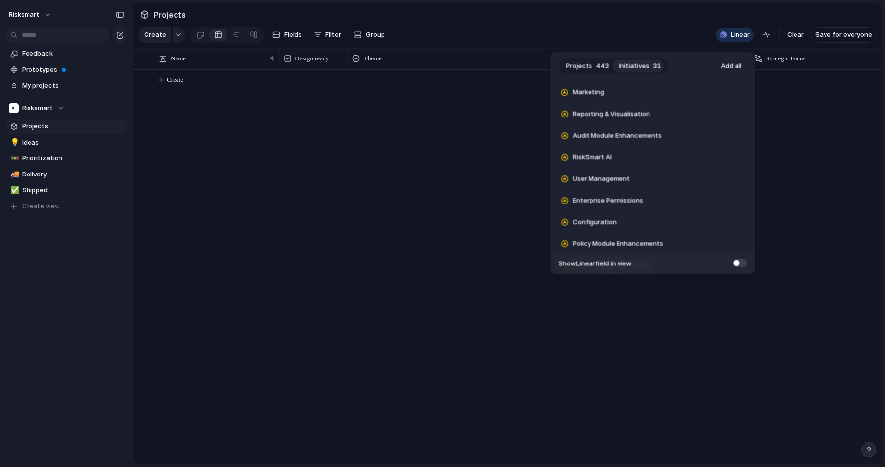
scroll to position [1062, 0]
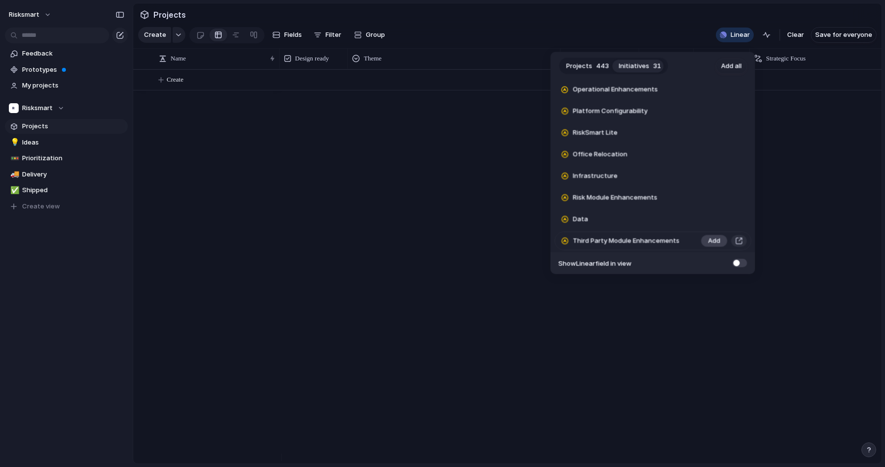
click at [710, 241] on span "Add" at bounding box center [714, 241] width 12 height 10
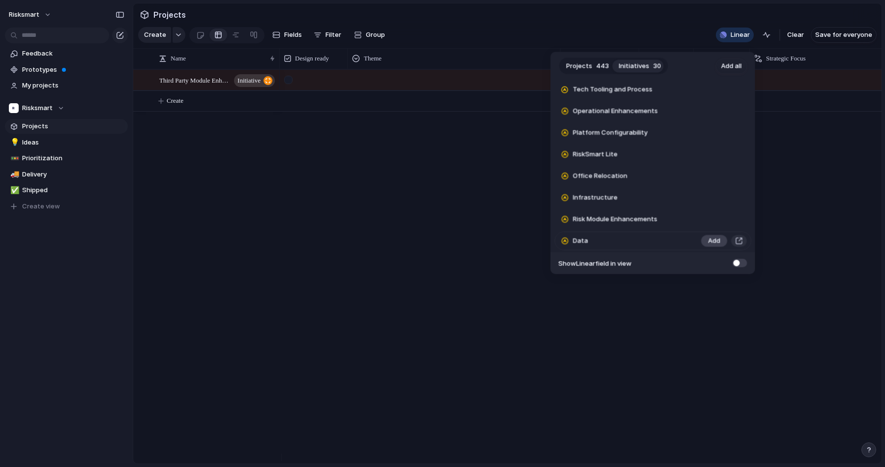
click at [711, 241] on span "Add" at bounding box center [714, 241] width 12 height 10
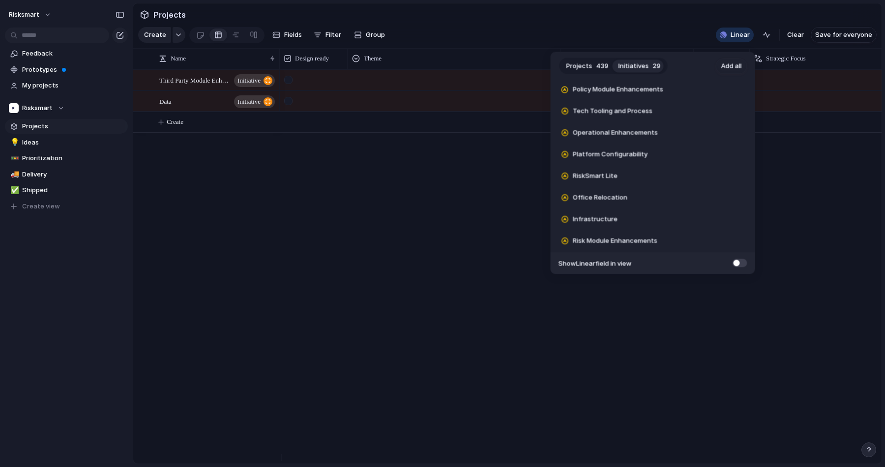
click at [711, 241] on span "Add" at bounding box center [714, 241] width 12 height 10
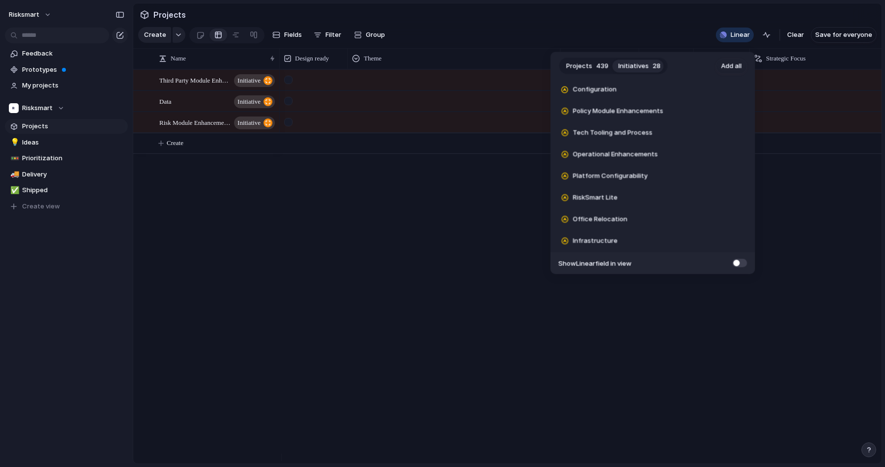
click at [711, 241] on span "Add" at bounding box center [714, 241] width 12 height 10
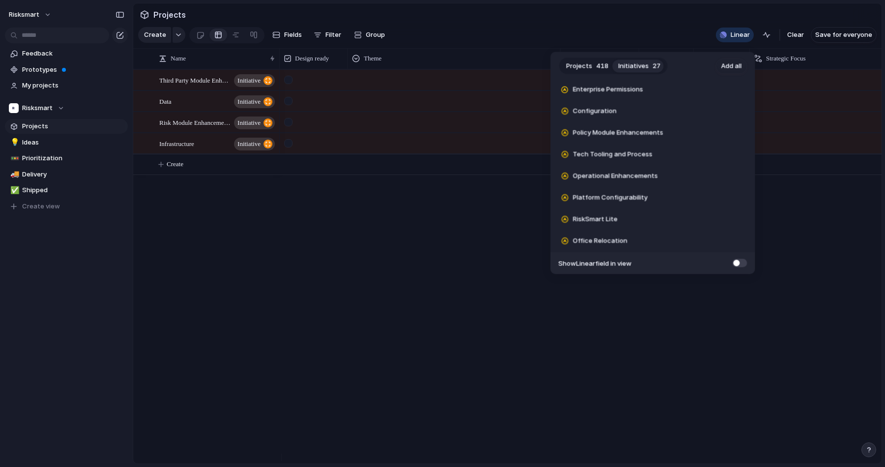
scroll to position [976, 0]
click at [711, 241] on span "Add" at bounding box center [714, 241] width 12 height 10
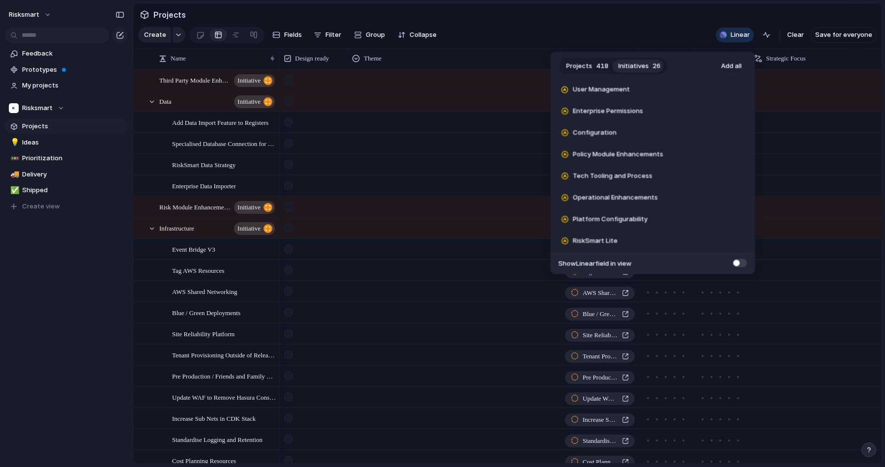
scroll to position [954, 0]
click at [708, 220] on span "Add" at bounding box center [714, 220] width 12 height 10
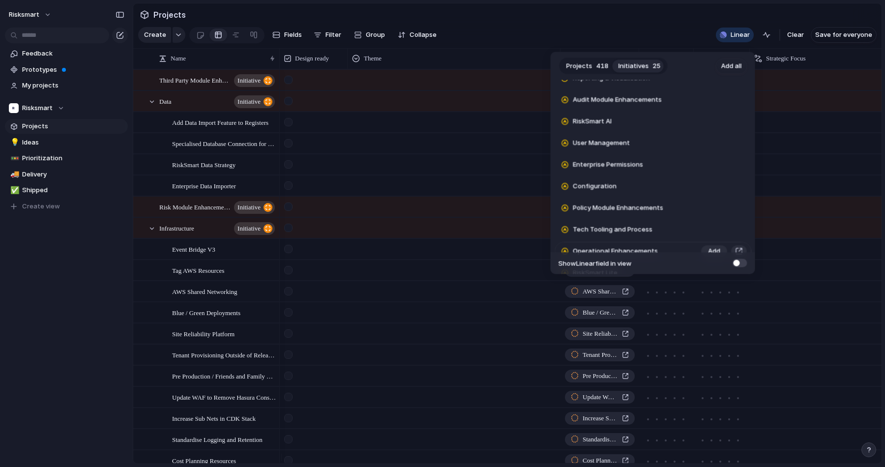
scroll to position [880, 0]
click at [708, 141] on span "Add" at bounding box center [714, 142] width 12 height 10
click at [147, 235] on div "Projects 355 Initiatives 24 Add all Add 'Comments' Capability on Policy​ Add Pe…" at bounding box center [442, 233] width 885 height 467
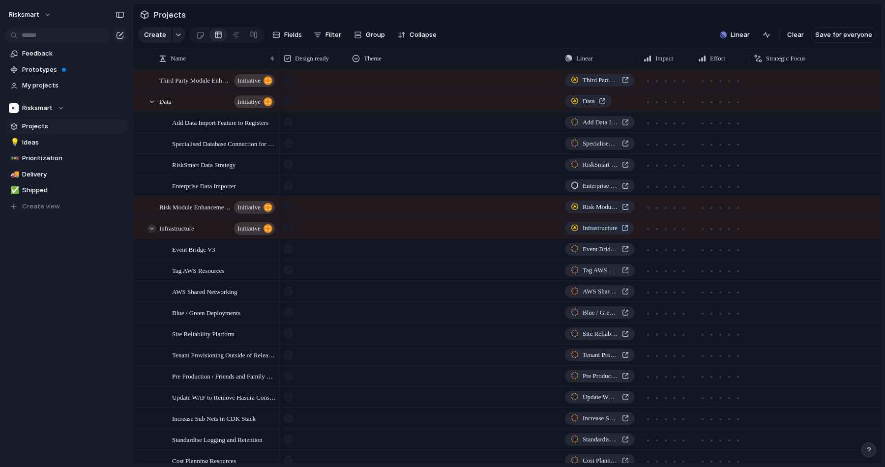
click at [152, 233] on div at bounding box center [151, 228] width 9 height 9
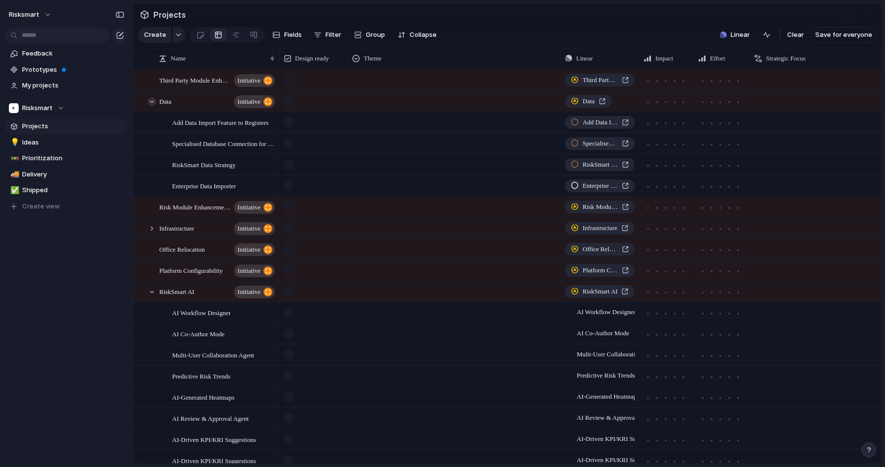
click at [150, 106] on div at bounding box center [151, 101] width 9 height 9
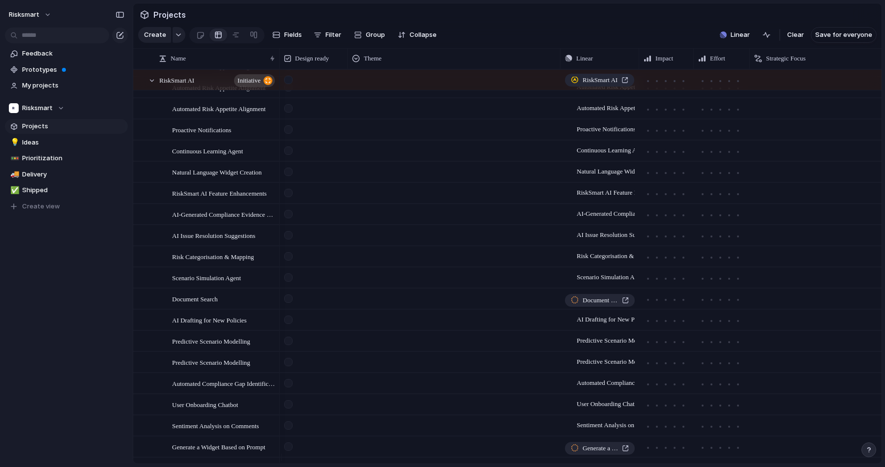
scroll to position [0, 0]
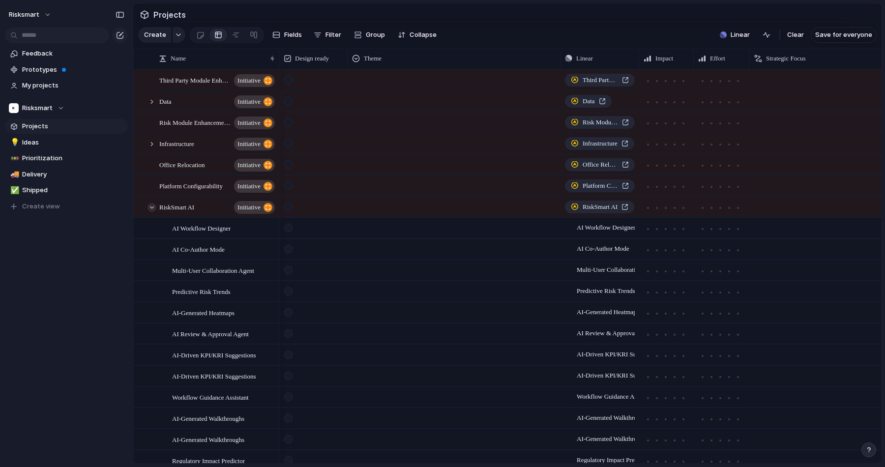
click at [152, 212] on div at bounding box center [151, 207] width 9 height 9
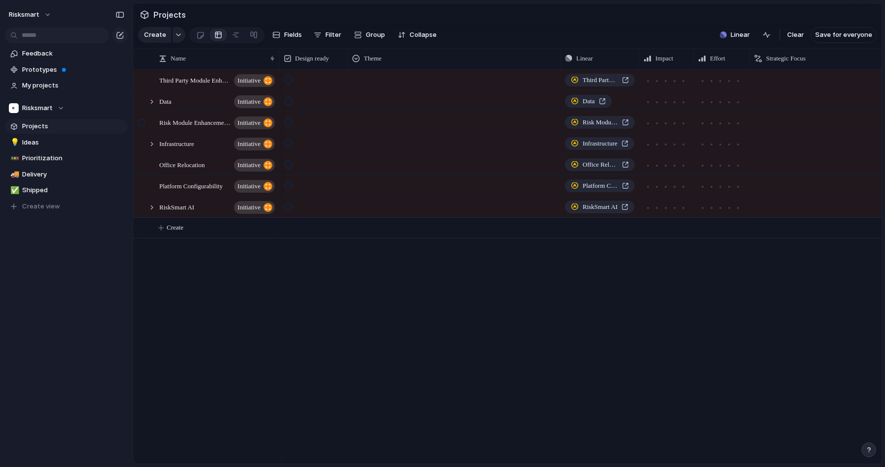
click at [145, 126] on div at bounding box center [141, 122] width 7 height 7
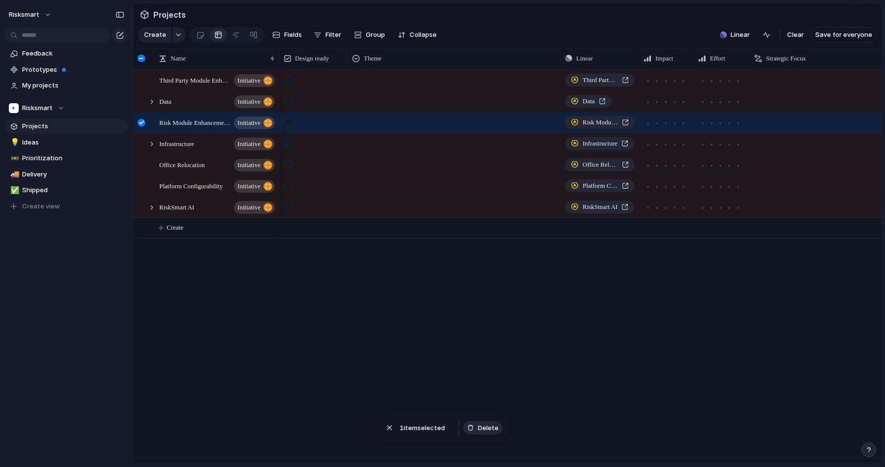
click at [487, 428] on span "Delete" at bounding box center [488, 428] width 21 height 10
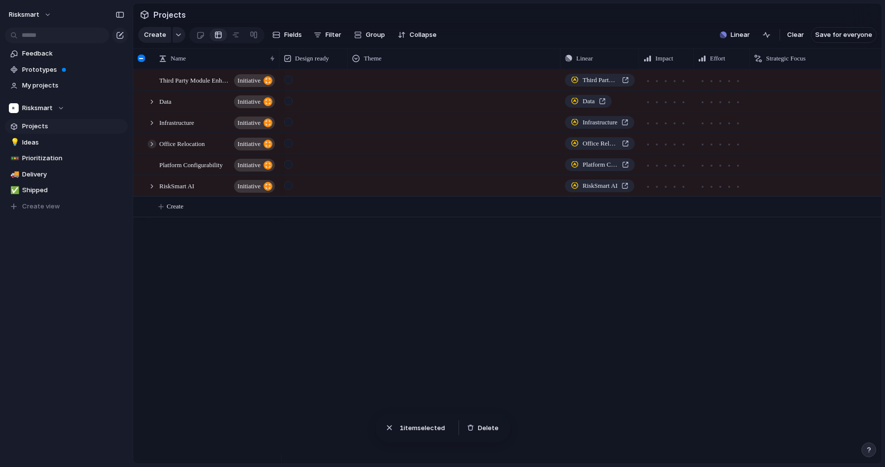
click at [148, 148] on div at bounding box center [151, 144] width 9 height 9
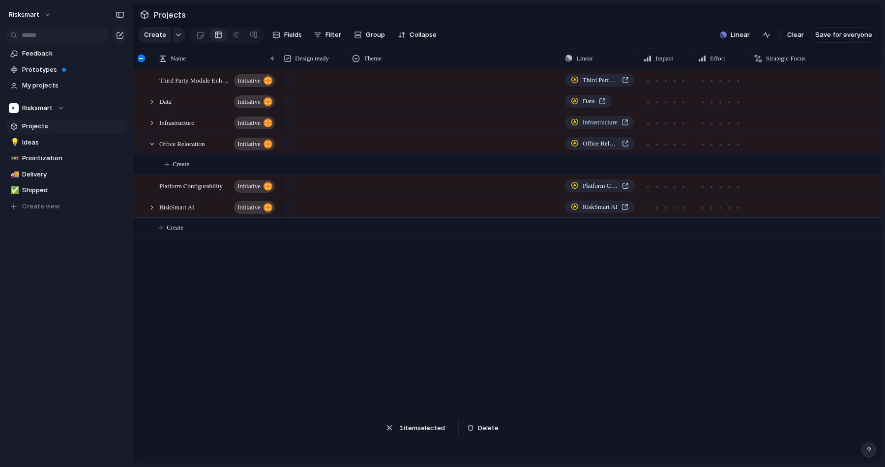
click at [145, 147] on div at bounding box center [141, 143] width 7 height 7
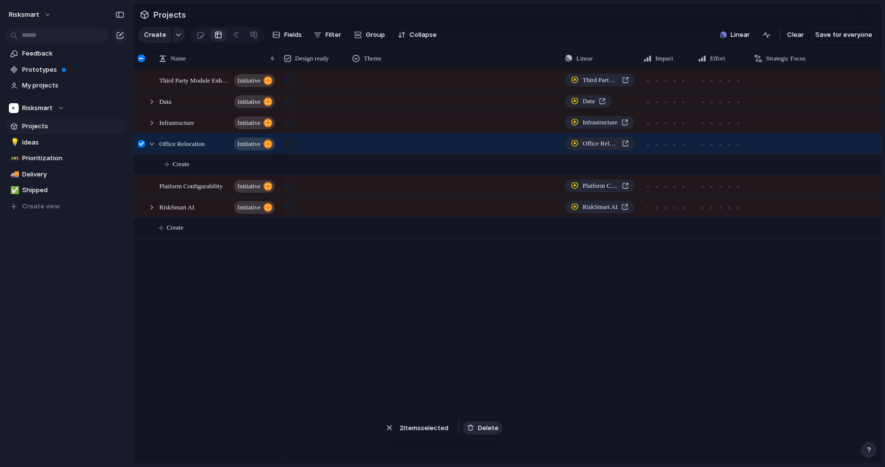
click at [490, 424] on span "Delete" at bounding box center [488, 428] width 21 height 10
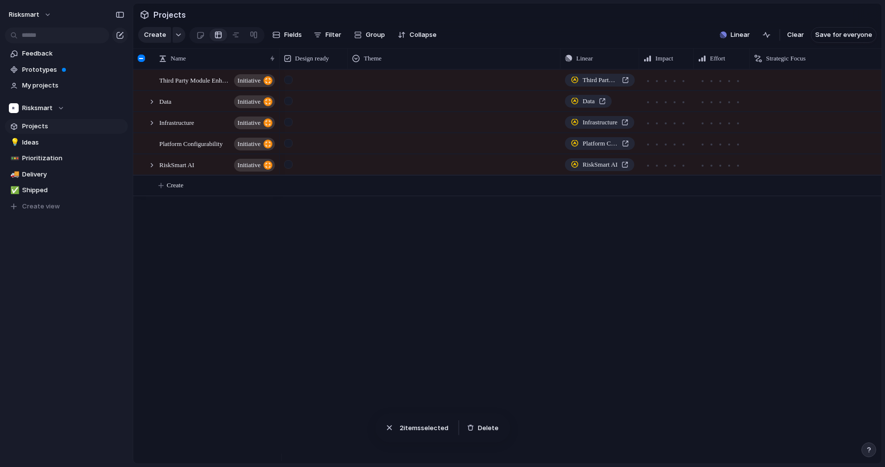
click at [303, 308] on div "Data Infrastructure Platform Configurability Third Party Module Enhancements Ri…" at bounding box center [581, 266] width 602 height 394
click at [142, 147] on div at bounding box center [141, 143] width 7 height 7
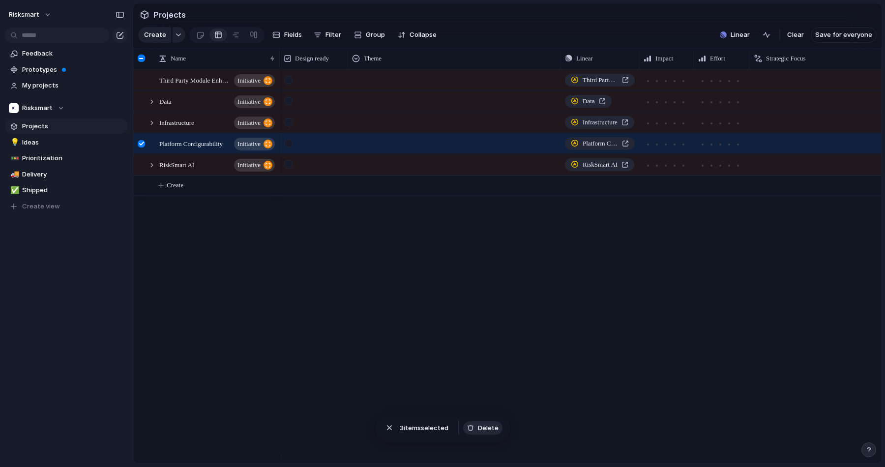
click at [498, 428] on button "Delete" at bounding box center [482, 428] width 39 height 14
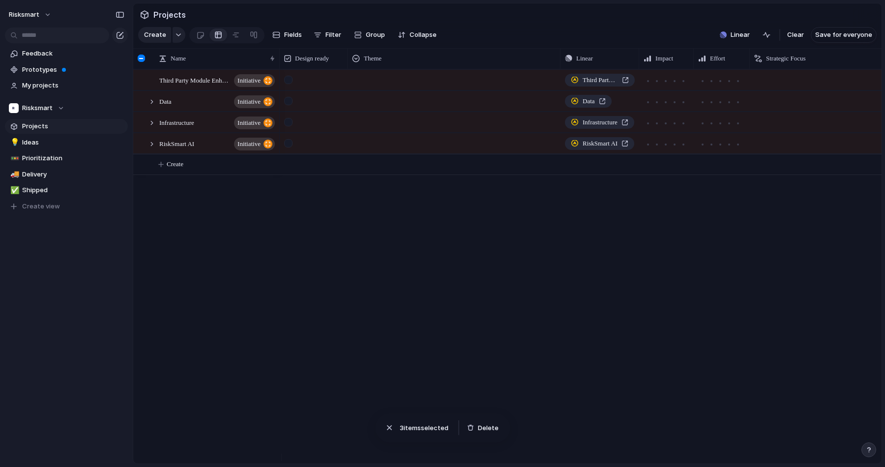
click at [346, 354] on div "Data Infrastructure Platform Configurability Third Party Module Enhancements Ri…" at bounding box center [581, 266] width 602 height 394
click at [146, 90] on div at bounding box center [143, 83] width 18 height 27
click at [485, 424] on body "risksmart Feedback Prototypes My projects Risksmart Projects 💡 Ideas 🚥 Prioriti…" at bounding box center [438, 233] width 877 height 467
click at [143, 84] on div at bounding box center [141, 80] width 7 height 7
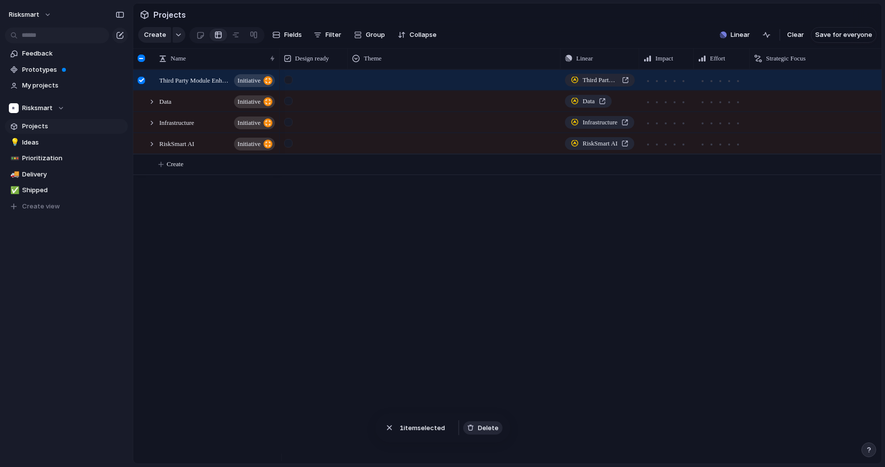
click at [492, 429] on span "Delete" at bounding box center [488, 428] width 21 height 10
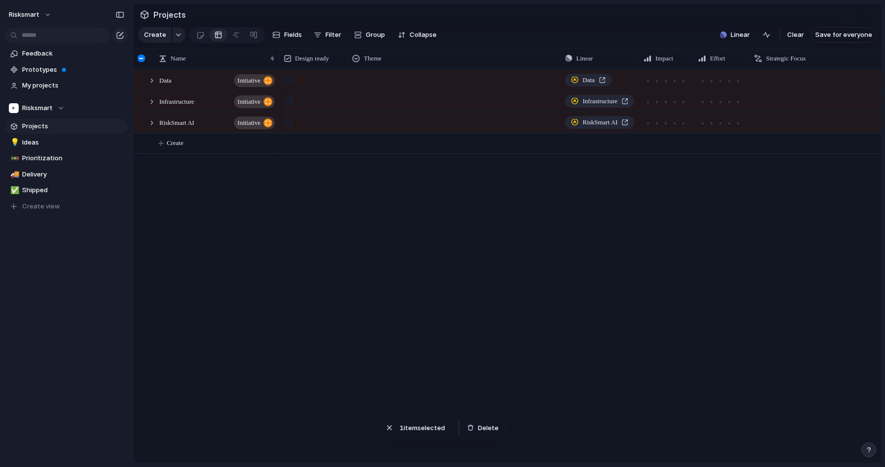
click at [452, 340] on div "Data Infrastructure Third Party Module Enhancements RiskSmart AI" at bounding box center [581, 266] width 602 height 394
click at [741, 245] on div "Data Infrastructure RiskSmart AI" at bounding box center [581, 266] width 602 height 394
click at [735, 40] on span "Linear" at bounding box center [739, 35] width 19 height 10
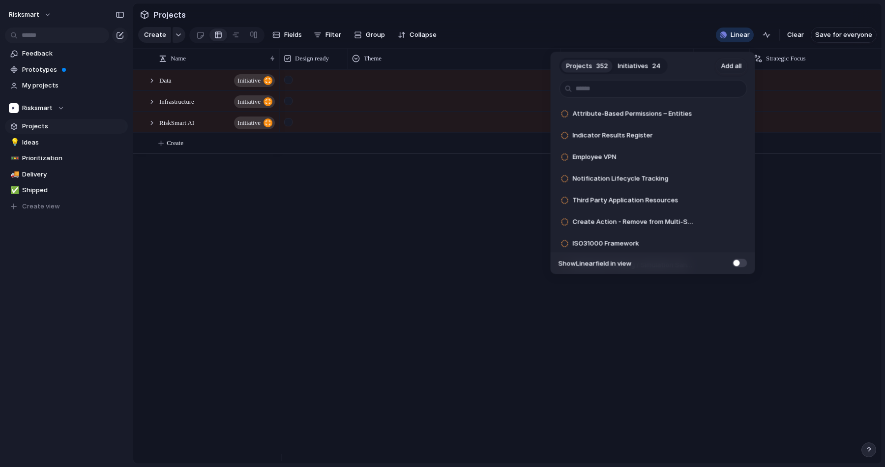
click at [643, 69] on span "Initiatives" at bounding box center [633, 66] width 30 height 10
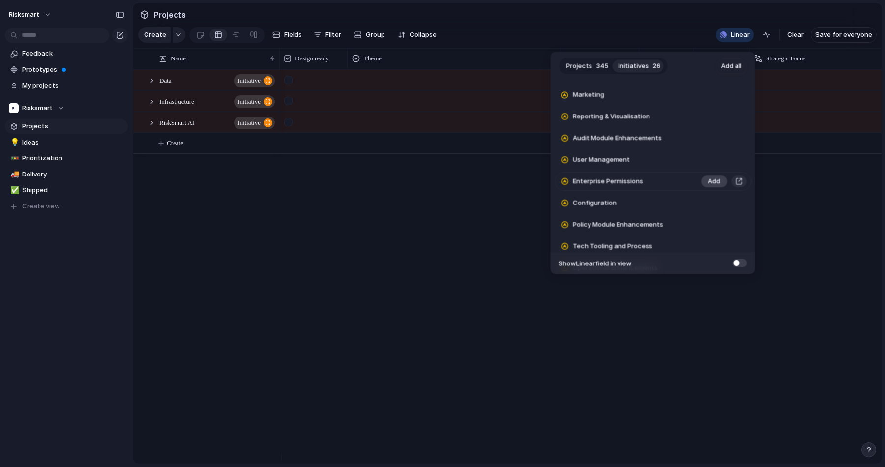
click at [709, 179] on span "Add" at bounding box center [714, 182] width 12 height 10
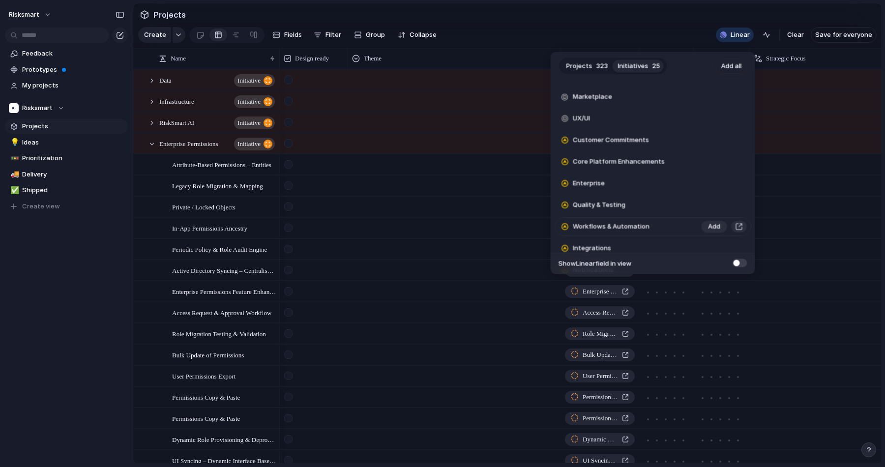
scroll to position [398, 0]
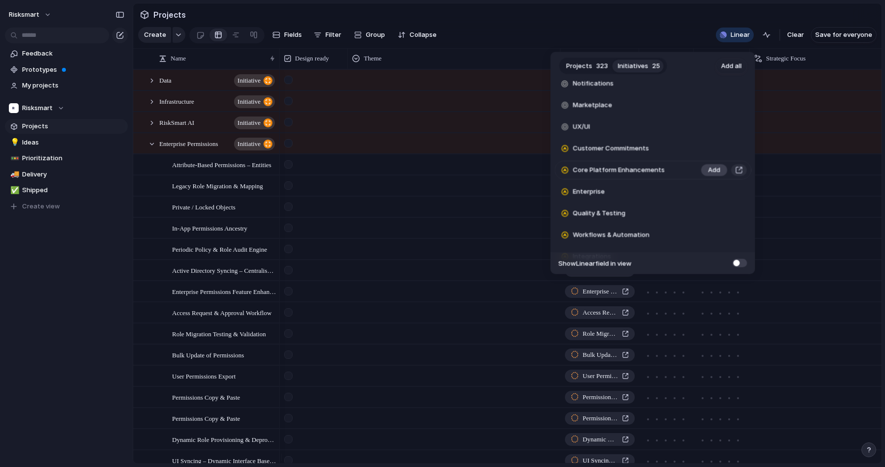
click at [708, 168] on span "Add" at bounding box center [714, 171] width 12 height 10
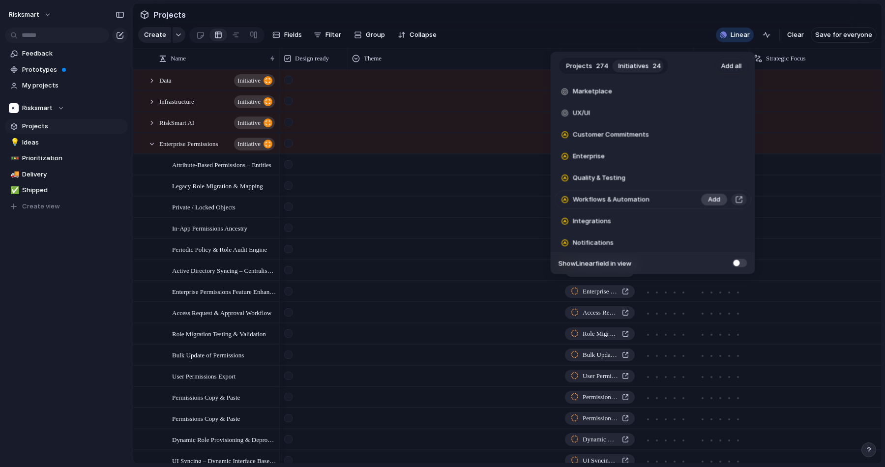
click at [709, 197] on span "Add" at bounding box center [714, 200] width 12 height 10
click at [708, 175] on span "Add" at bounding box center [714, 180] width 12 height 10
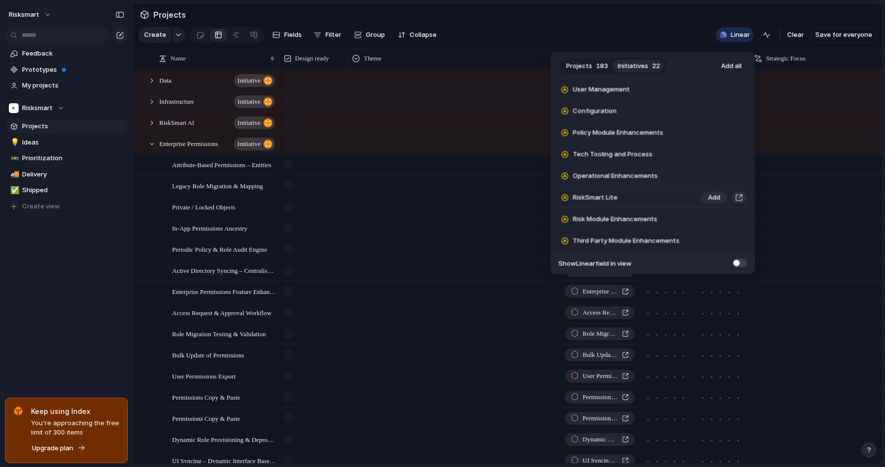
scroll to position [654, 0]
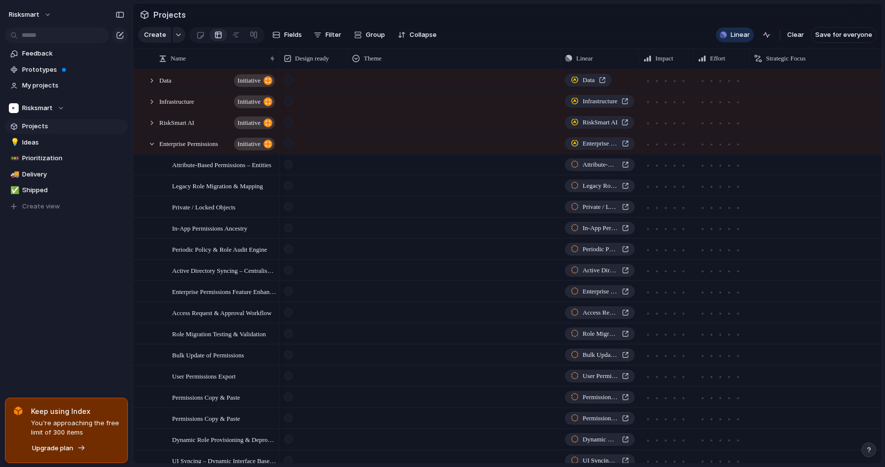
click at [588, 28] on div "Projects 183 Initiatives 22 Add all Add 'Comments' Capability on Policy​ Add Pe…" at bounding box center [442, 233] width 885 height 467
click at [152, 148] on div at bounding box center [151, 144] width 9 height 9
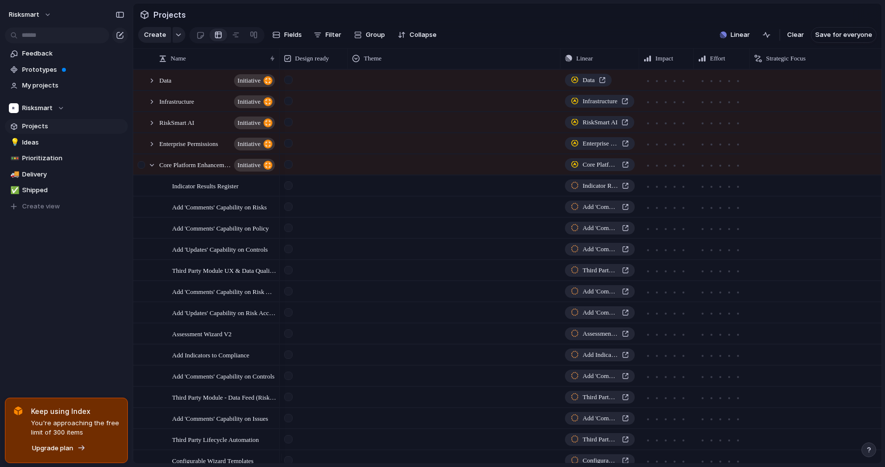
click at [147, 173] on div at bounding box center [143, 168] width 18 height 27
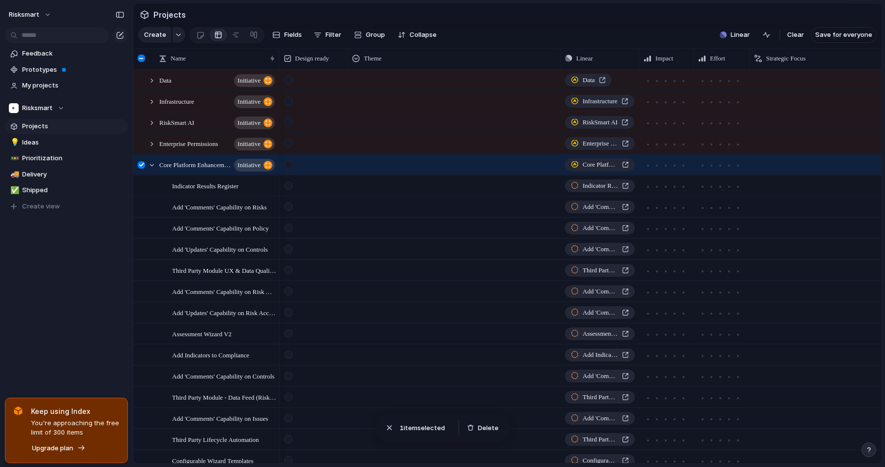
click at [144, 169] on div at bounding box center [141, 164] width 7 height 7
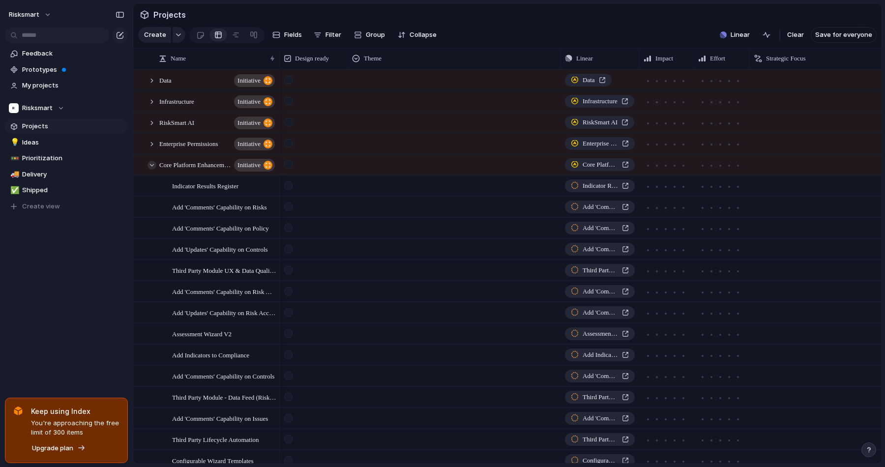
click at [147, 170] on div at bounding box center [151, 165] width 9 height 9
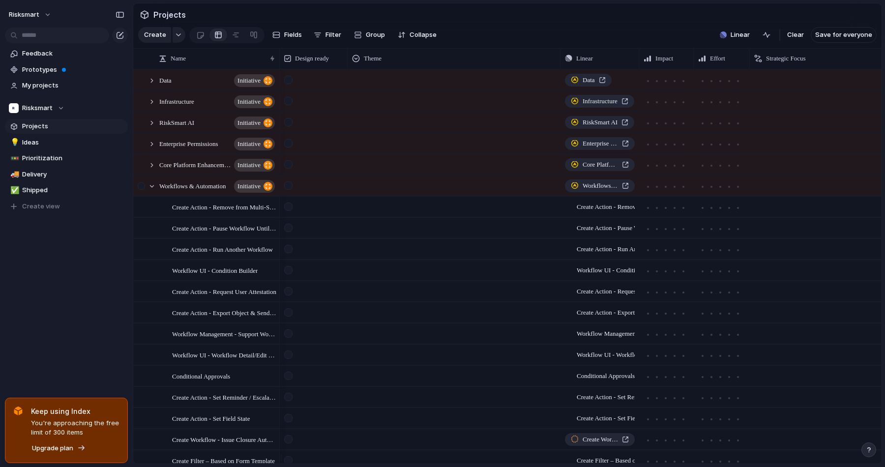
click at [151, 196] on div at bounding box center [147, 186] width 27 height 20
click at [152, 191] on div at bounding box center [151, 186] width 9 height 9
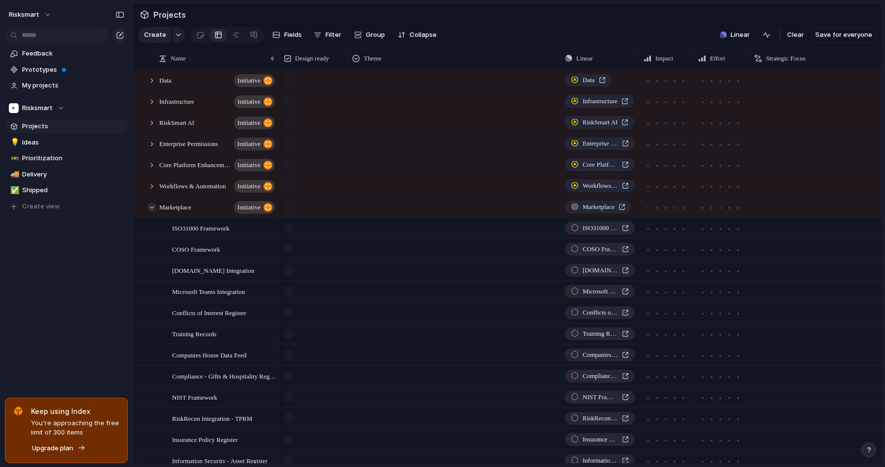
click at [152, 212] on div at bounding box center [151, 207] width 9 height 9
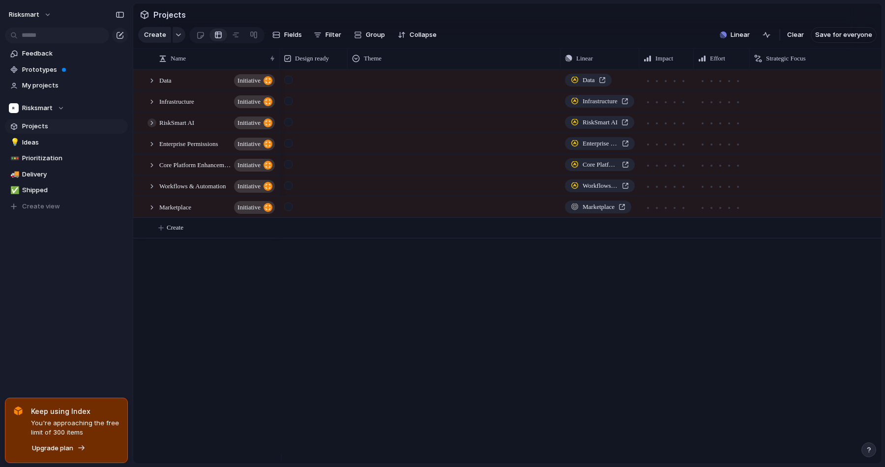
click at [154, 127] on div at bounding box center [151, 122] width 9 height 9
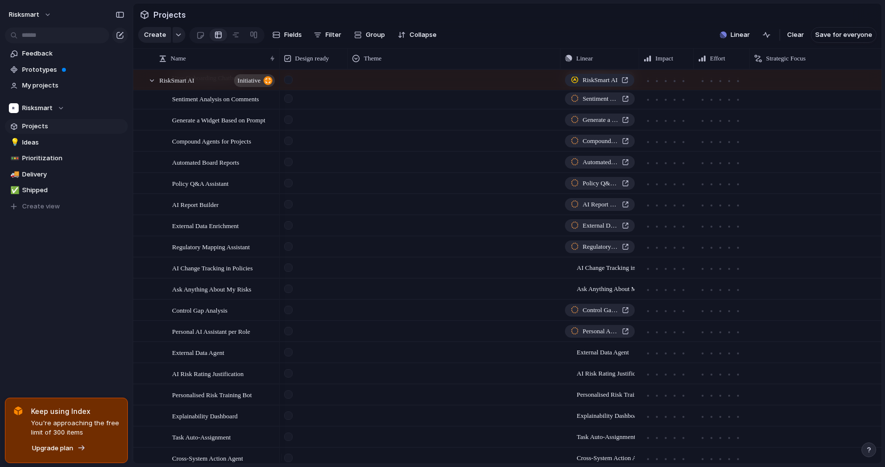
scroll to position [485, 0]
